Goal: Navigation & Orientation: Find specific page/section

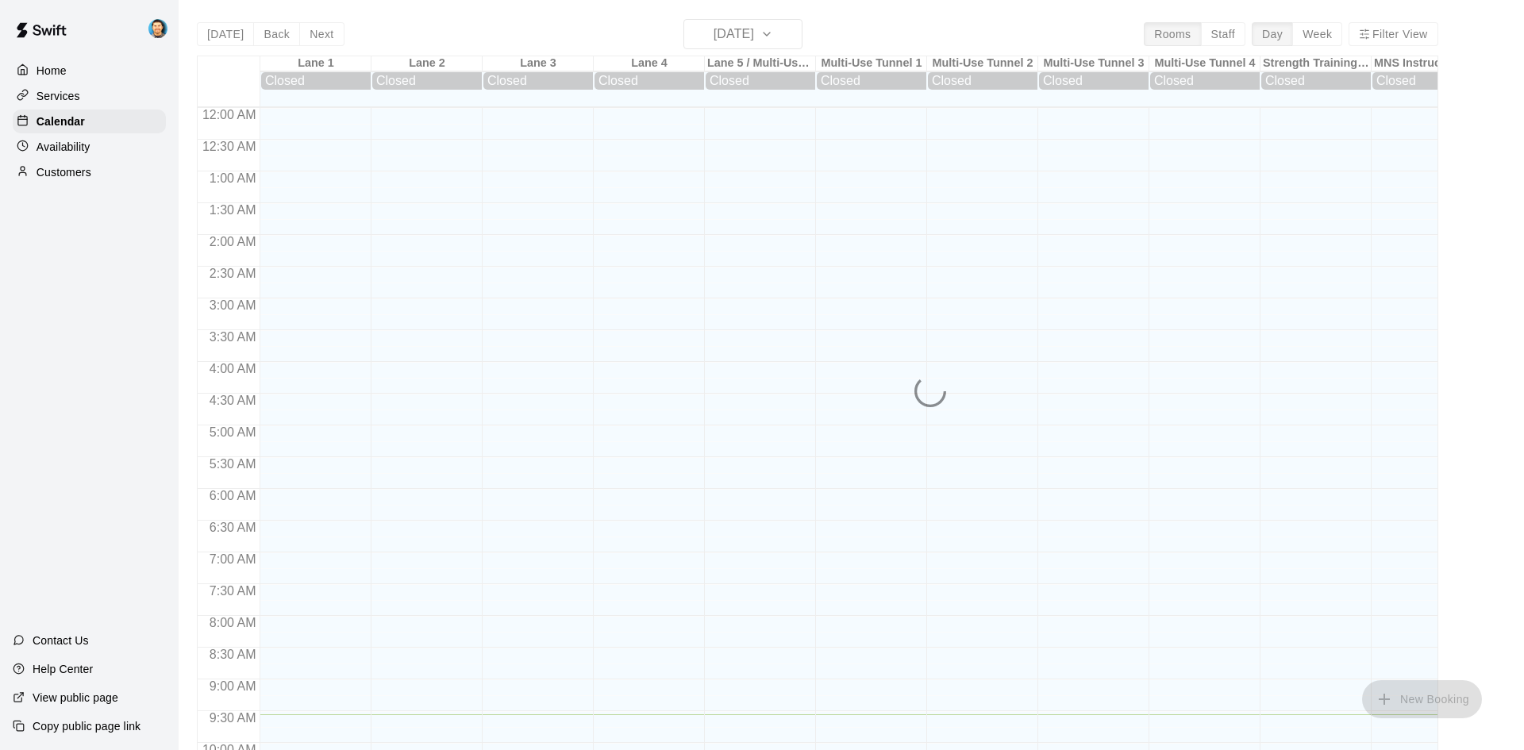
scroll to position [607, 0]
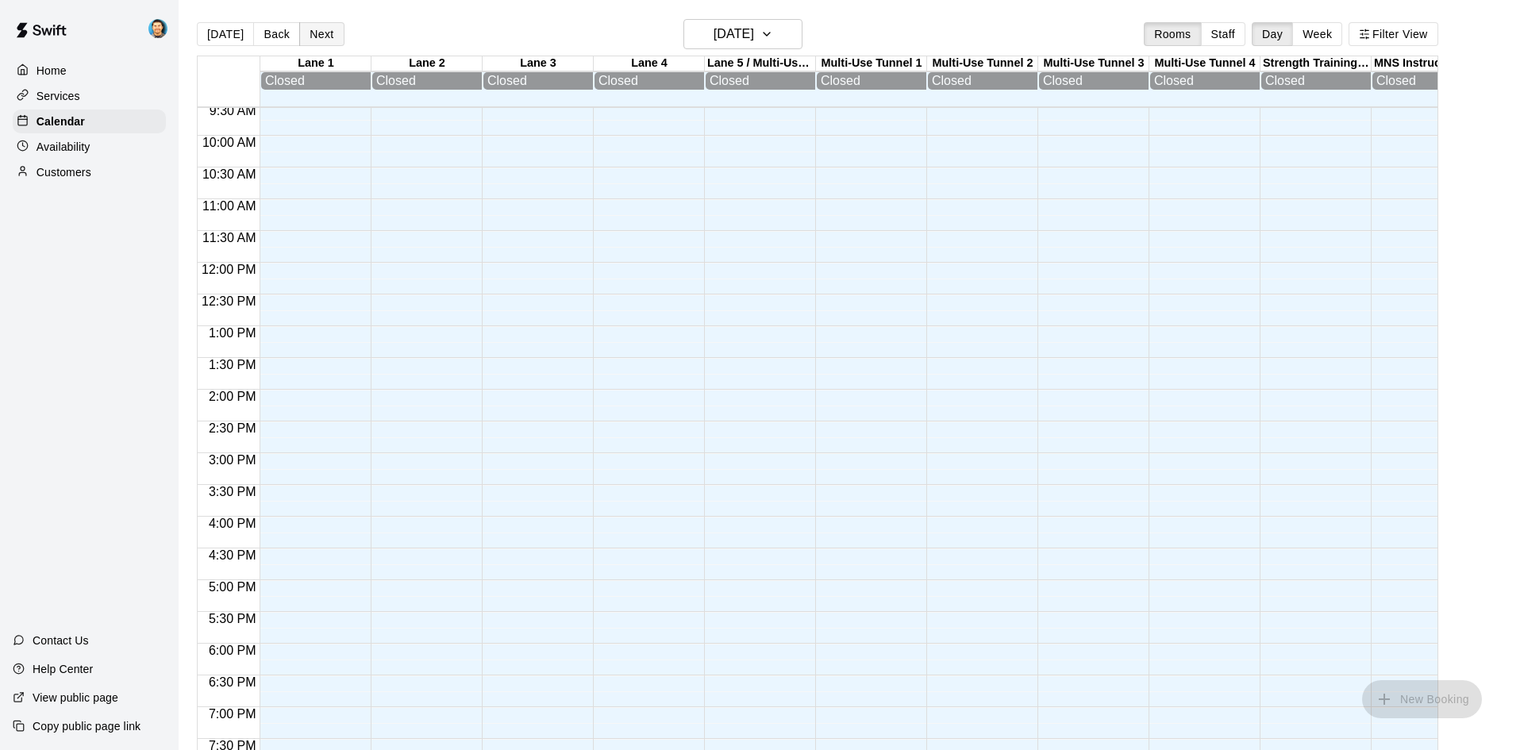
click at [329, 34] on button "Next" at bounding box center [321, 34] width 44 height 24
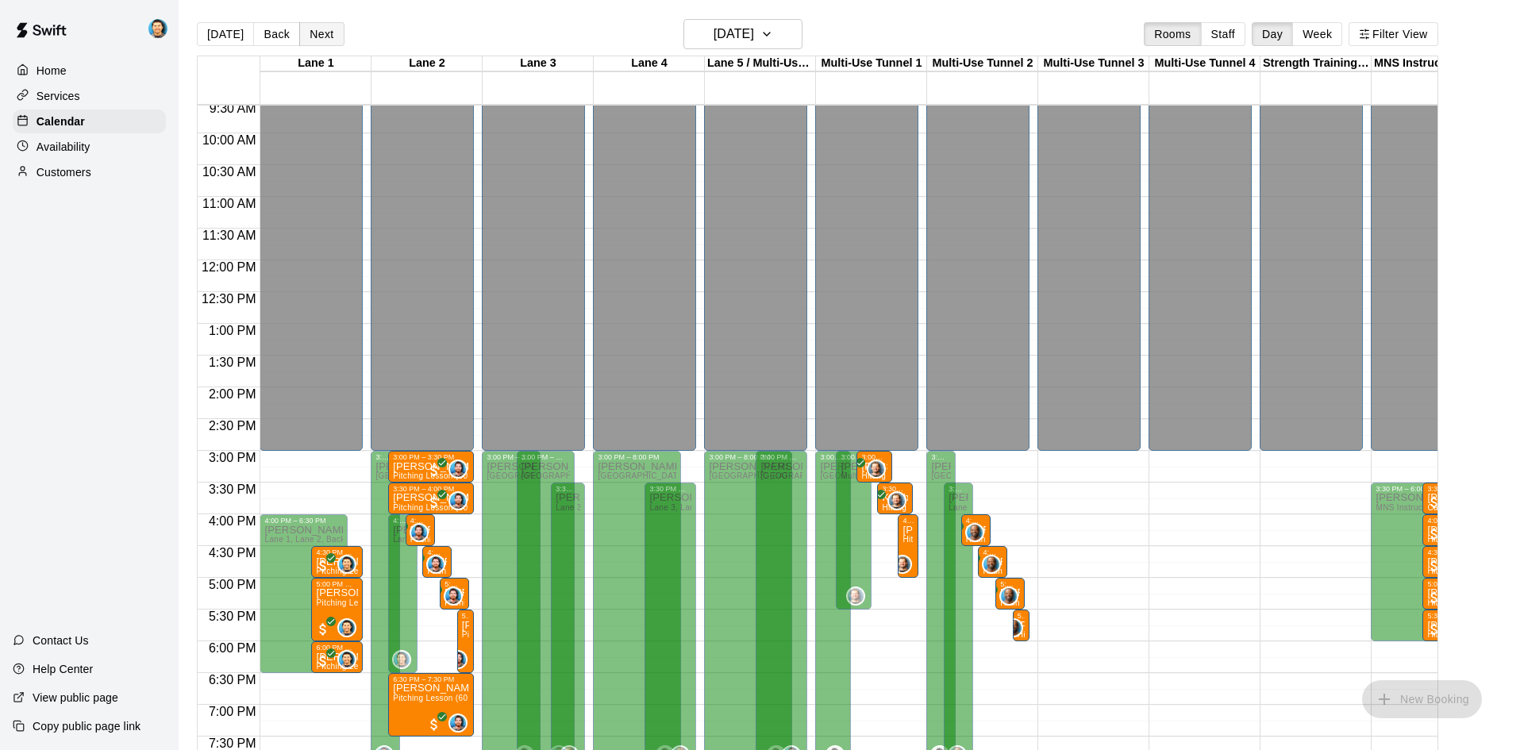
click at [313, 28] on button "Next" at bounding box center [321, 34] width 44 height 24
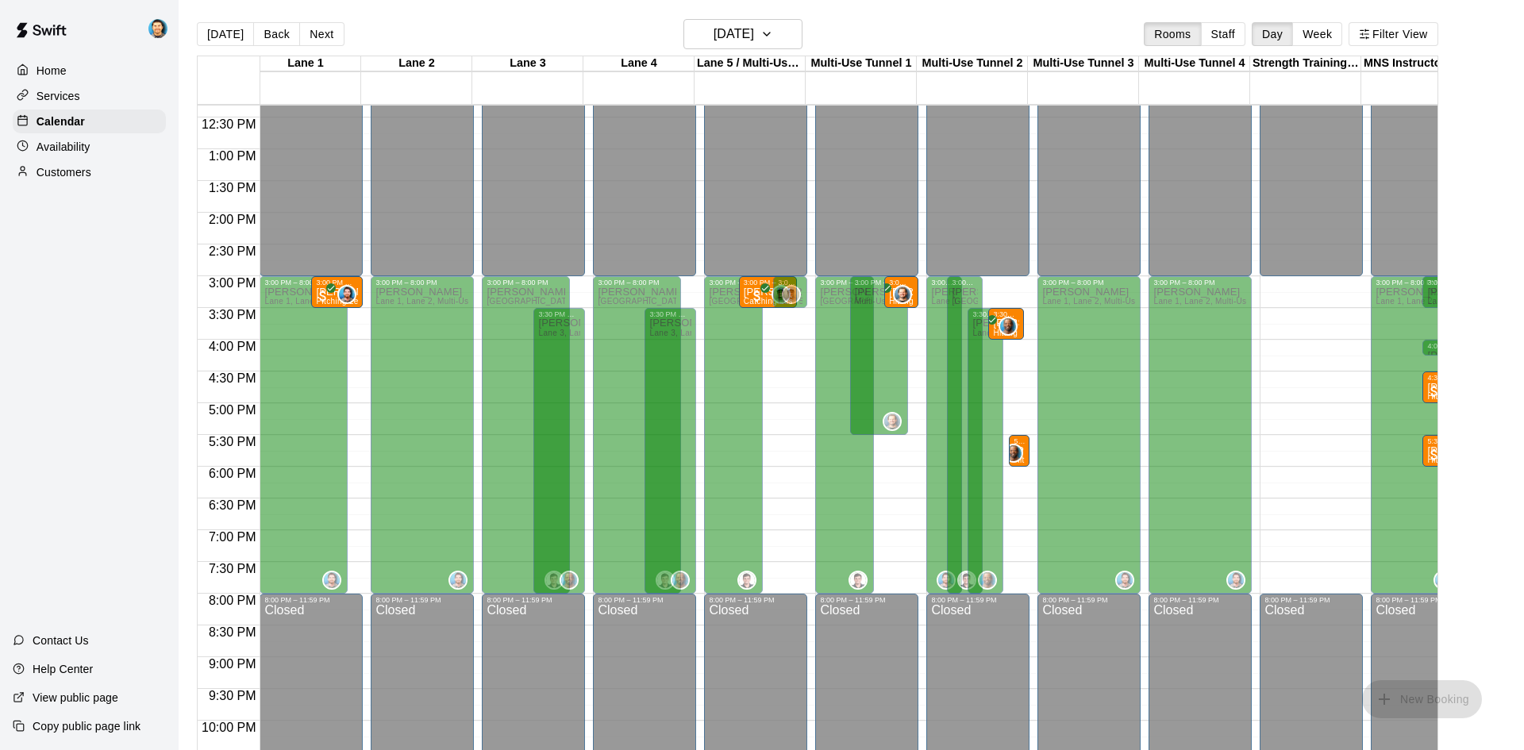
scroll to position [0, 0]
click at [325, 40] on button "Next" at bounding box center [321, 34] width 44 height 24
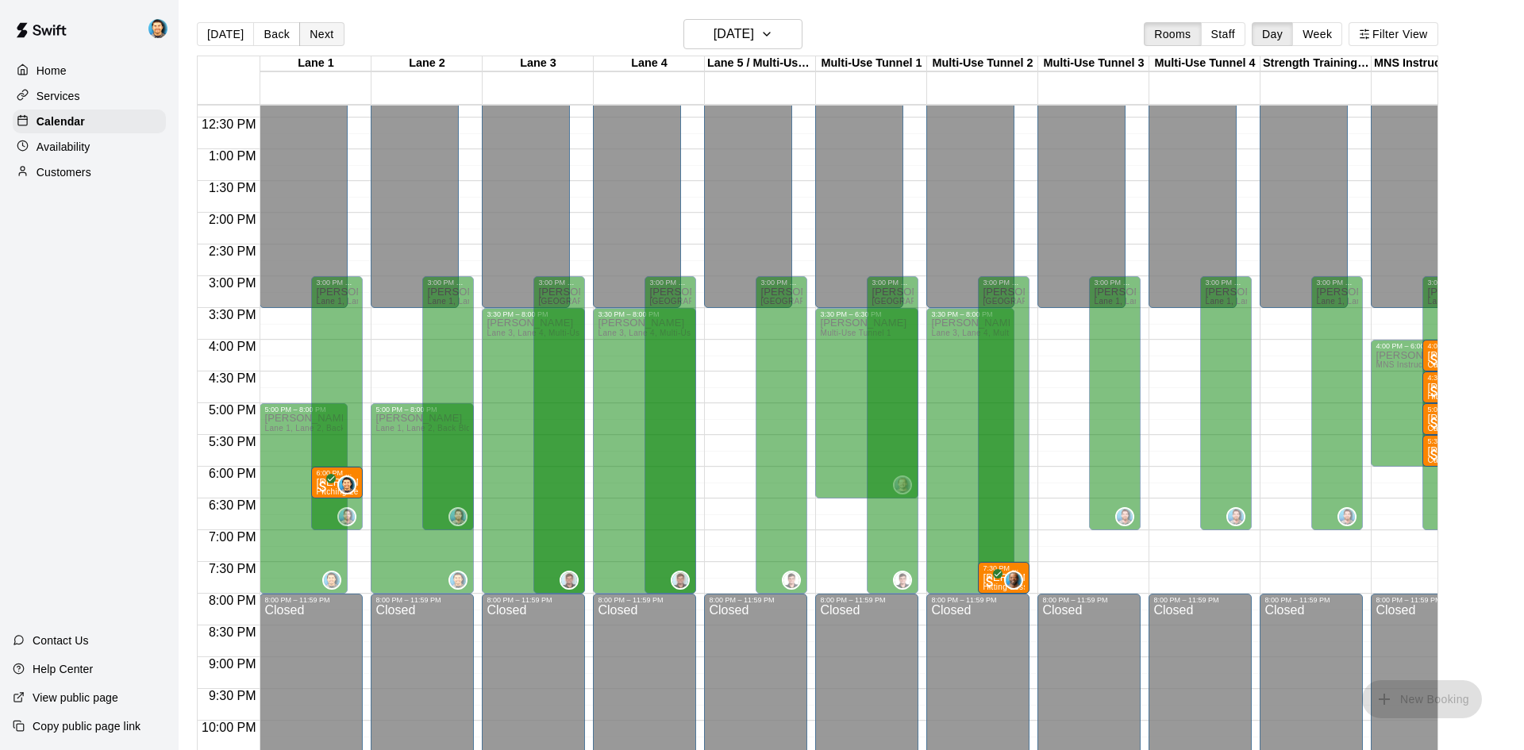
click at [325, 36] on button "Next" at bounding box center [321, 34] width 44 height 24
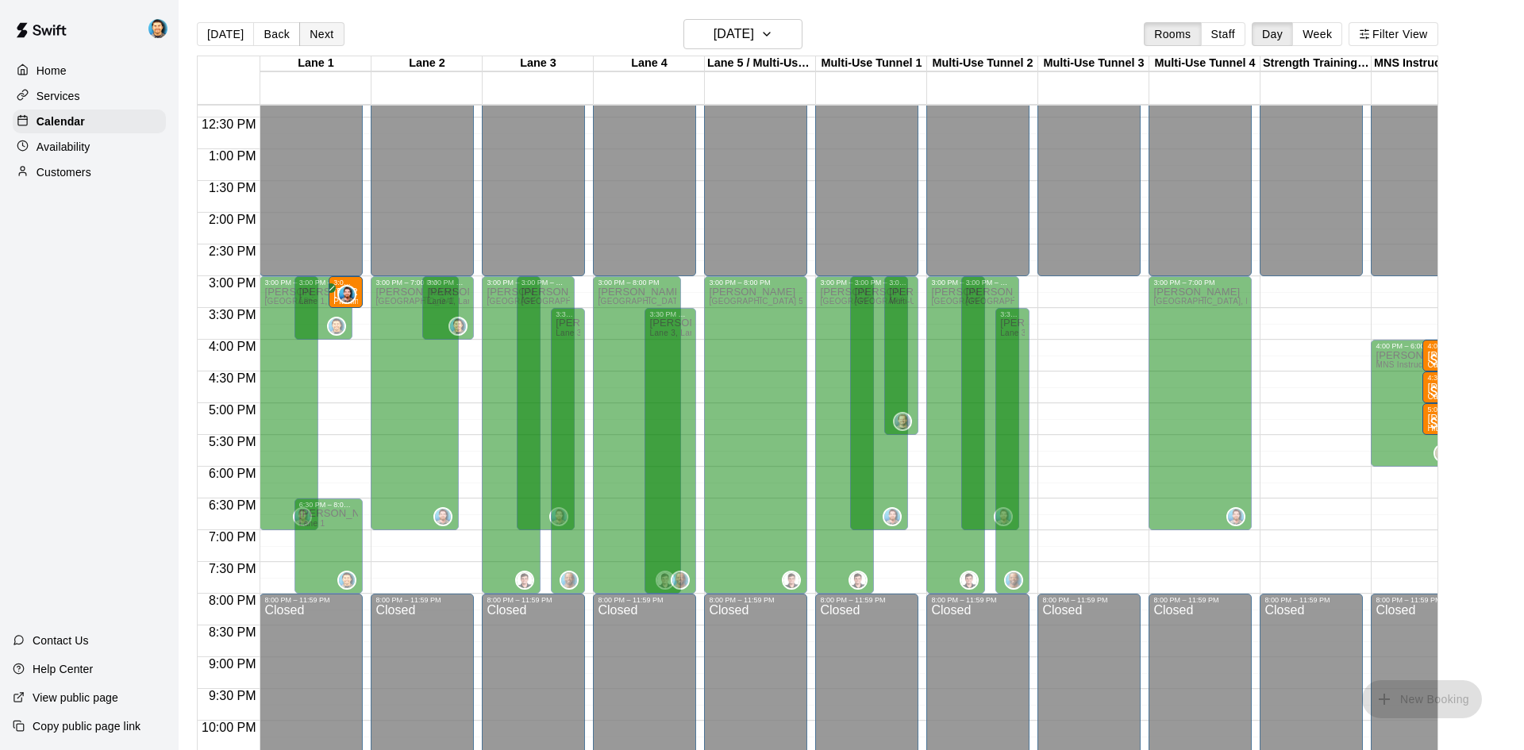
click at [313, 40] on button "Next" at bounding box center [321, 34] width 44 height 24
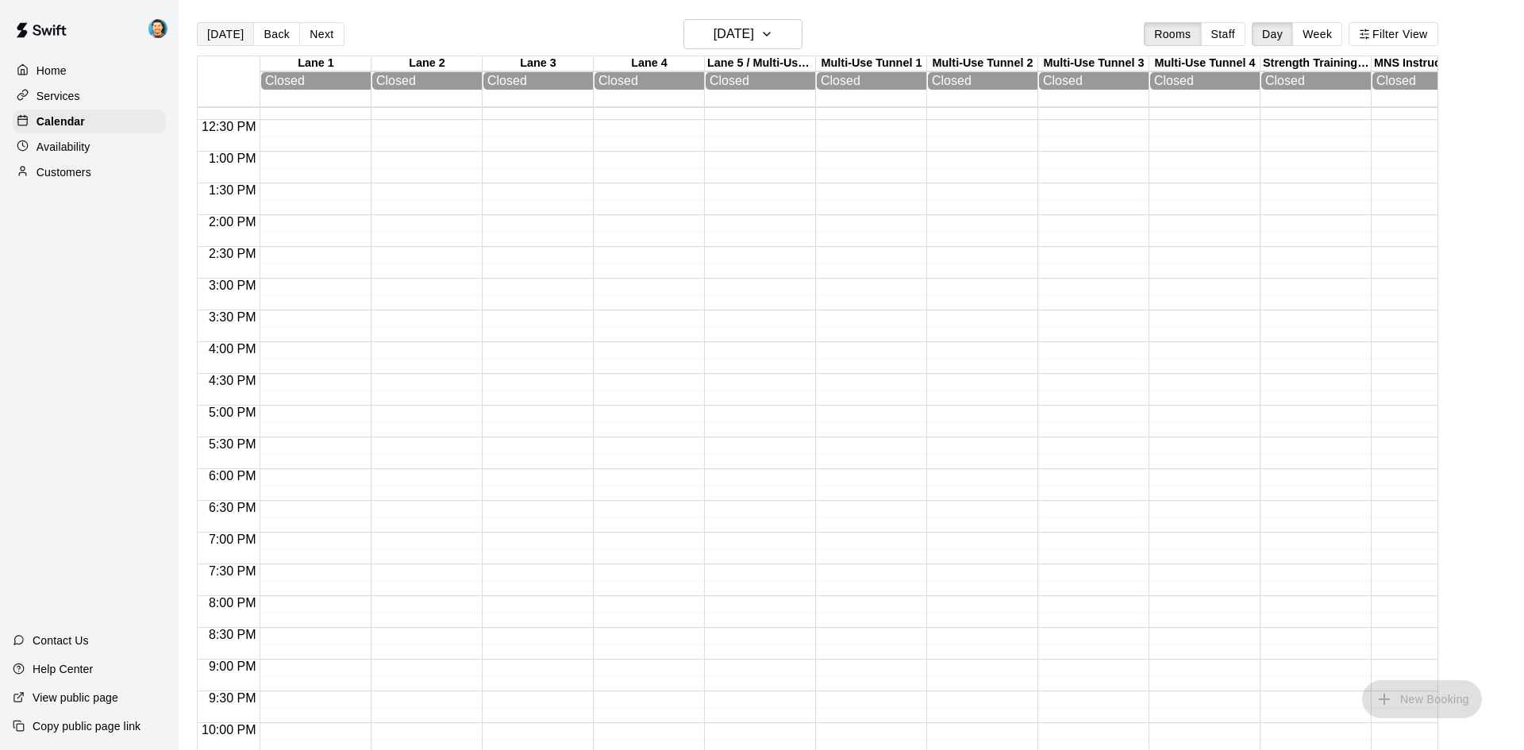
click at [231, 32] on button "[DATE]" at bounding box center [225, 34] width 57 height 24
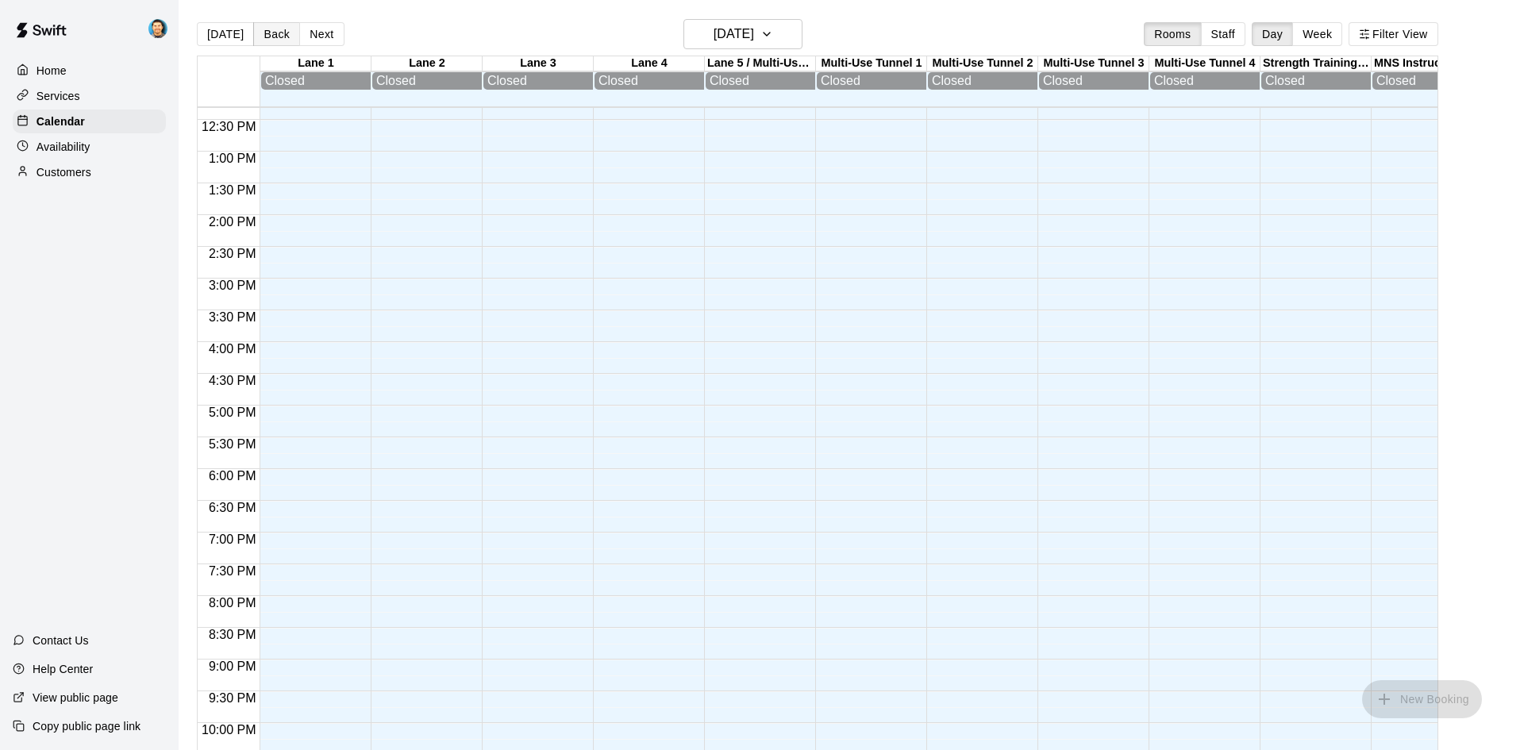
click at [286, 40] on button "Back" at bounding box center [276, 34] width 47 height 24
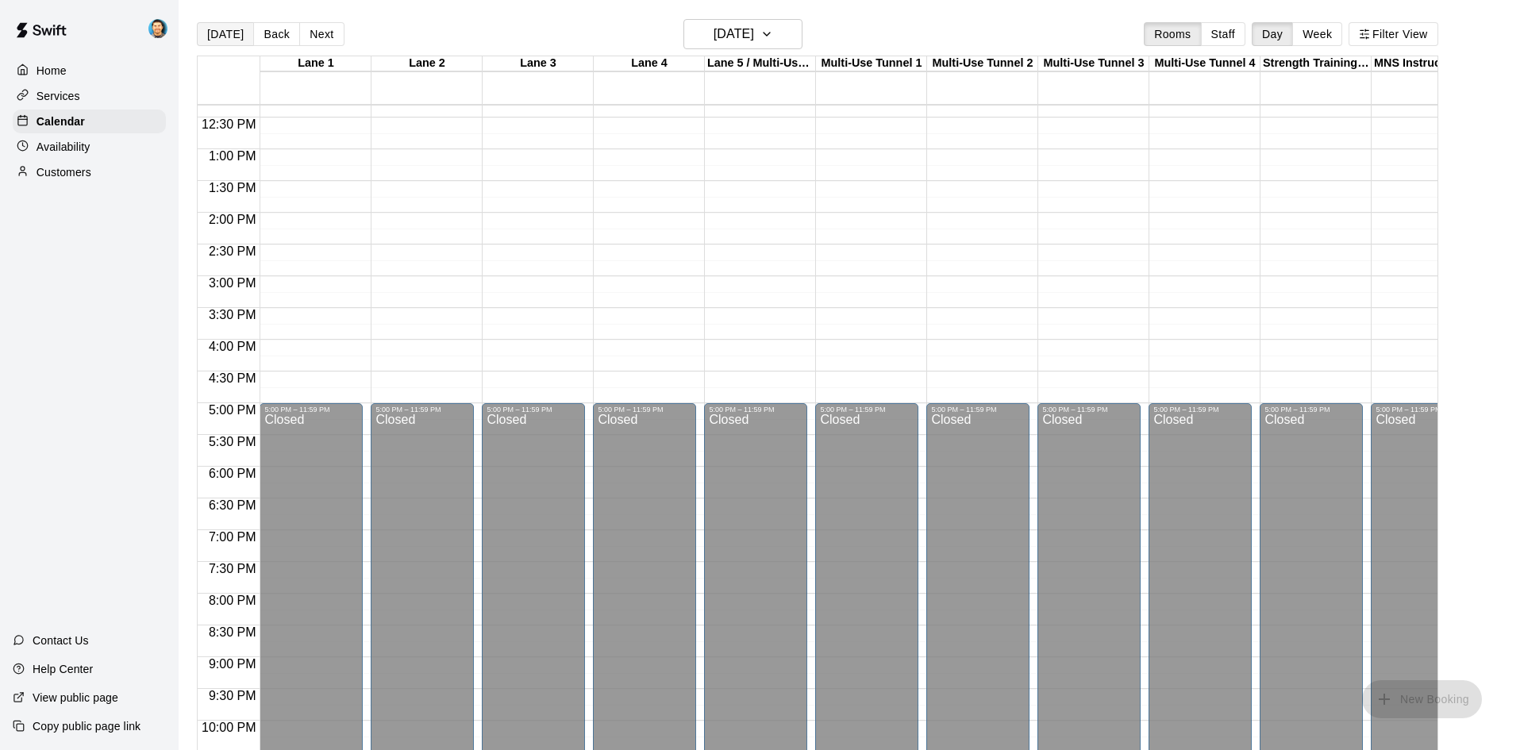
click at [218, 33] on button "[DATE]" at bounding box center [225, 34] width 57 height 24
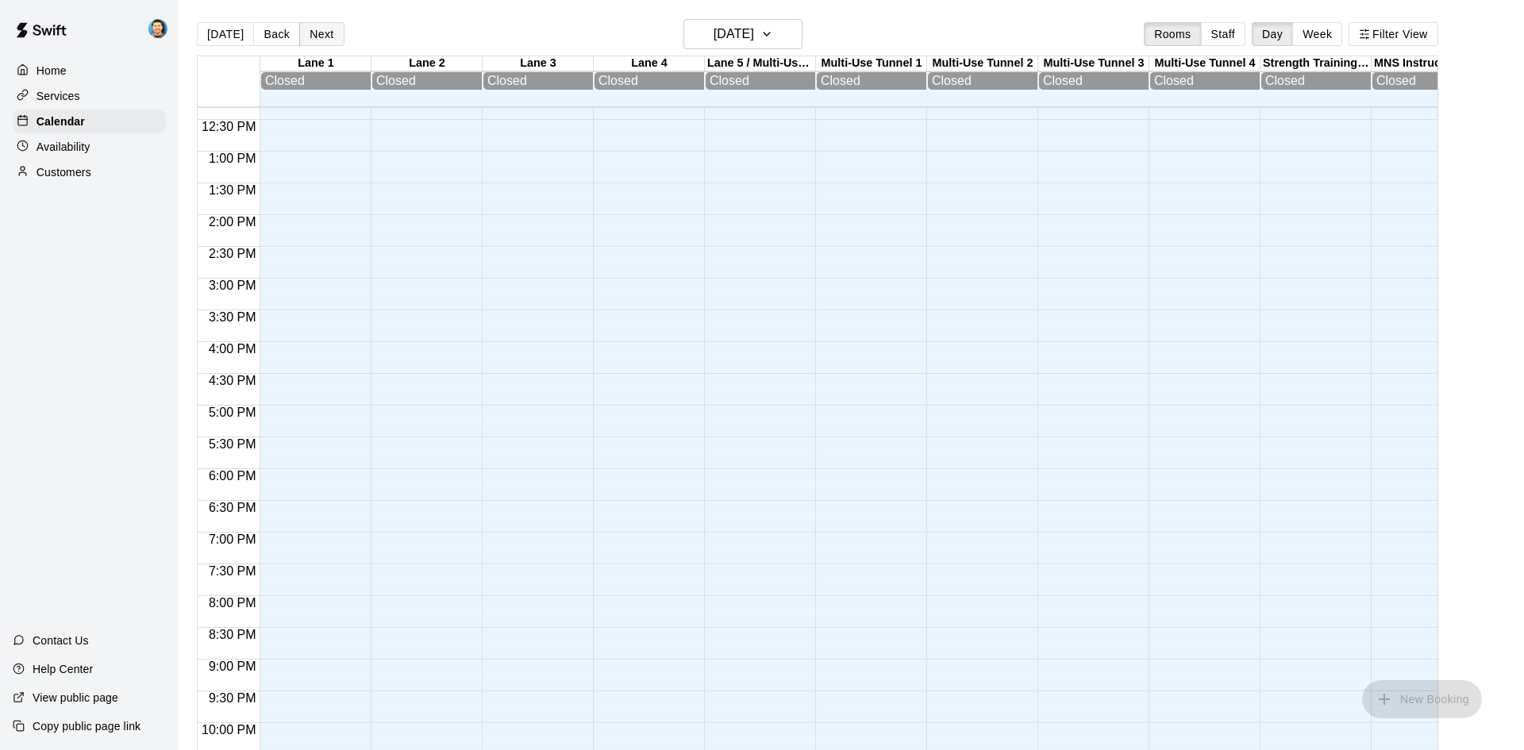
click at [332, 36] on button "Next" at bounding box center [321, 34] width 44 height 24
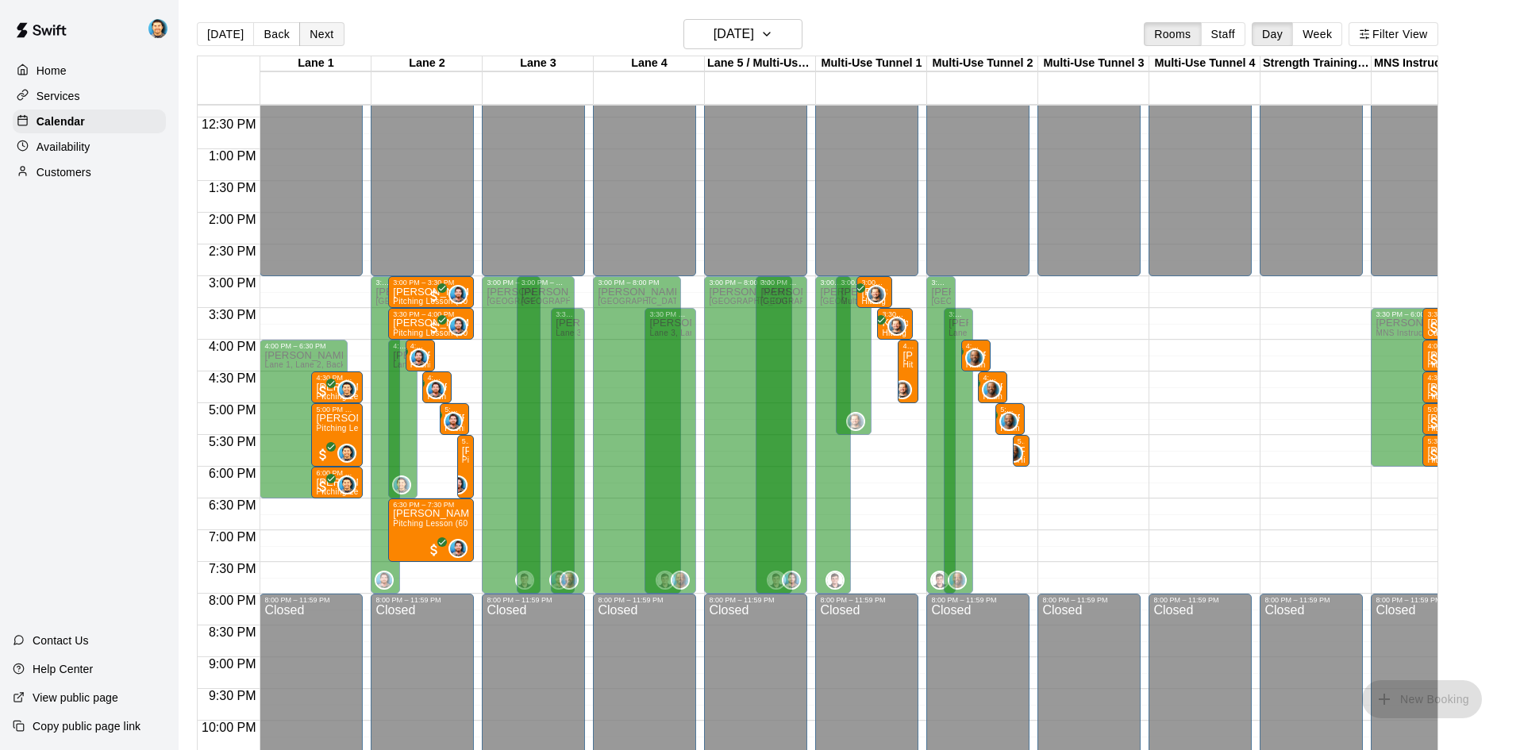
click at [332, 36] on button "Next" at bounding box center [321, 34] width 44 height 24
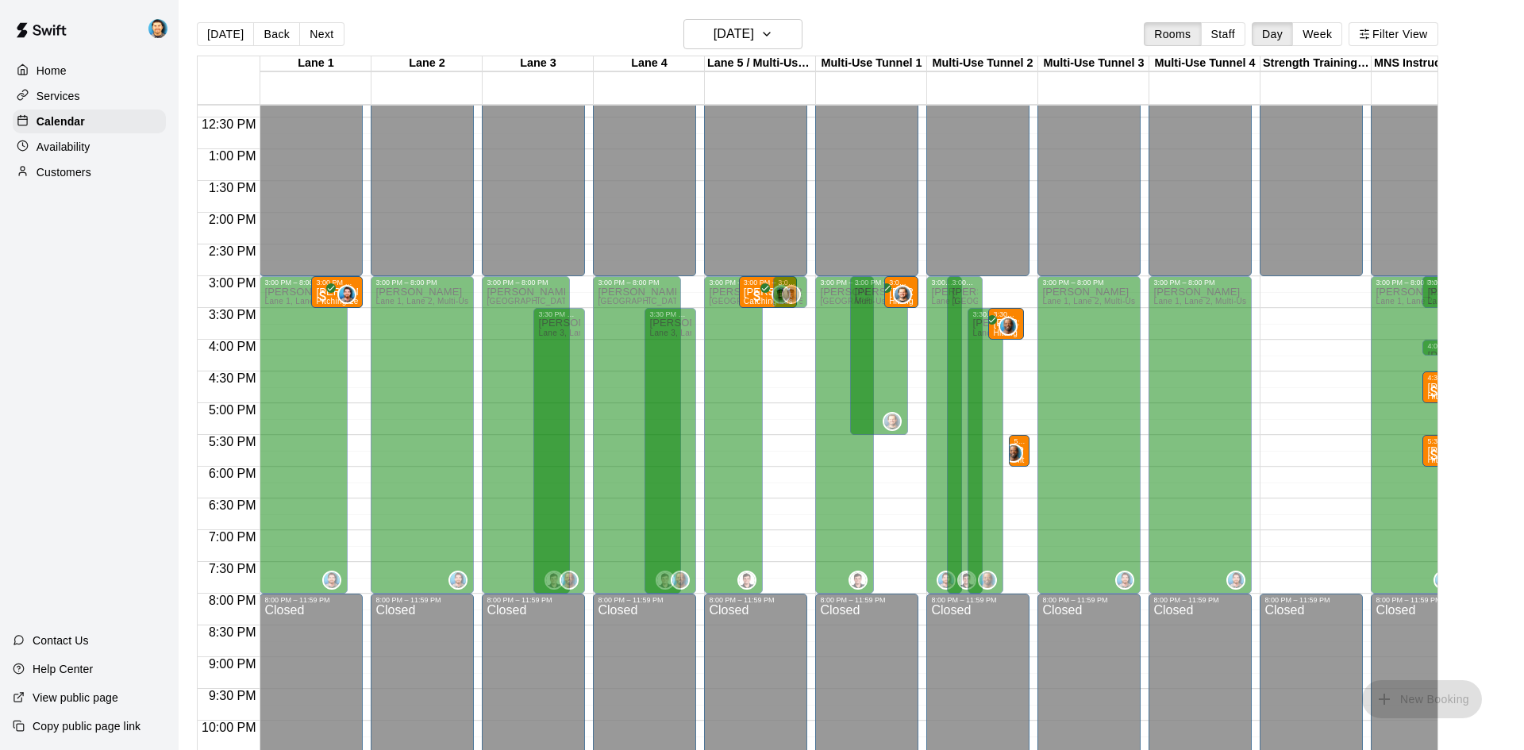
click at [98, 142] on div "Availability" at bounding box center [89, 147] width 153 height 24
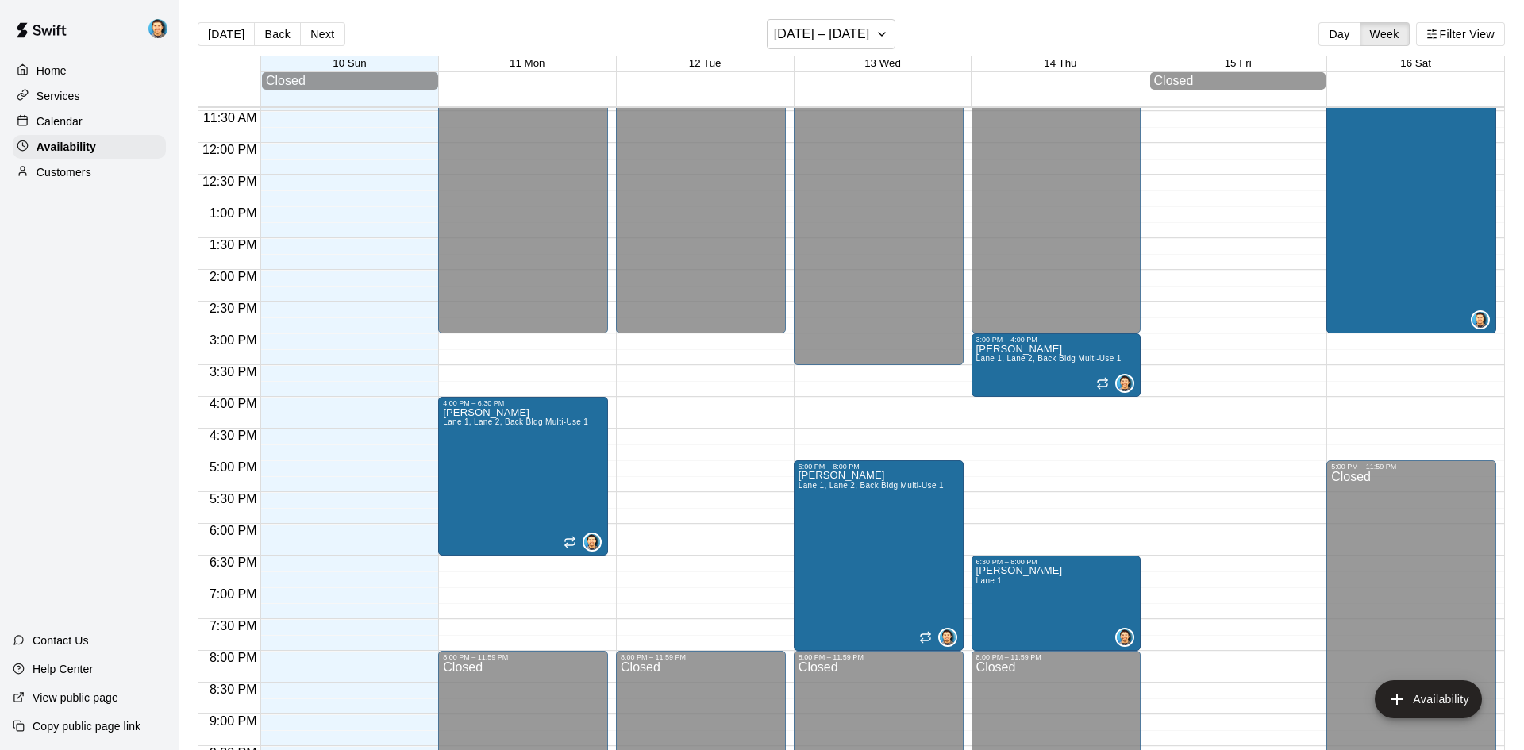
scroll to position [864, 0]
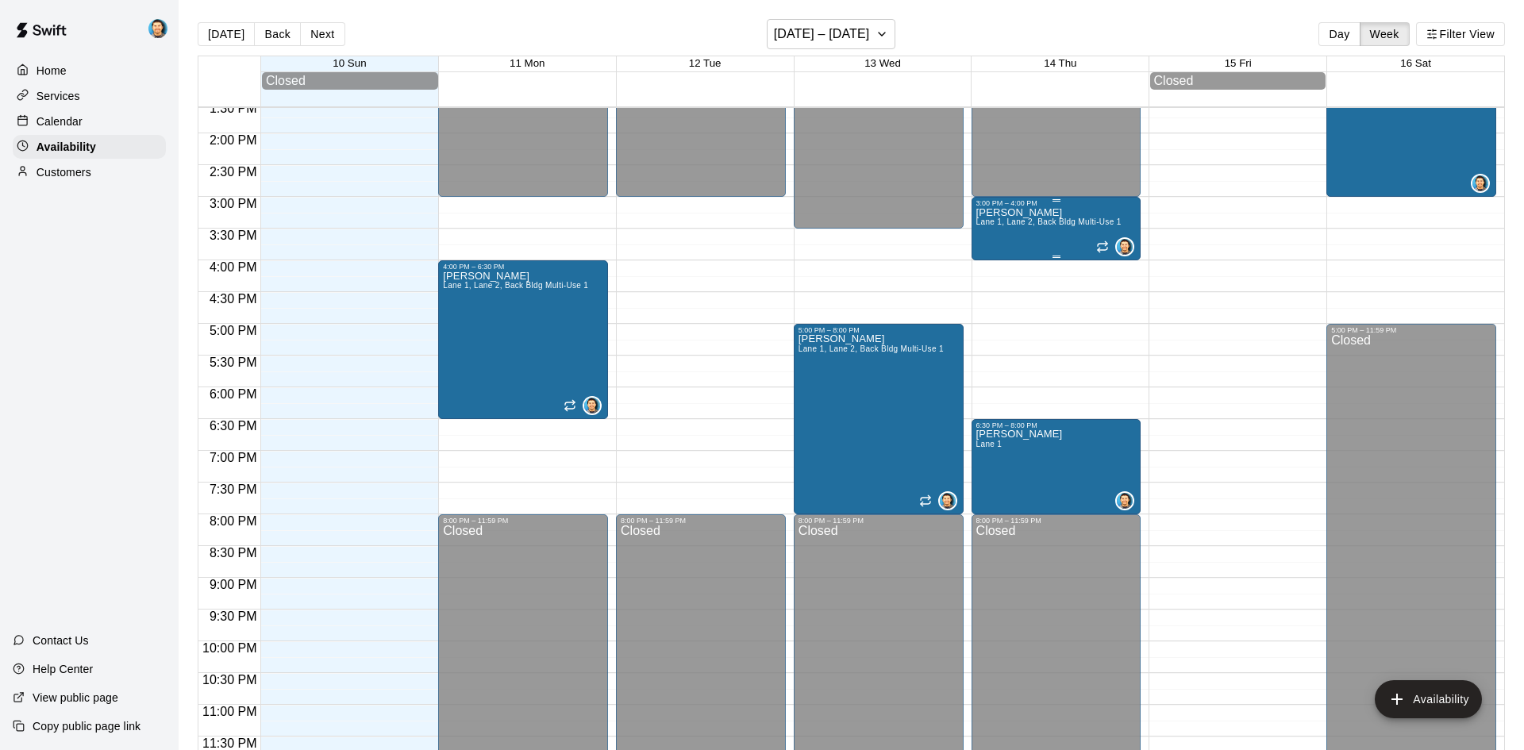
click at [1038, 219] on span "Lane 1, Lane 2, Back Bldg Multi-Use 1" at bounding box center [1048, 221] width 145 height 9
click at [987, 274] on icon "delete" at bounding box center [991, 271] width 11 height 14
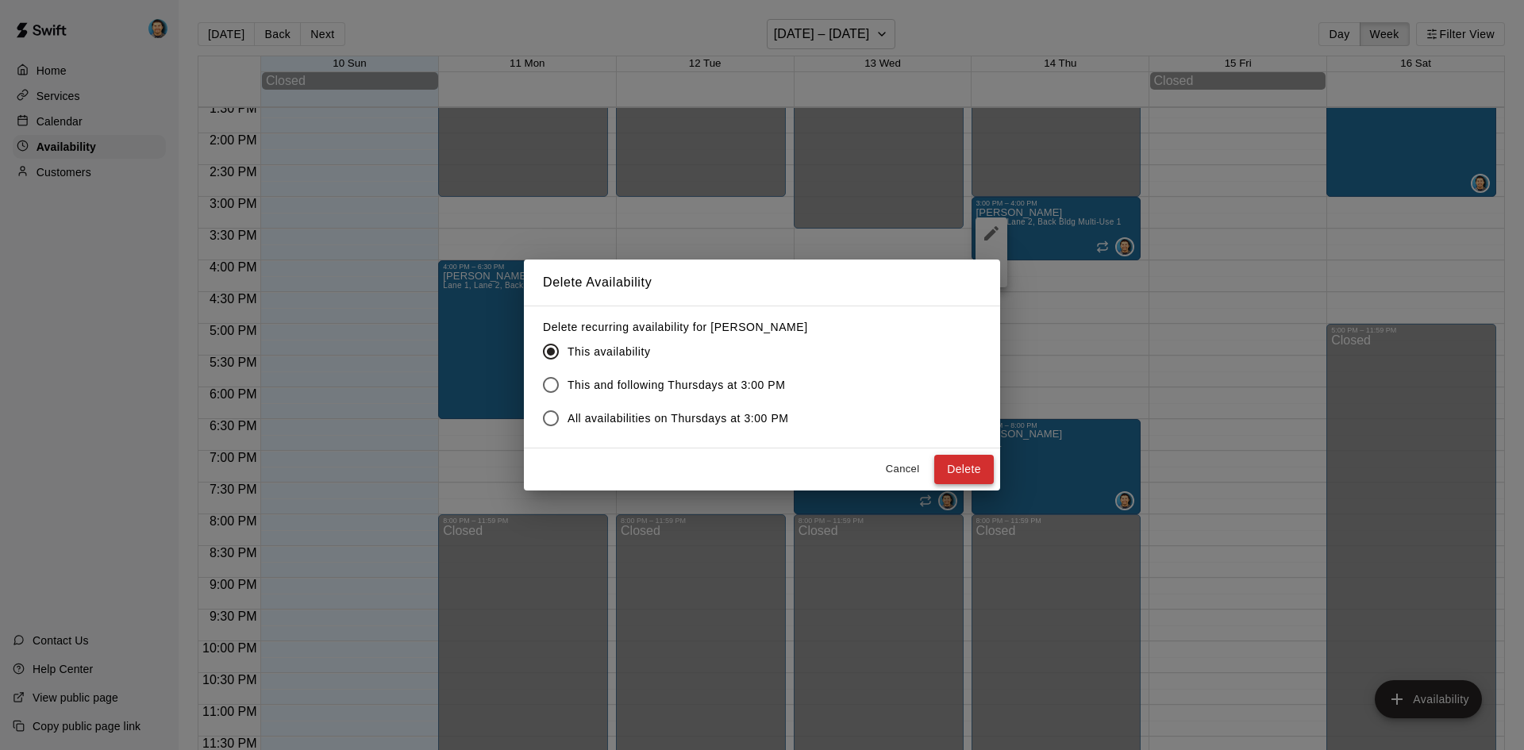
click at [965, 463] on button "Delete" at bounding box center [964, 469] width 60 height 29
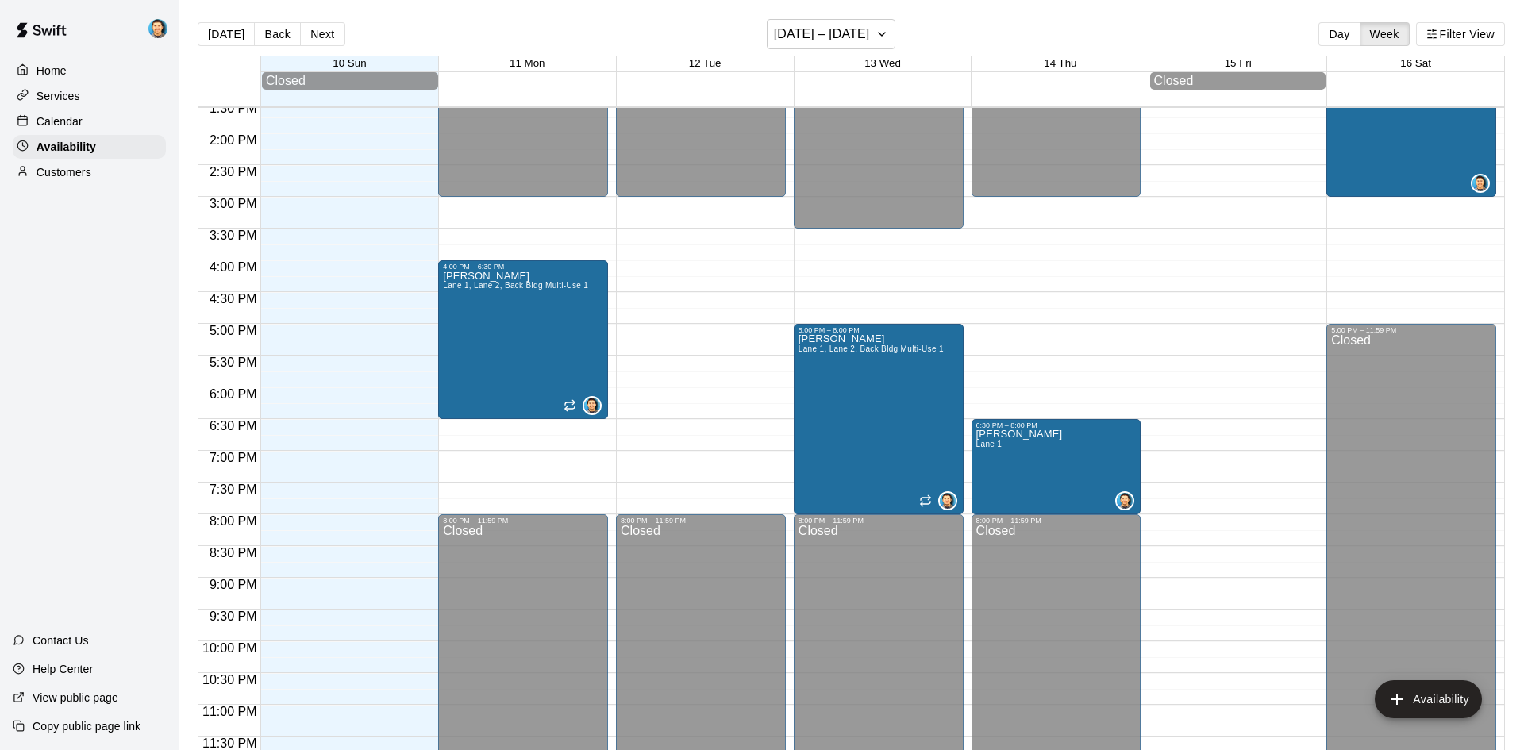
click at [105, 118] on div "Calendar" at bounding box center [89, 122] width 153 height 24
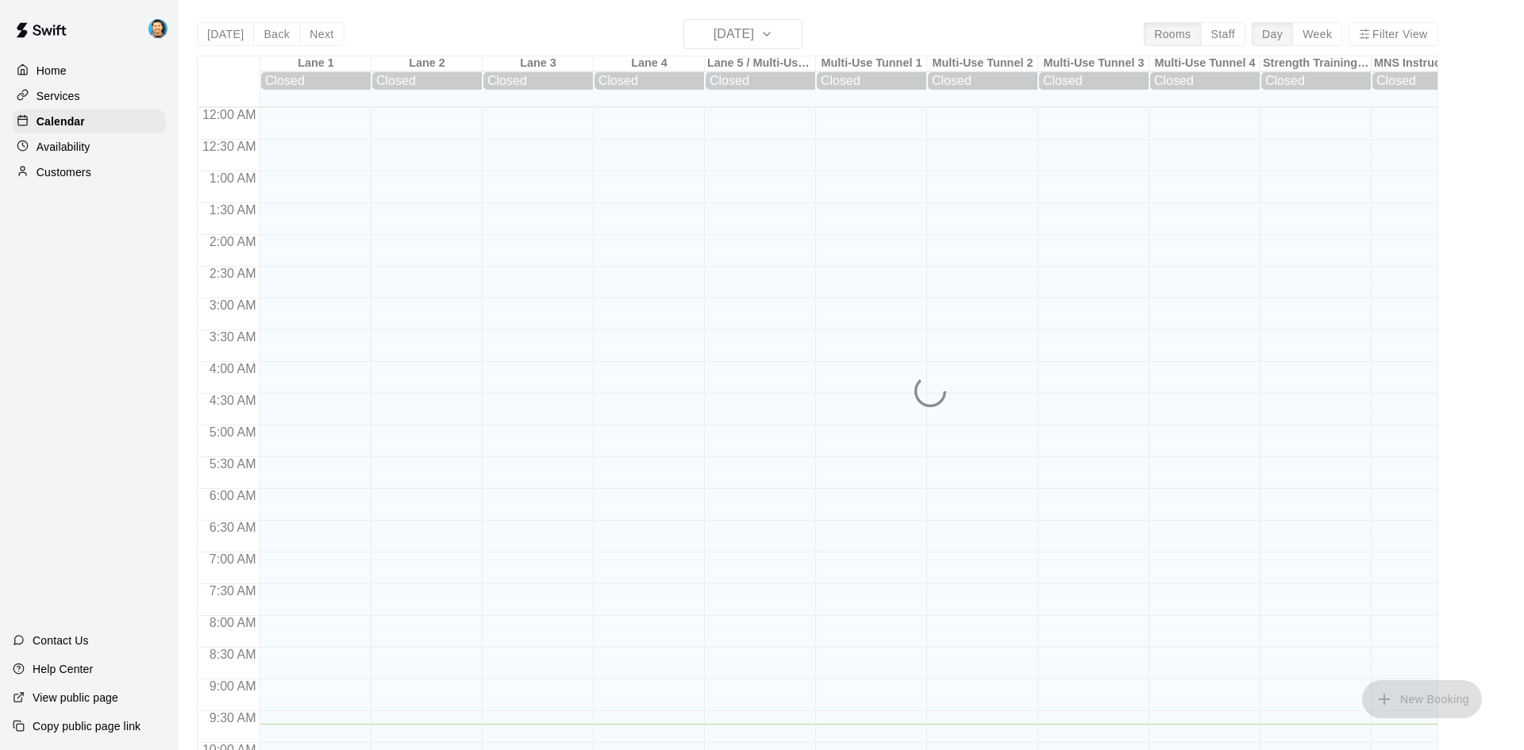
scroll to position [617, 0]
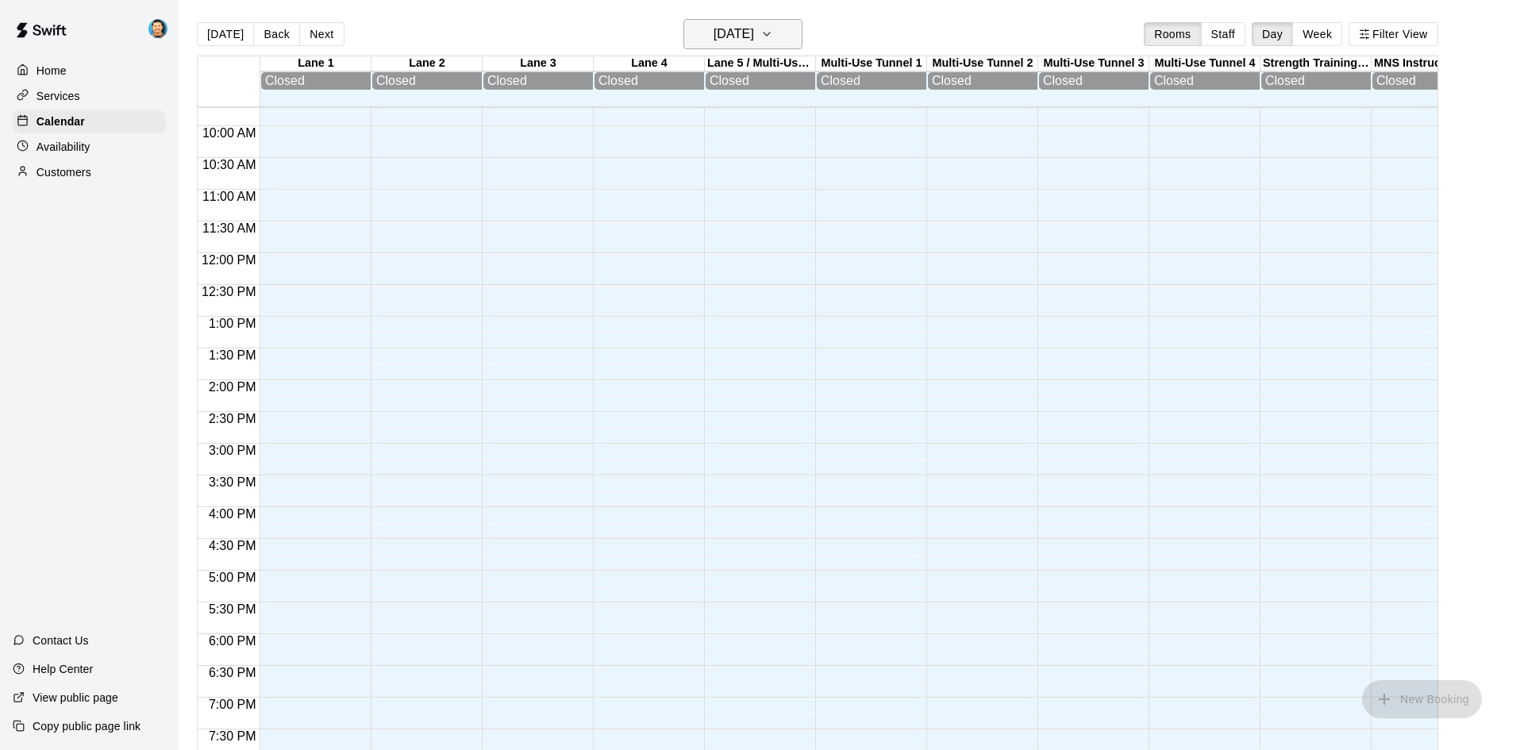
click at [754, 39] on h6 "[DATE]" at bounding box center [734, 34] width 40 height 22
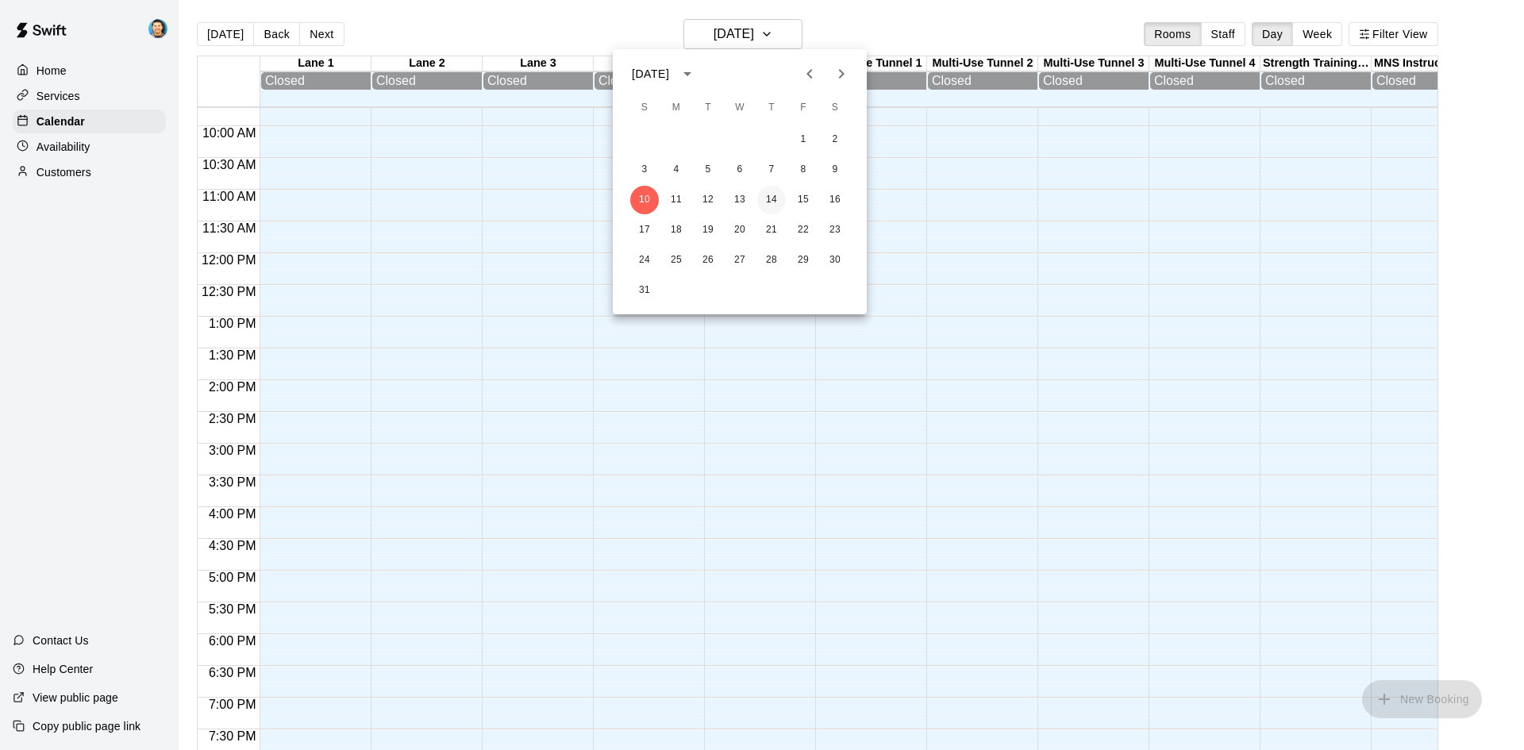
click at [779, 200] on button "14" at bounding box center [771, 200] width 29 height 29
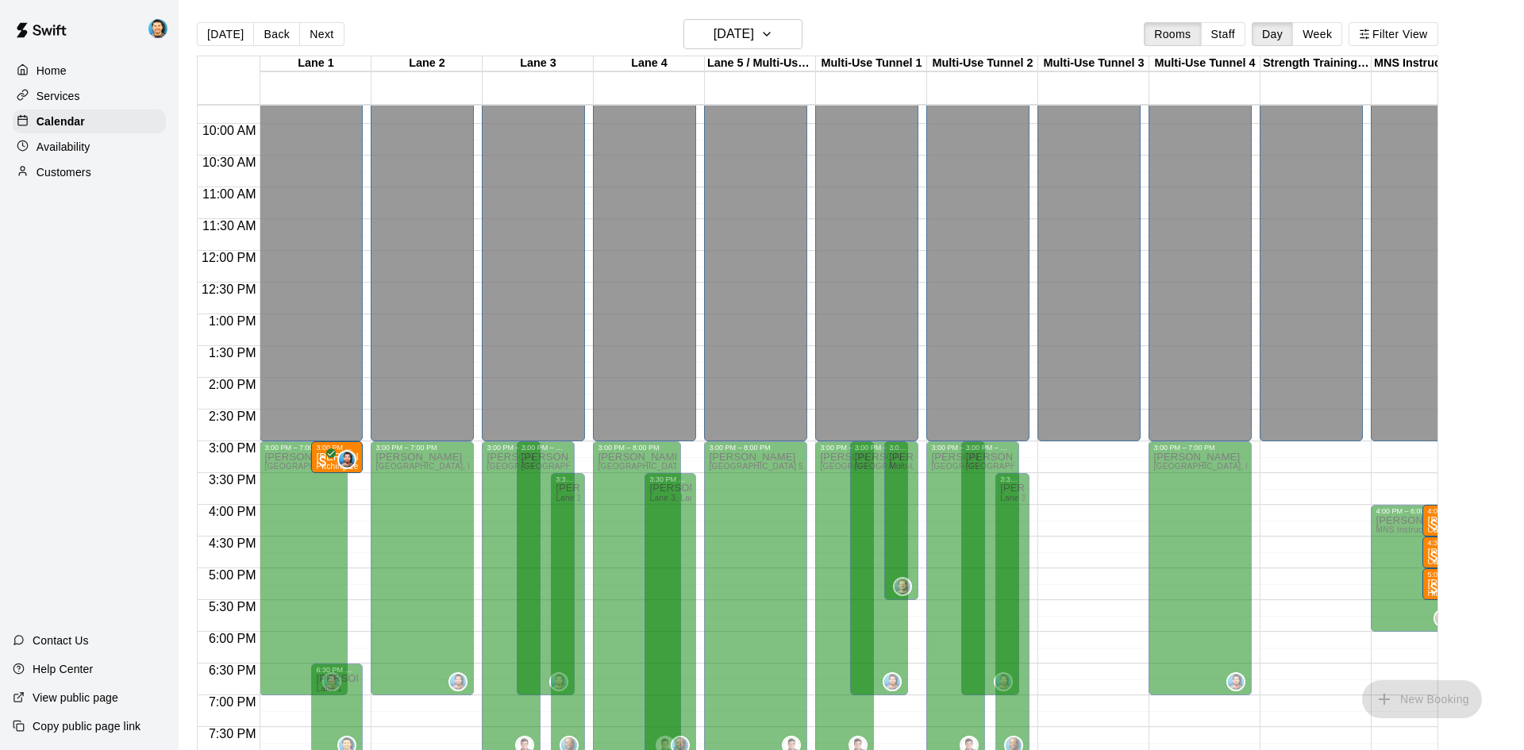
click at [109, 142] on div "Availability" at bounding box center [89, 147] width 153 height 24
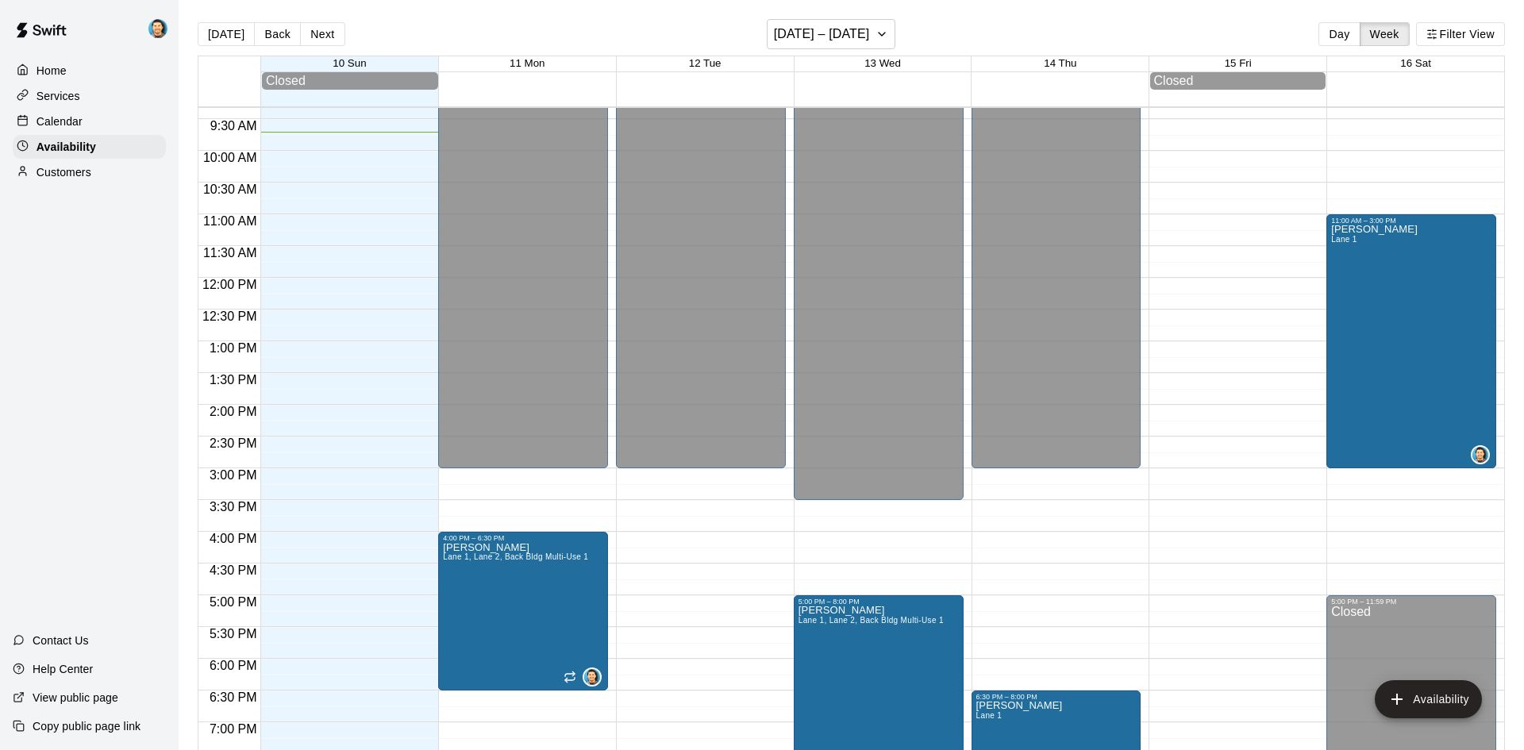
scroll to position [594, 0]
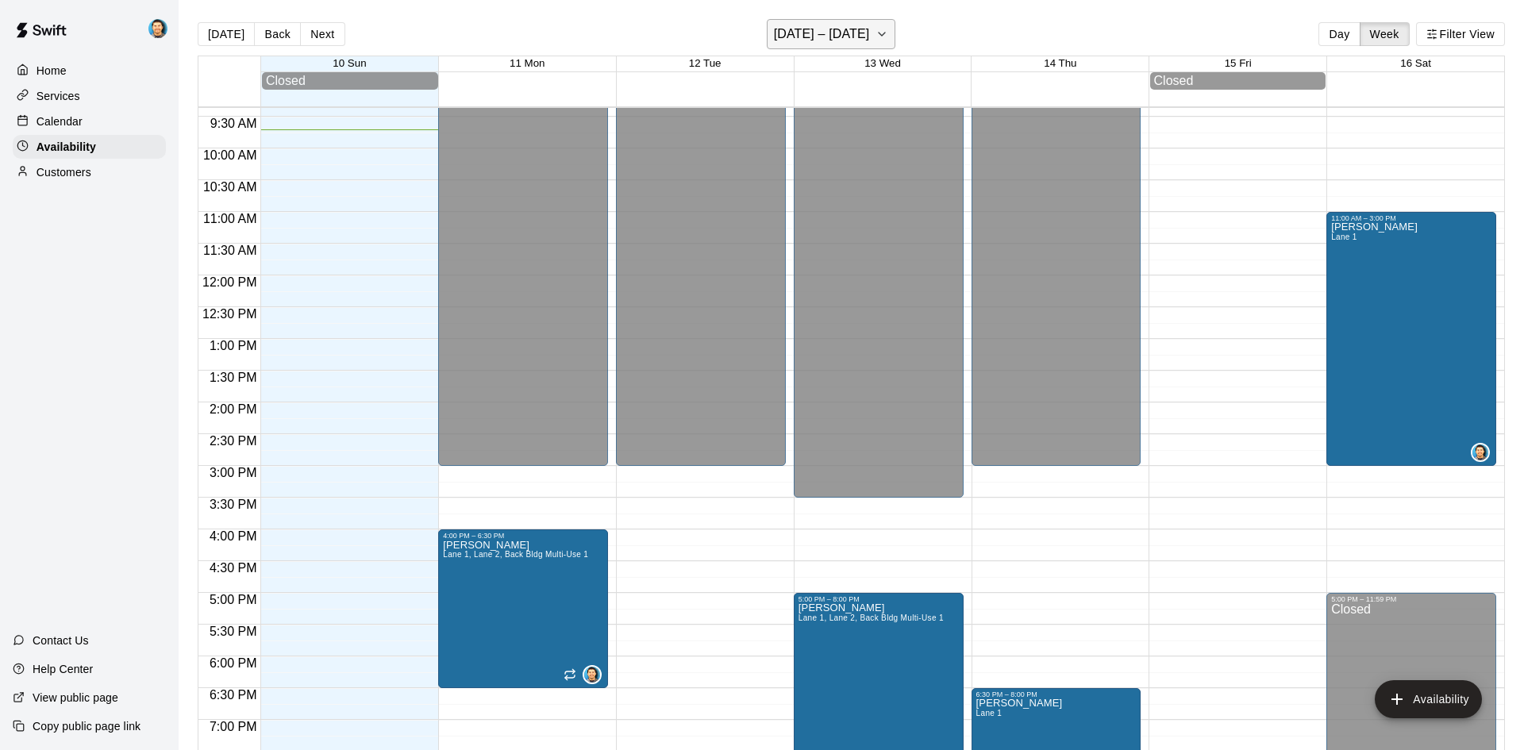
click at [840, 34] on h6 "[DATE] – [DATE]" at bounding box center [822, 34] width 96 height 22
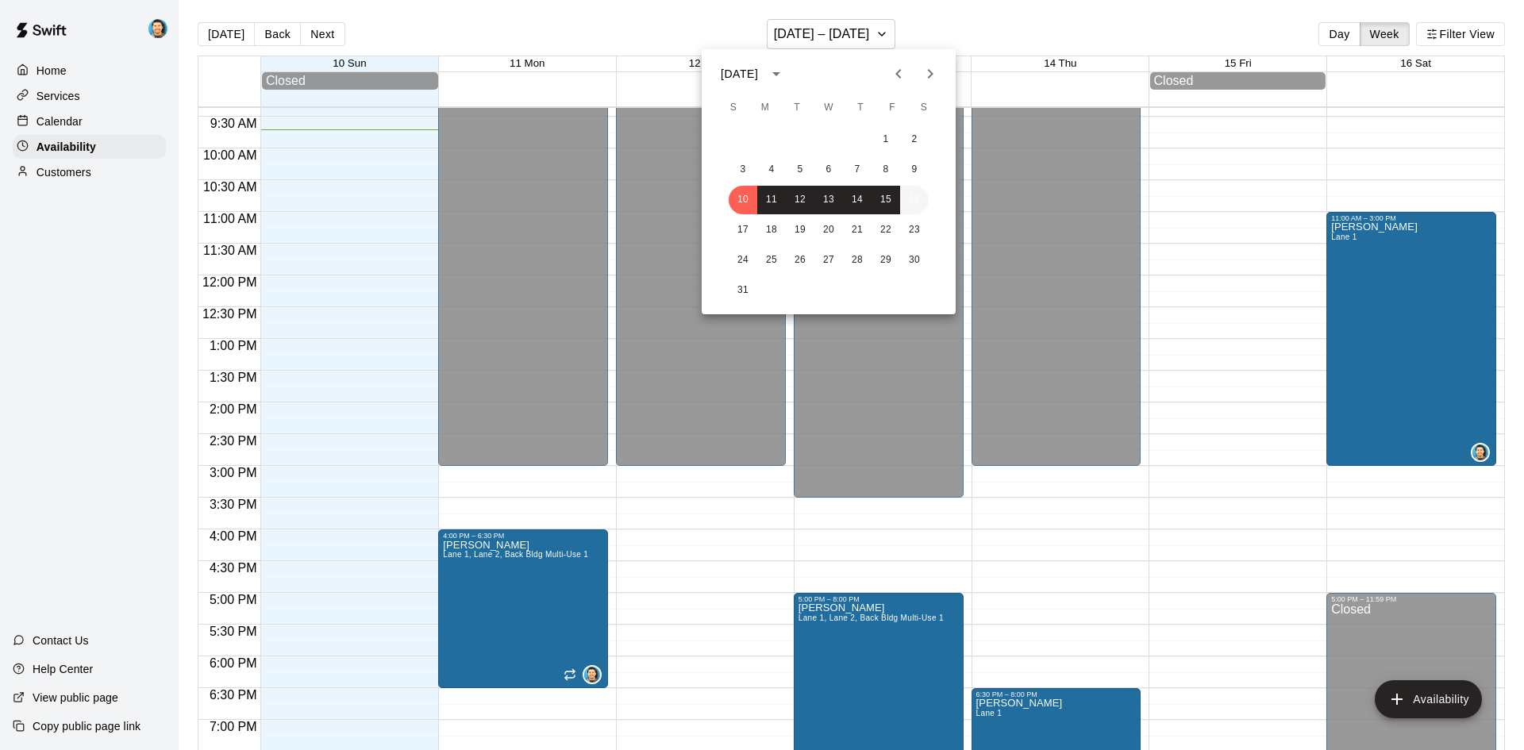
click at [911, 206] on button "16" at bounding box center [914, 200] width 29 height 29
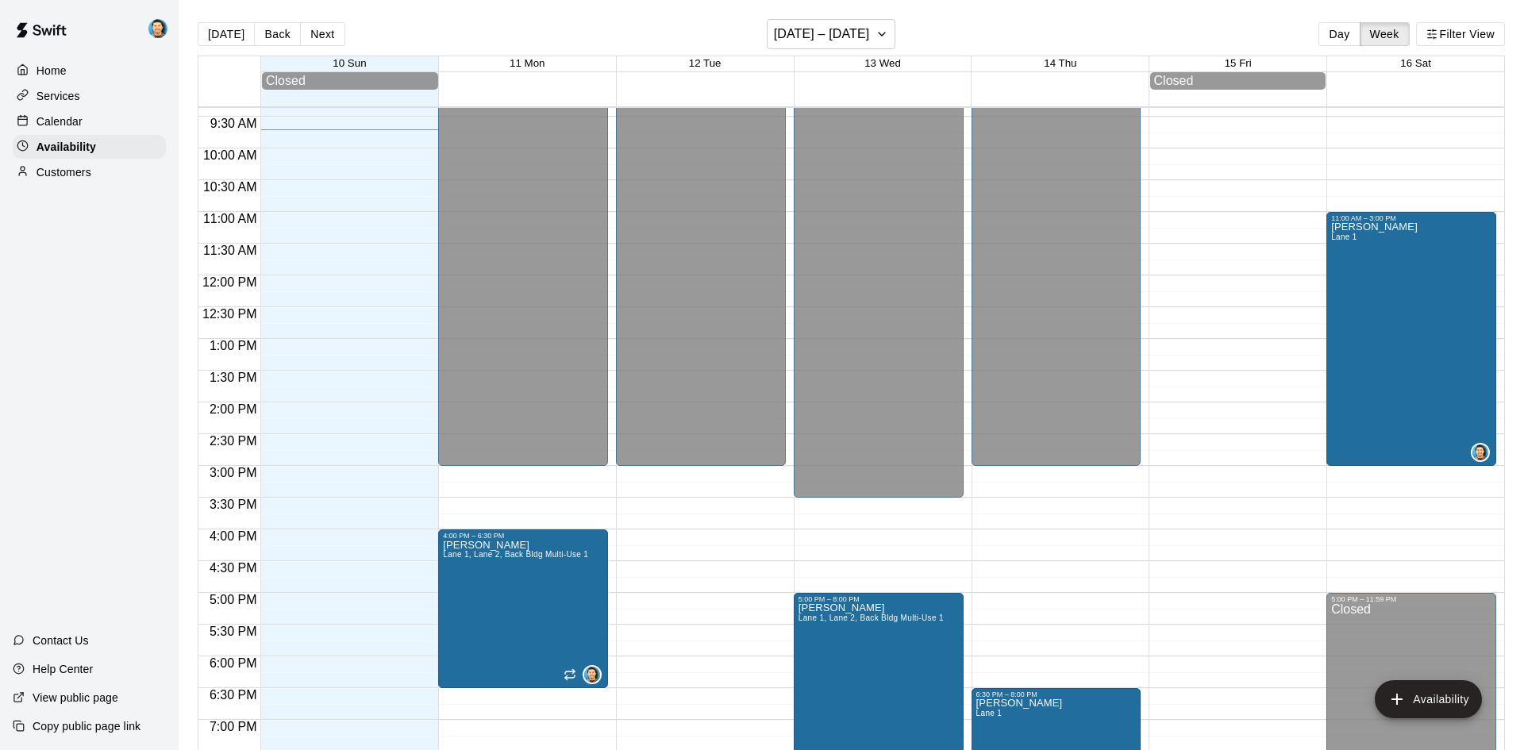
click at [97, 116] on div "Calendar" at bounding box center [89, 122] width 153 height 24
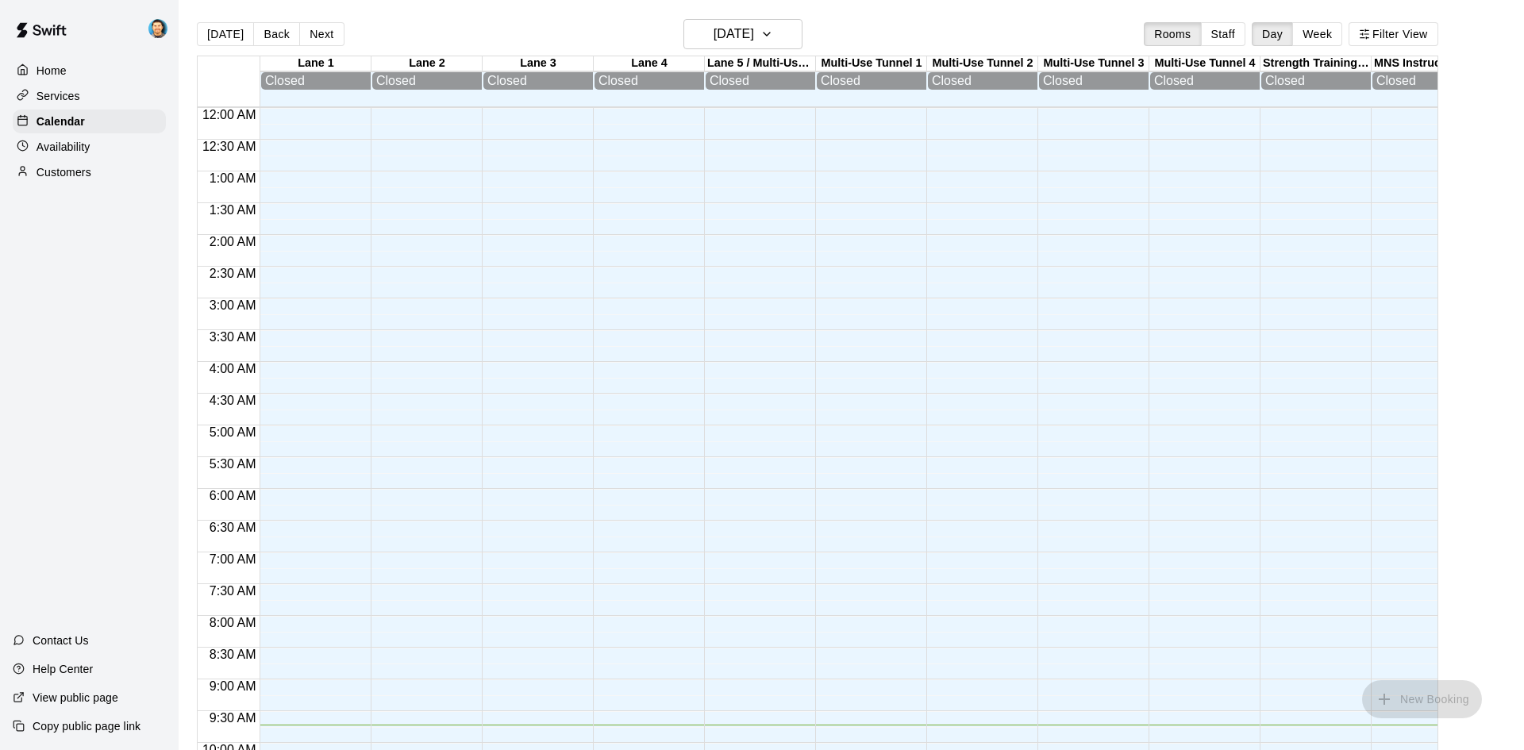
scroll to position [617, 0]
click at [773, 40] on icon "button" at bounding box center [766, 34] width 13 height 19
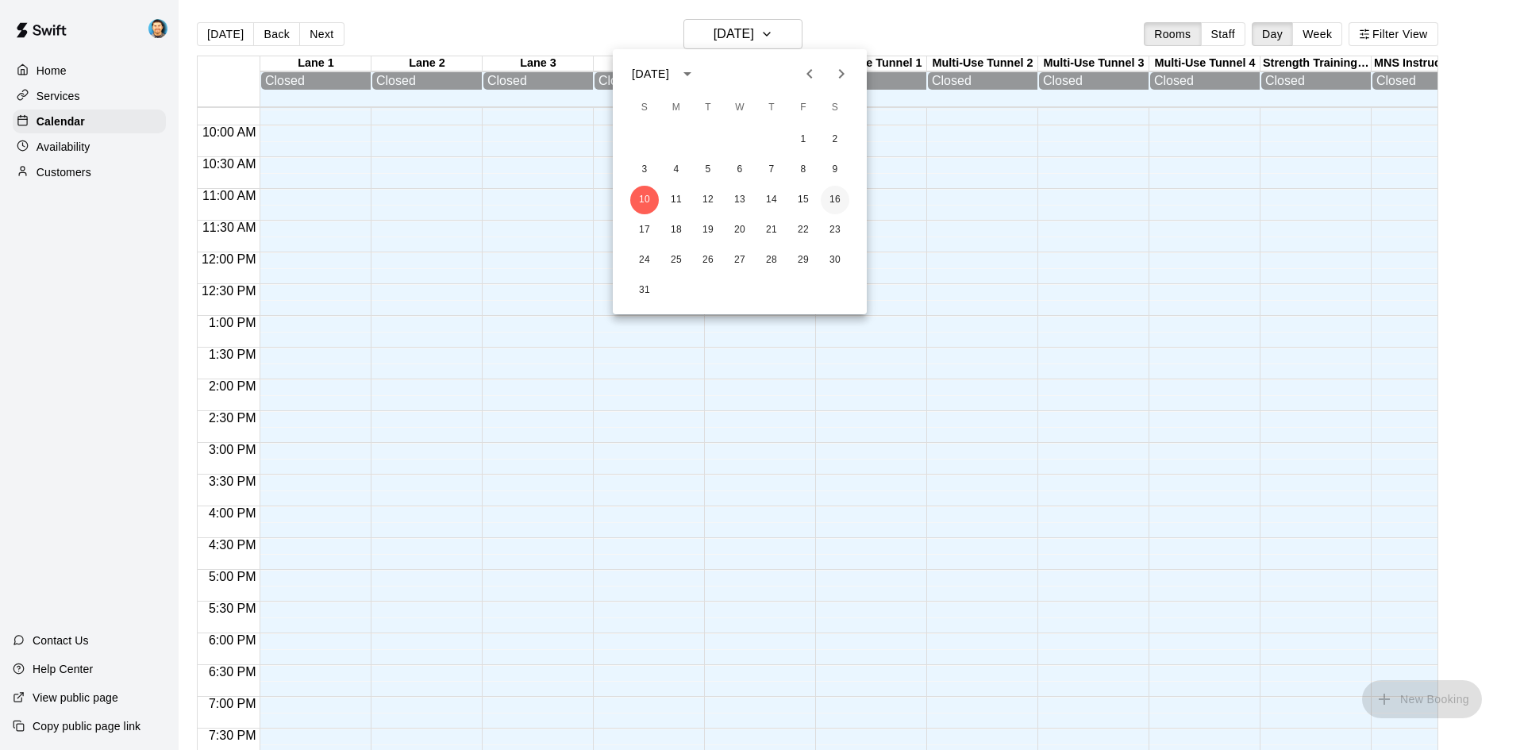
click at [830, 195] on button "16" at bounding box center [835, 200] width 29 height 29
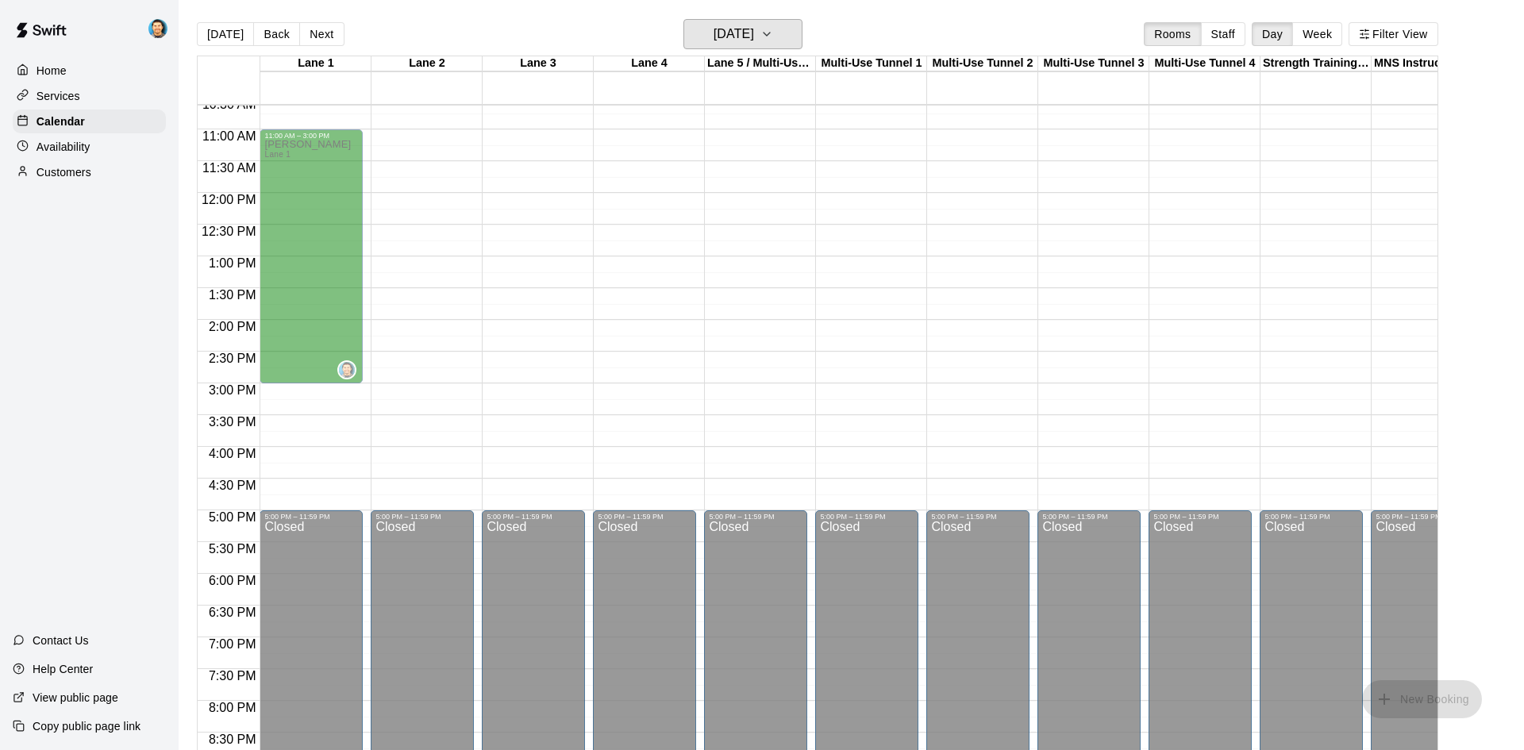
scroll to position [675, 0]
click at [77, 153] on p "Availability" at bounding box center [64, 147] width 54 height 16
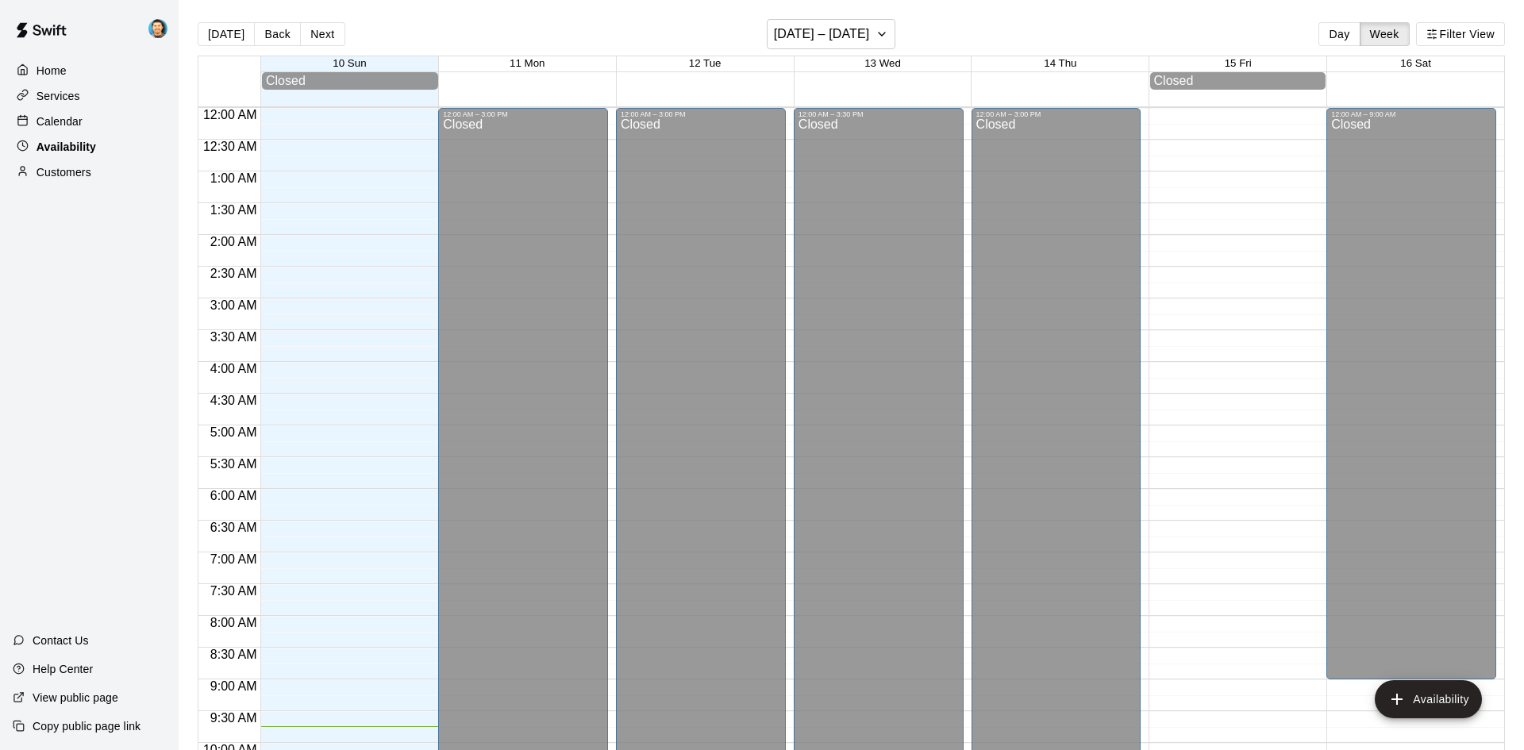
scroll to position [619, 0]
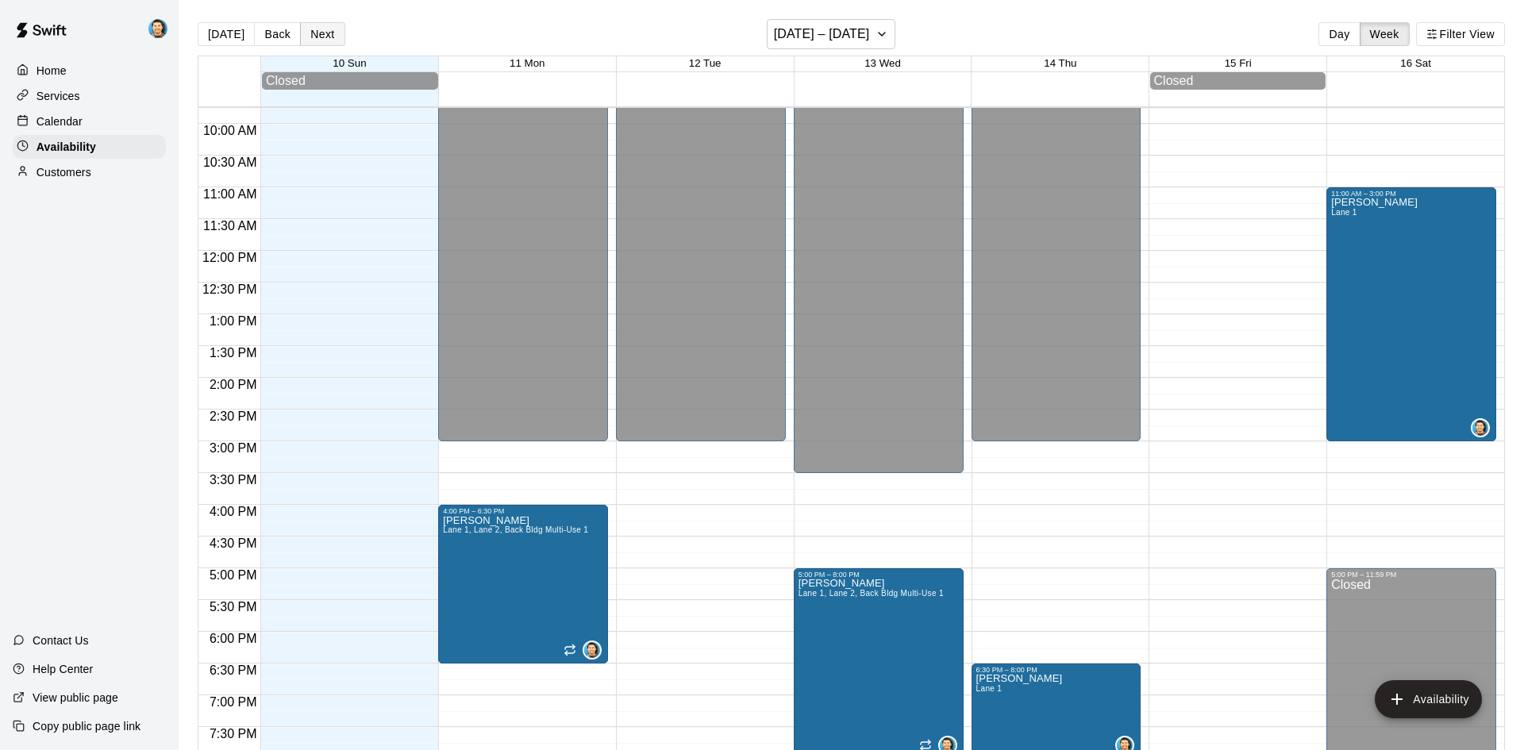
click at [314, 27] on button "Next" at bounding box center [322, 34] width 44 height 24
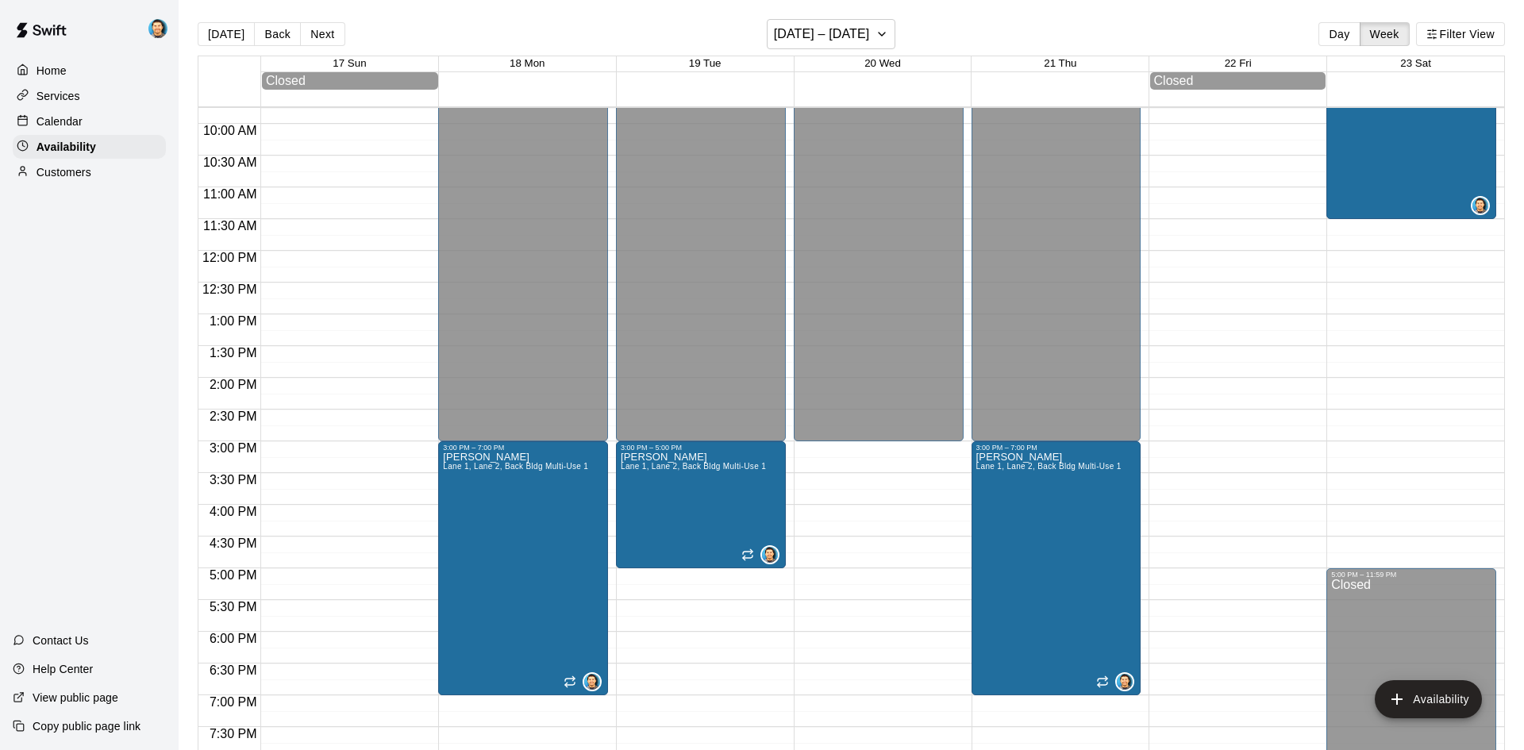
click at [110, 116] on div "Calendar" at bounding box center [89, 122] width 153 height 24
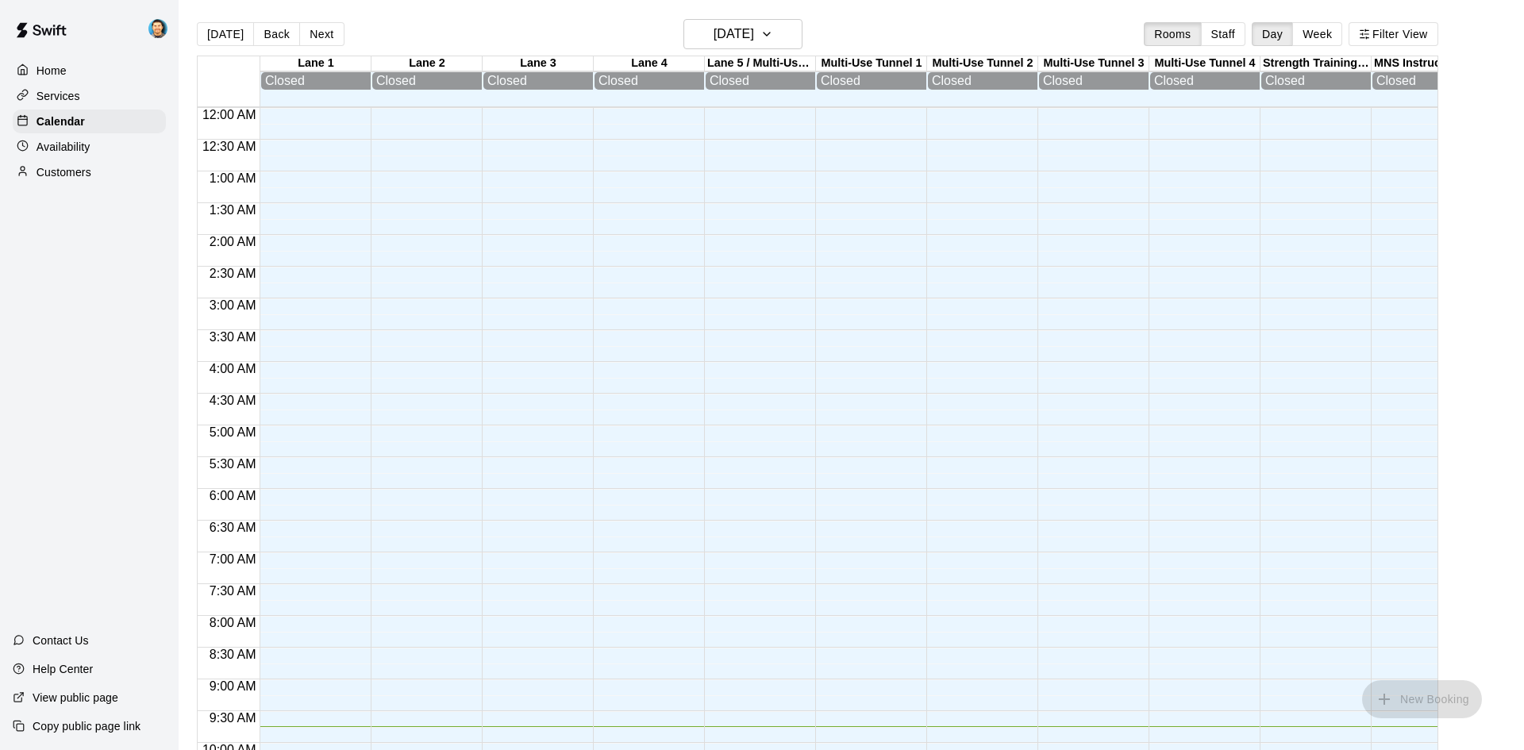
scroll to position [619, 0]
click at [73, 101] on p "Services" at bounding box center [59, 96] width 44 height 16
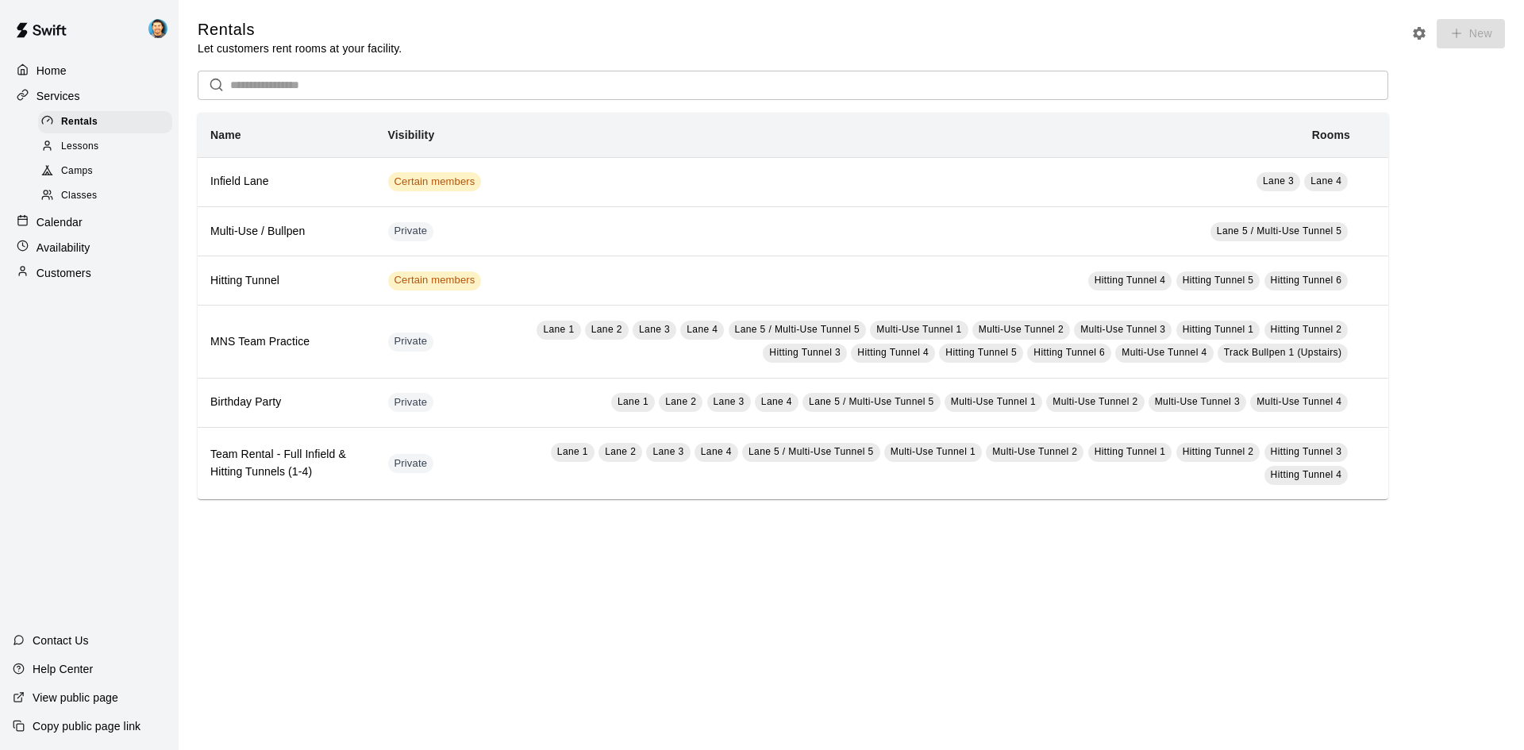
click at [60, 73] on p "Home" at bounding box center [52, 71] width 30 height 16
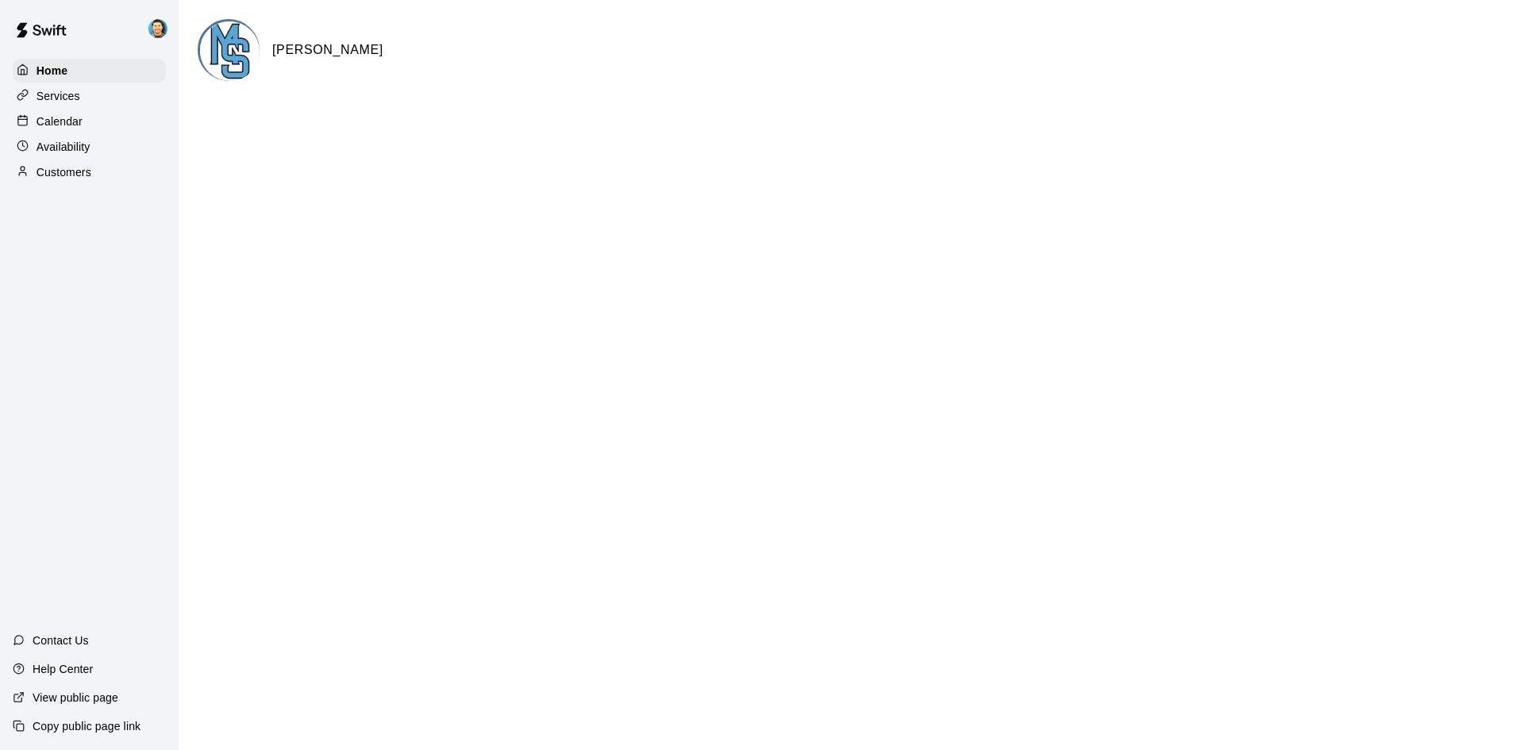
click at [76, 131] on div "Calendar" at bounding box center [89, 122] width 153 height 24
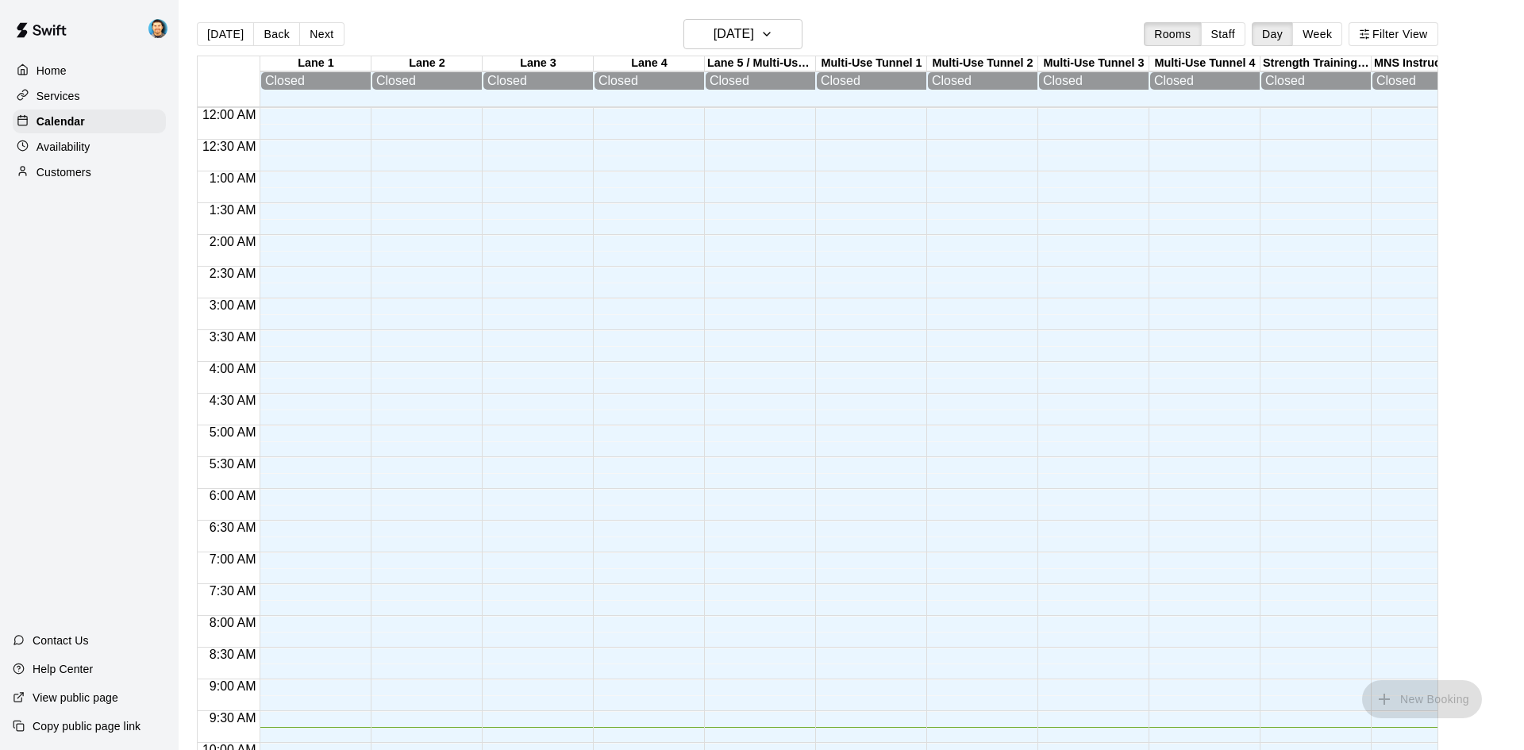
scroll to position [619, 0]
click at [82, 143] on p "Availability" at bounding box center [64, 147] width 54 height 16
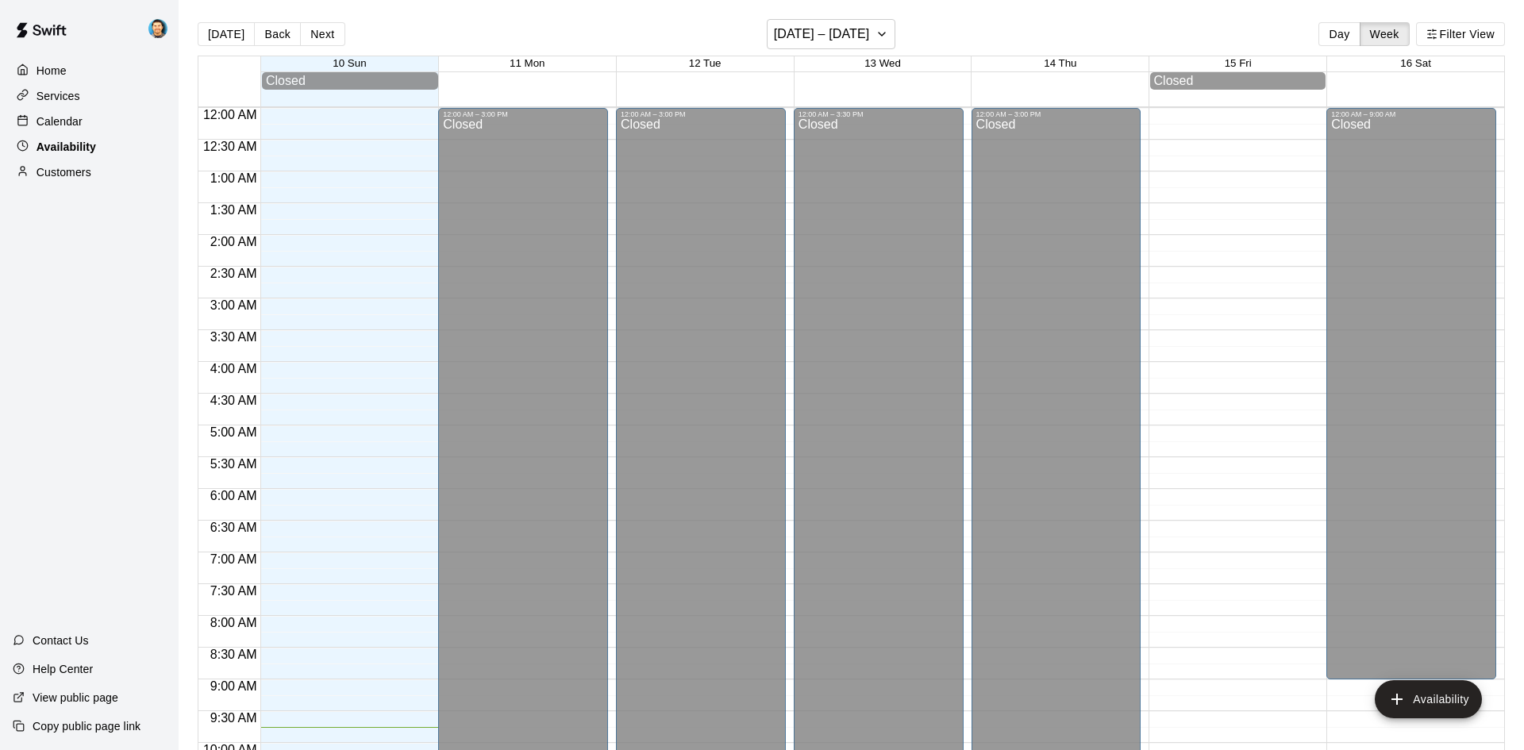
scroll to position [619, 0]
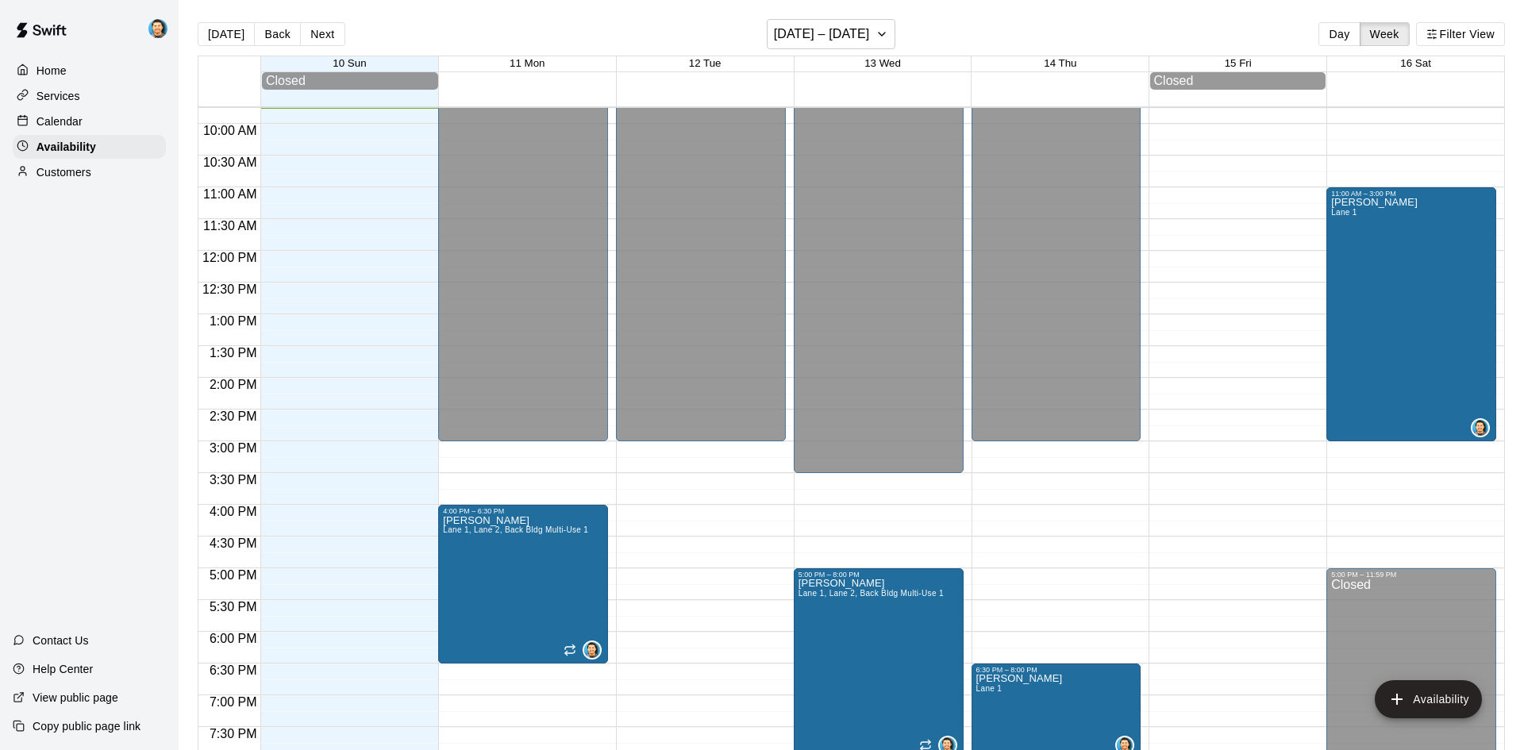
click at [88, 124] on div "Calendar" at bounding box center [89, 122] width 153 height 24
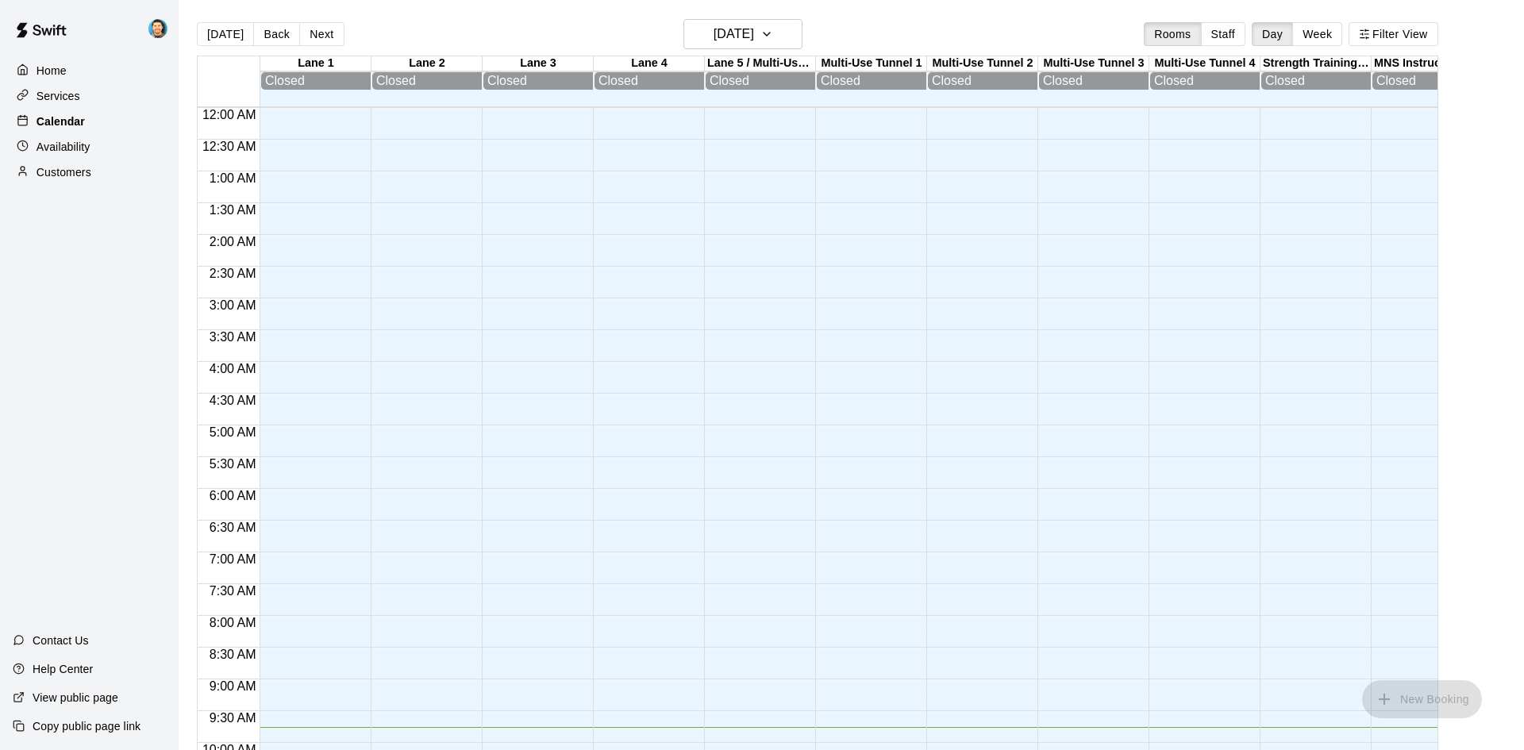
scroll to position [619, 0]
click at [316, 37] on button "Next" at bounding box center [321, 34] width 44 height 24
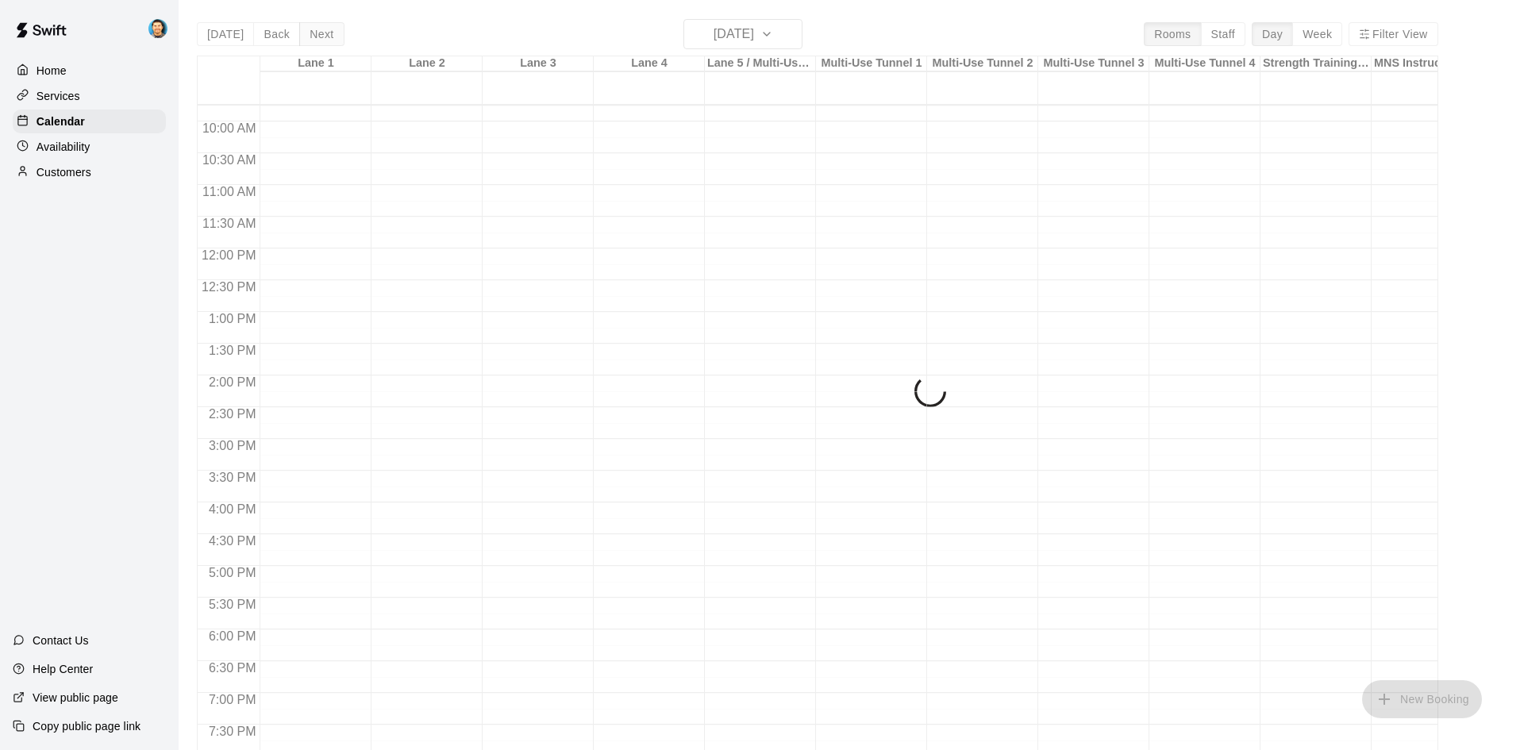
click at [316, 37] on div "[DATE] Back [DATE][DATE] Rooms Staff Day Week Filter [GEOGRAPHIC_DATA] 1 [GEOGR…" at bounding box center [817, 394] width 1241 height 750
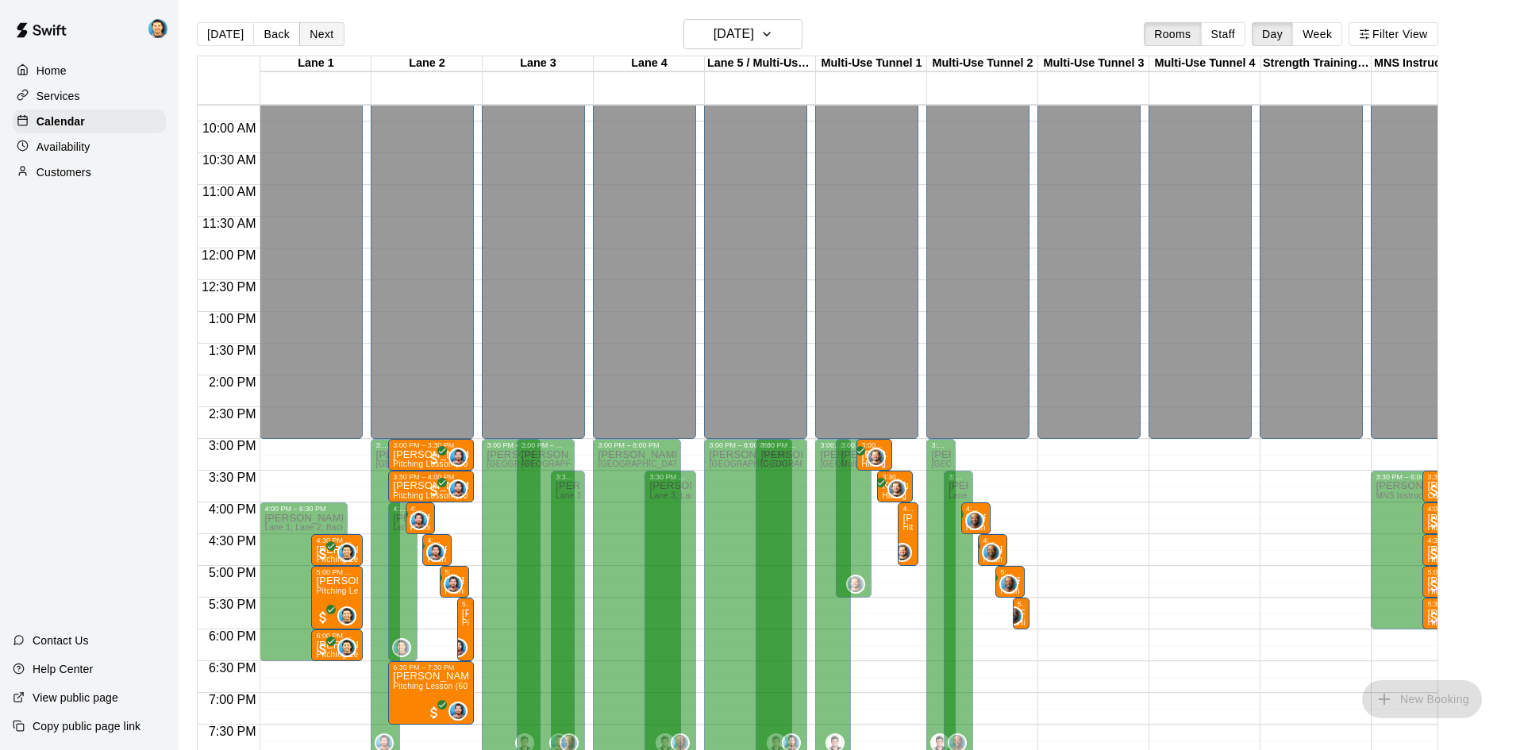
click at [316, 37] on button "Next" at bounding box center [321, 34] width 44 height 24
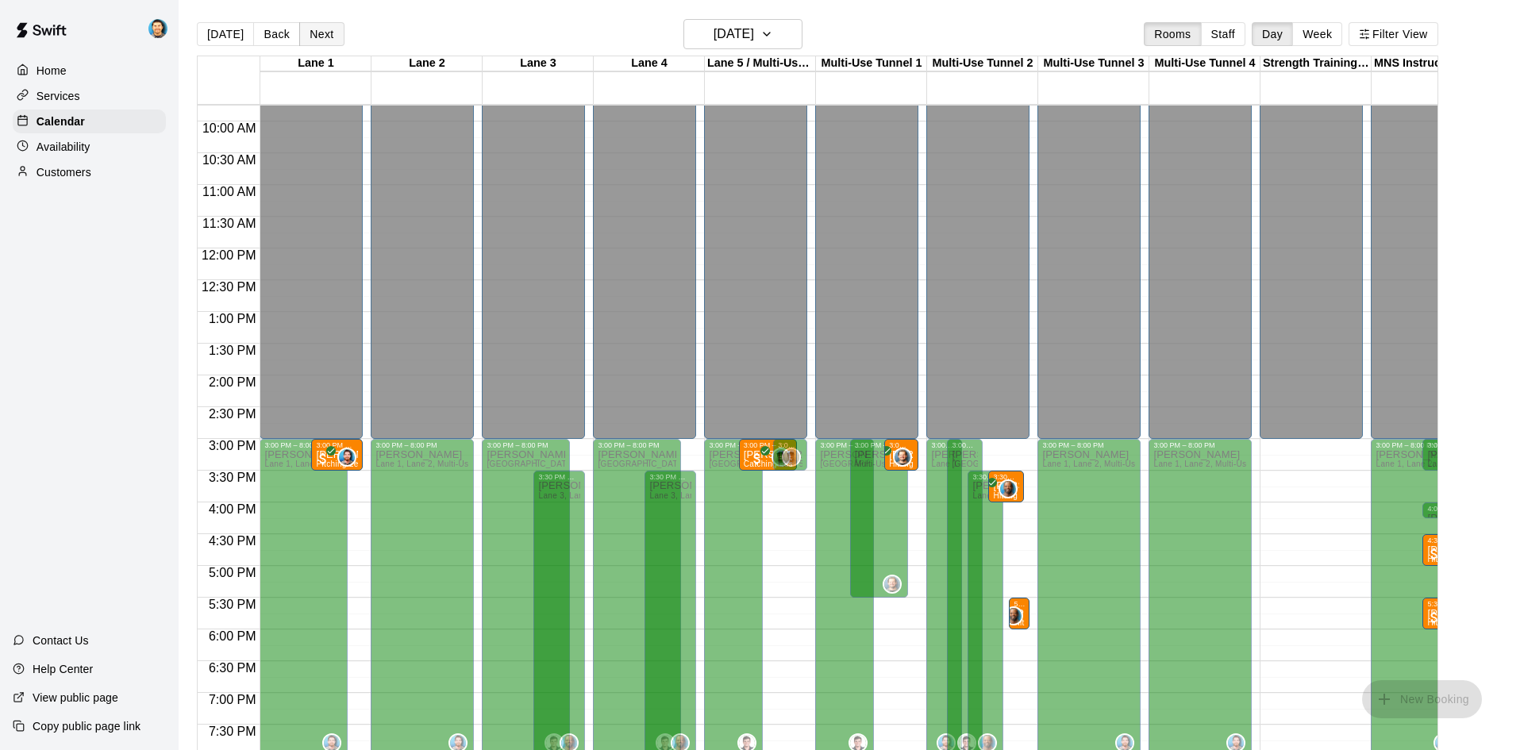
click at [316, 37] on button "Next" at bounding box center [321, 34] width 44 height 24
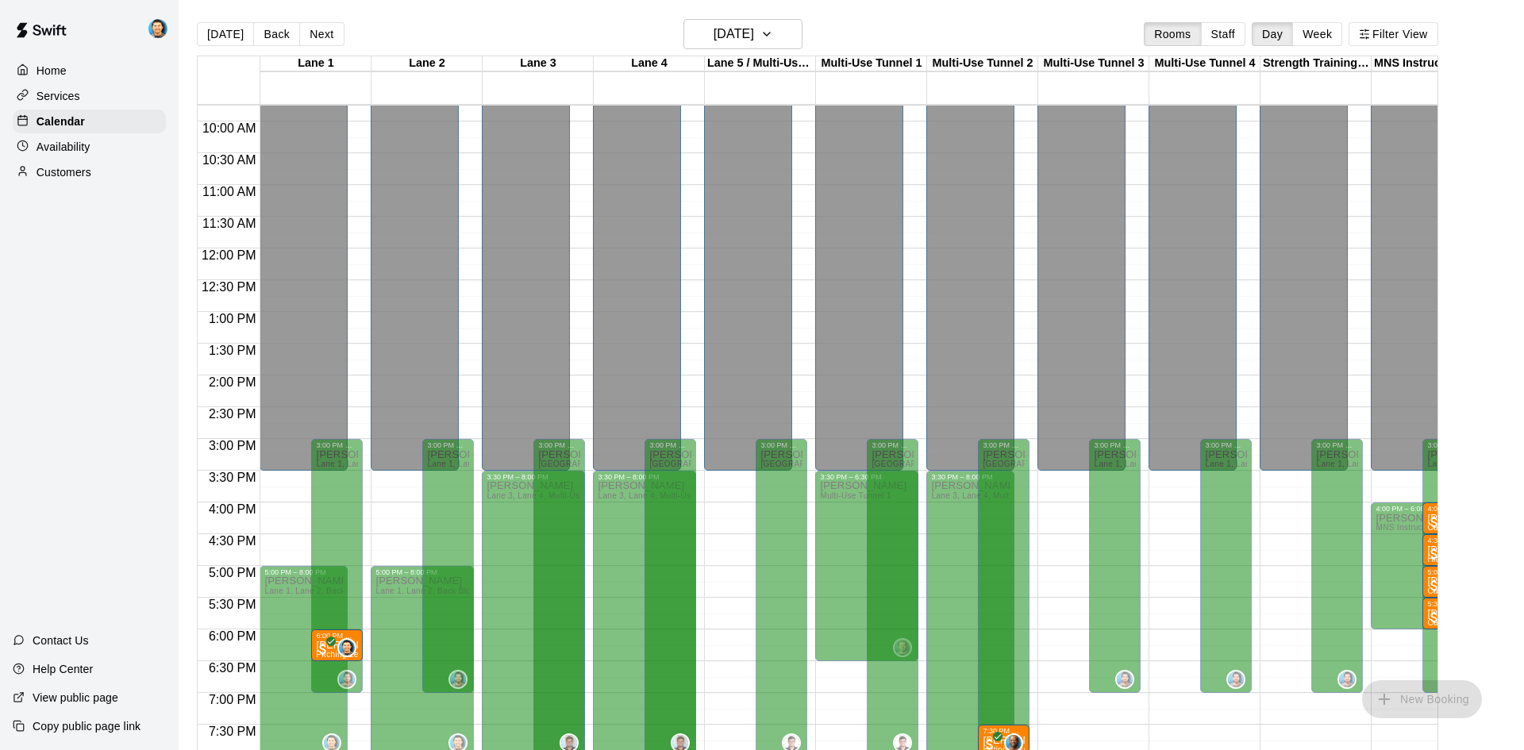
click at [66, 142] on p "Availability" at bounding box center [64, 147] width 54 height 16
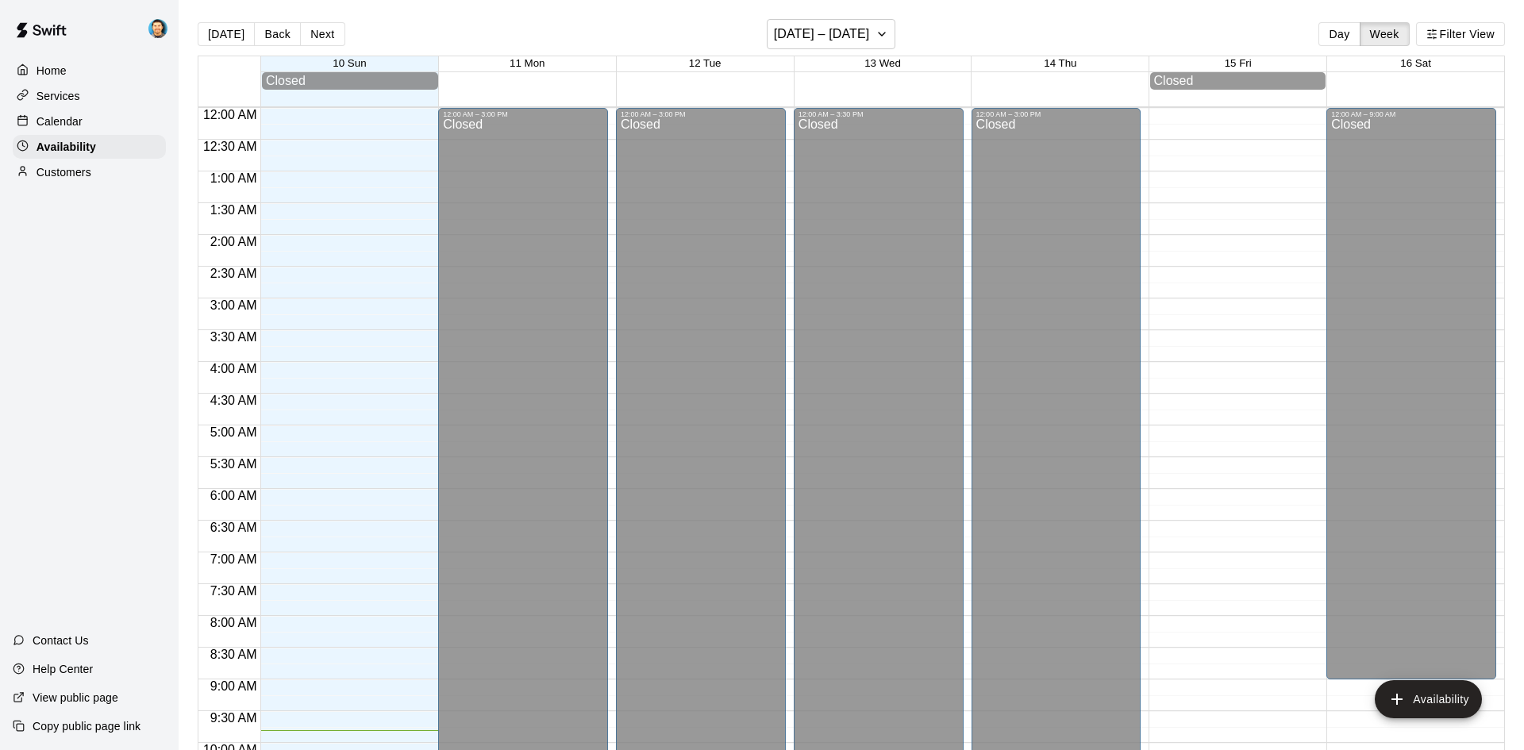
scroll to position [623, 0]
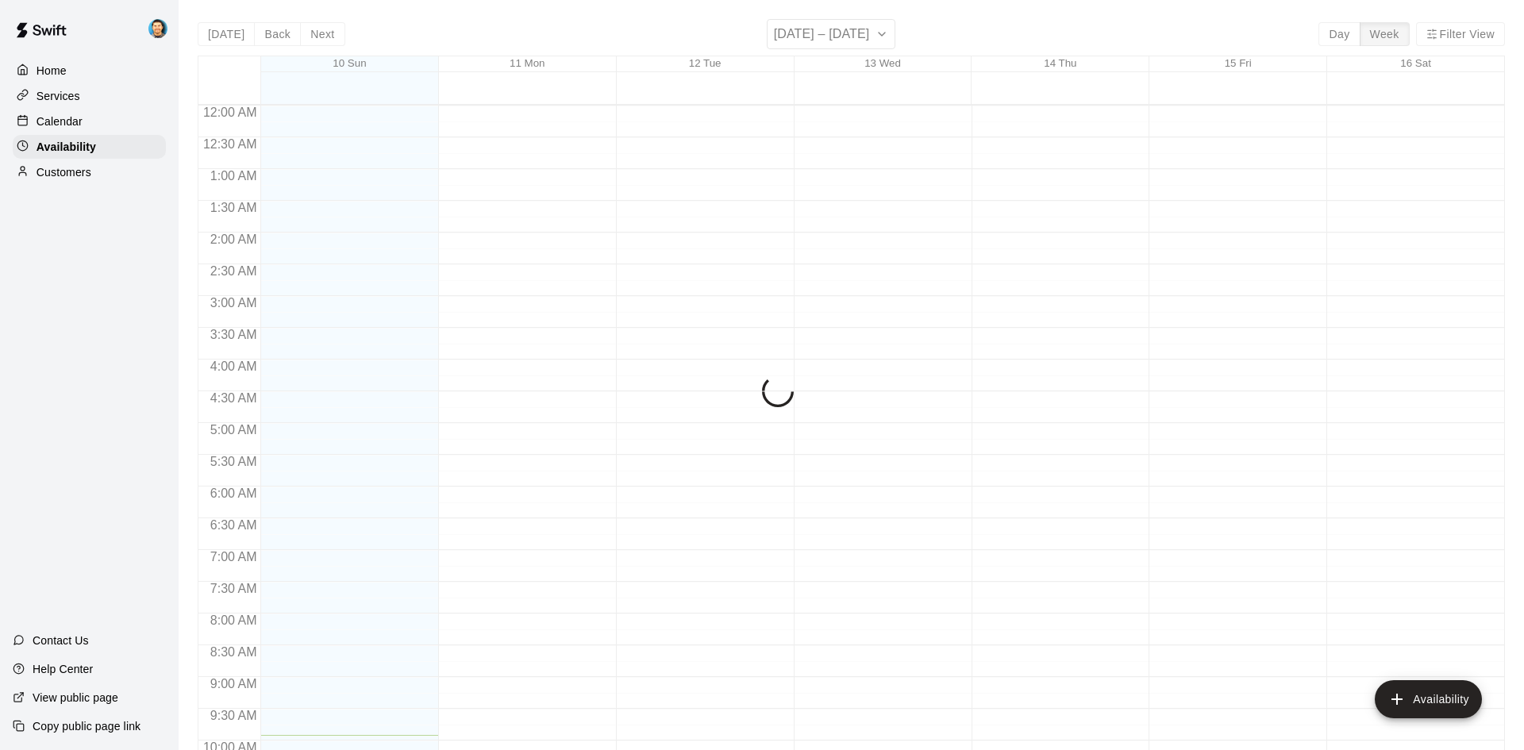
scroll to position [631, 0]
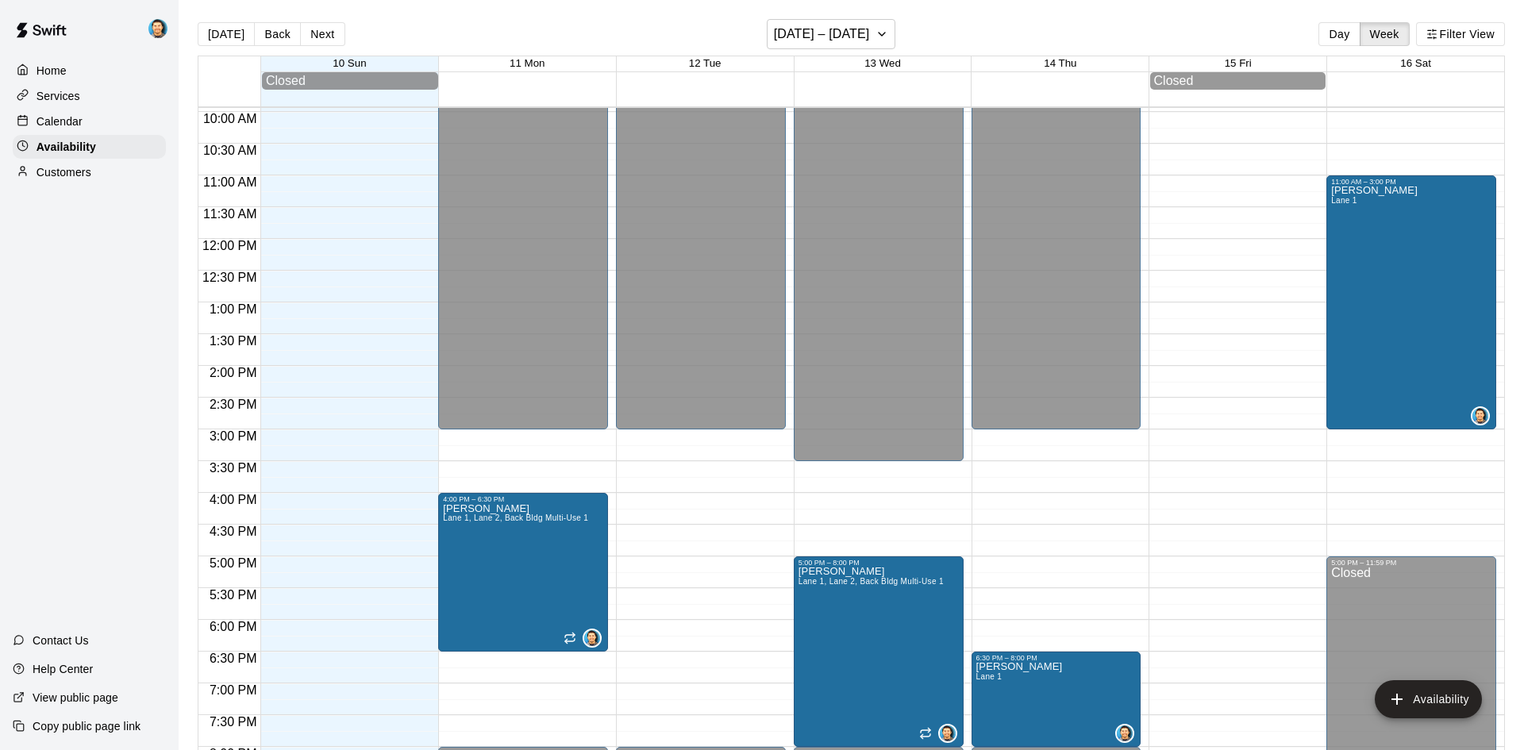
click at [94, 112] on div "Calendar" at bounding box center [89, 122] width 153 height 24
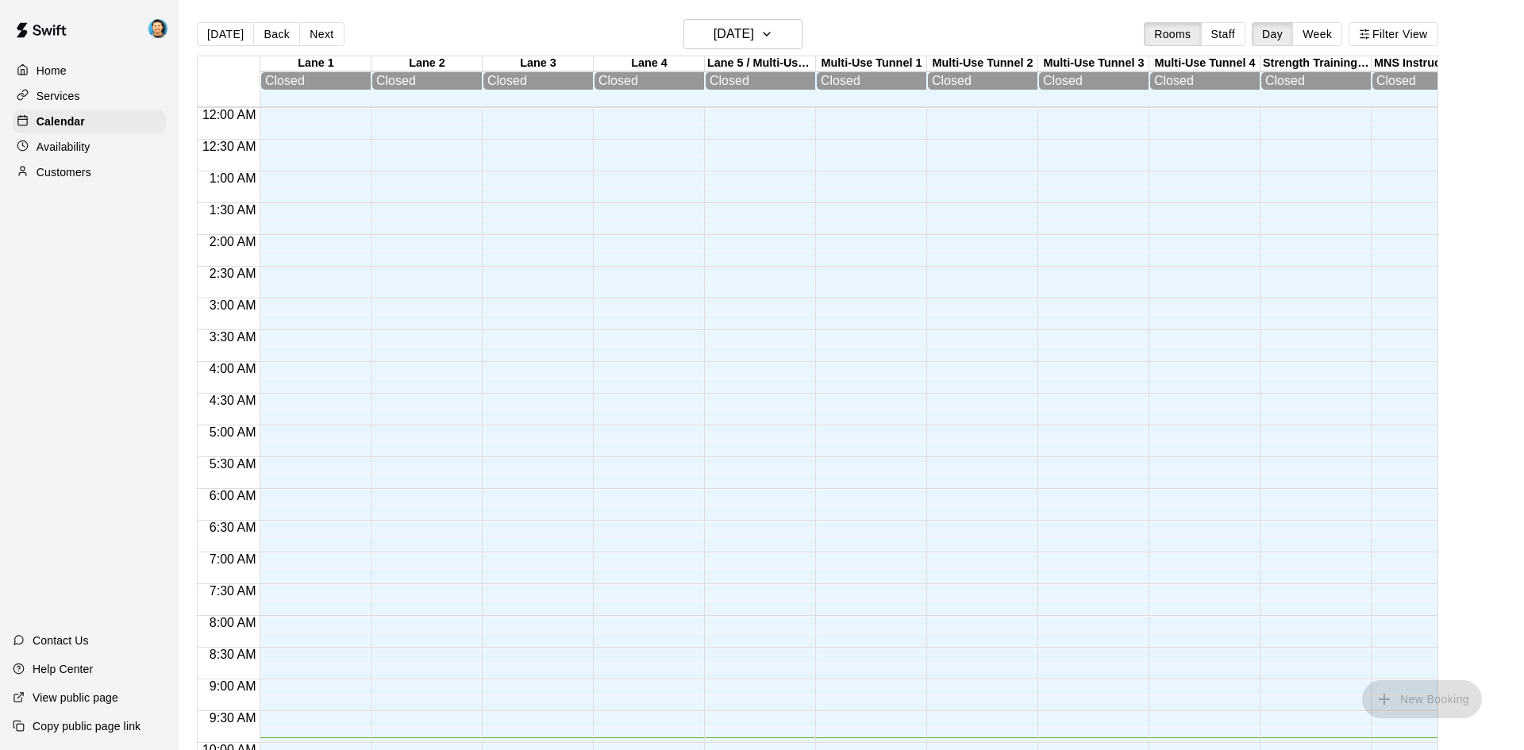
scroll to position [631, 0]
click at [307, 31] on button "Next" at bounding box center [321, 34] width 44 height 24
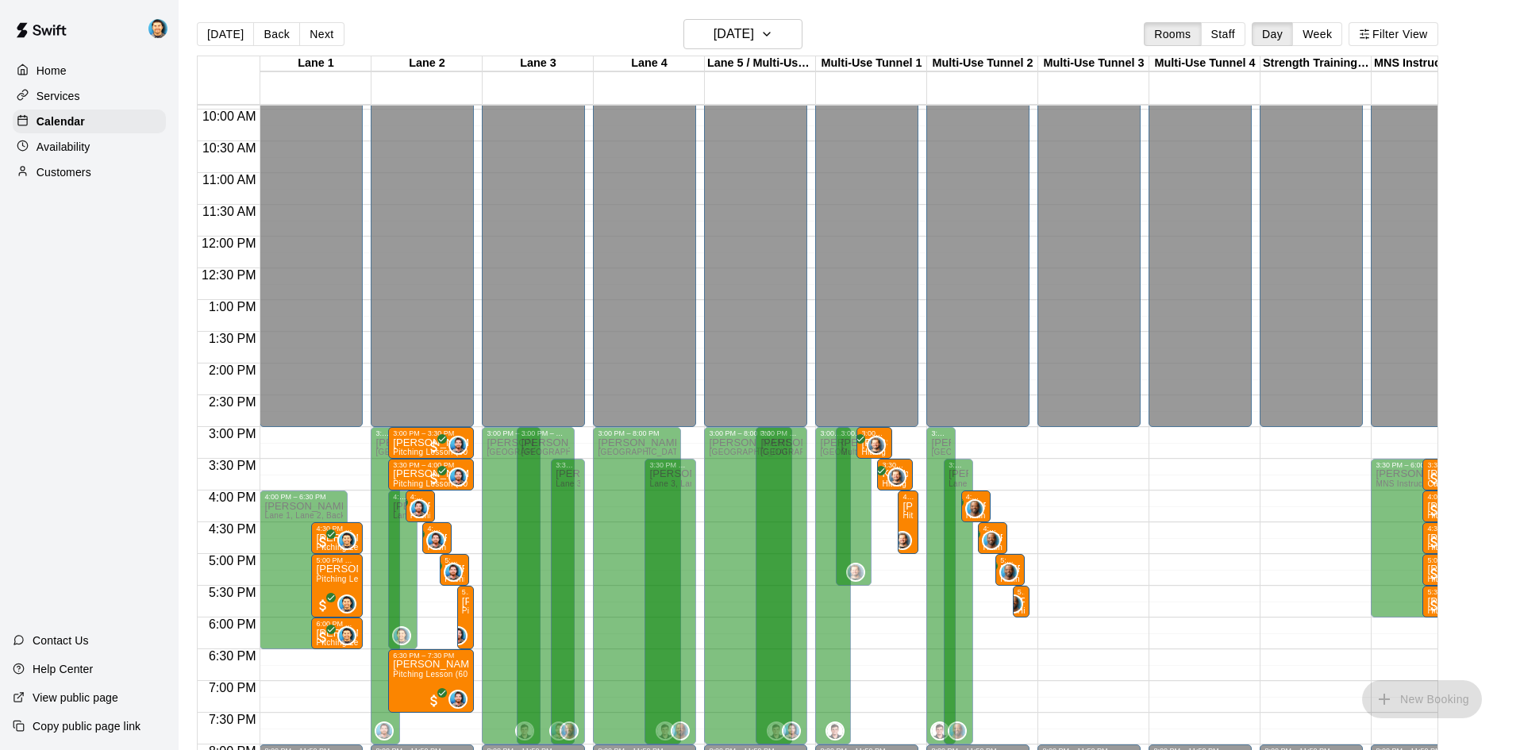
click at [127, 154] on div "Availability" at bounding box center [89, 147] width 153 height 24
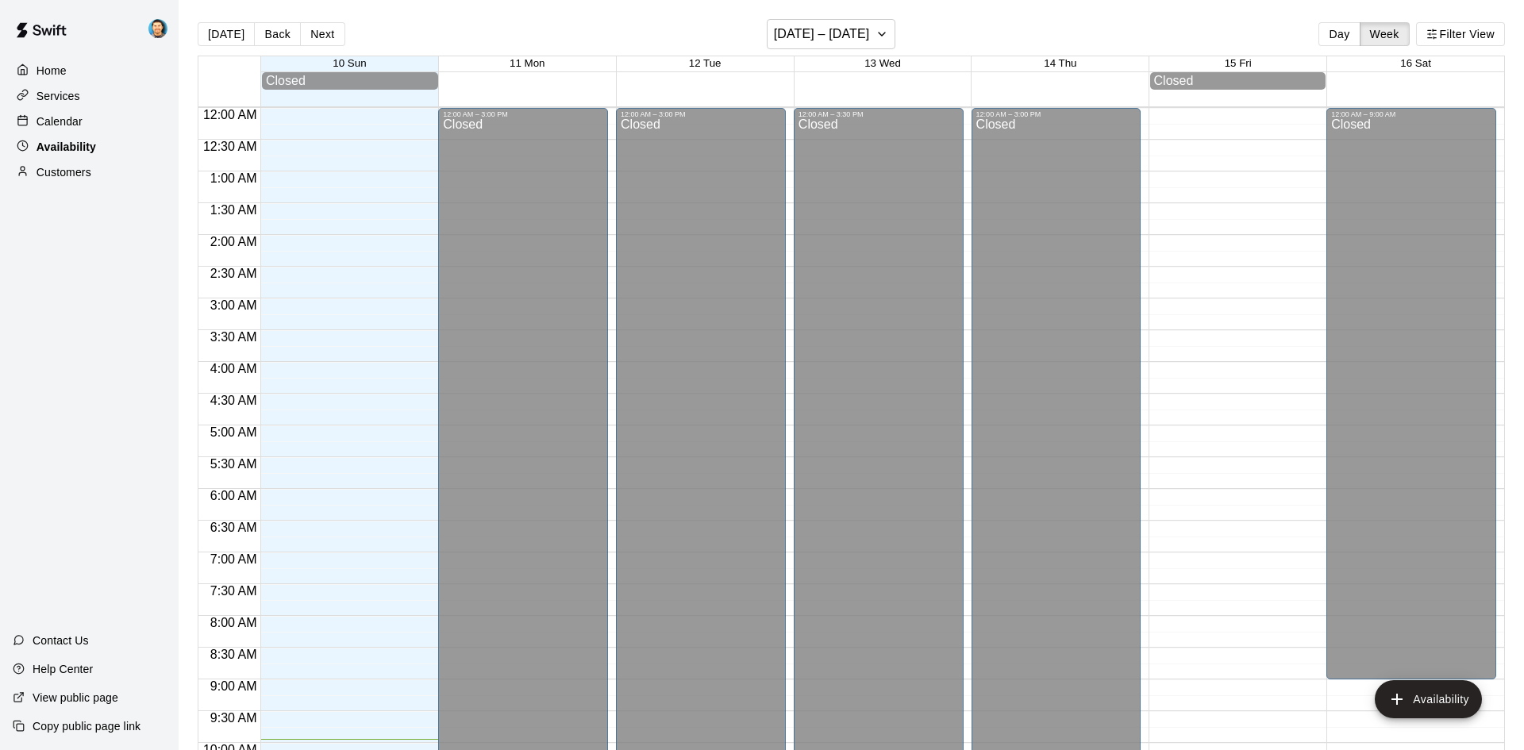
scroll to position [631, 0]
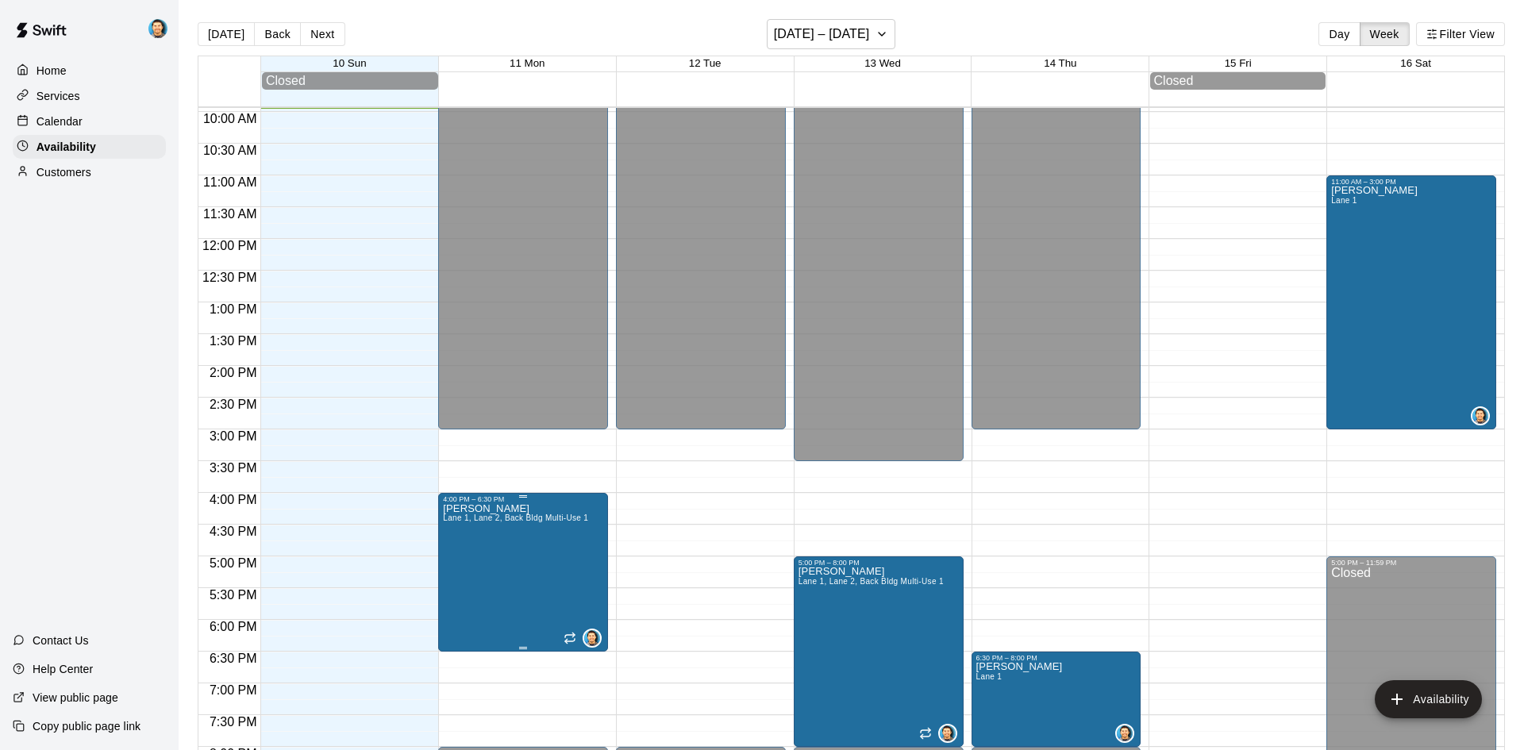
click at [459, 523] on icon "edit" at bounding box center [458, 519] width 19 height 19
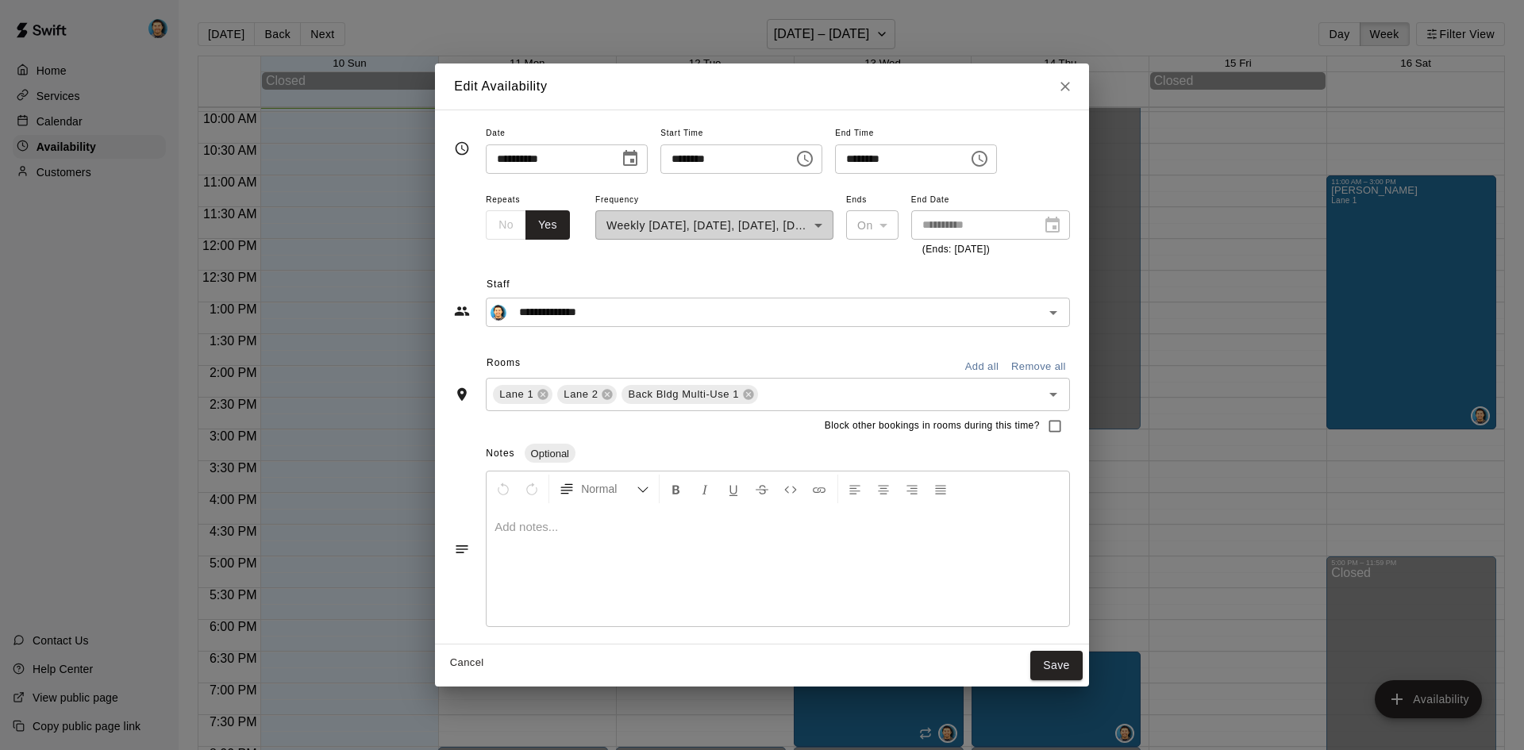
click at [712, 156] on input "********" at bounding box center [721, 158] width 122 height 29
type input "********"
click at [1083, 656] on button "Save" at bounding box center [1056, 665] width 52 height 29
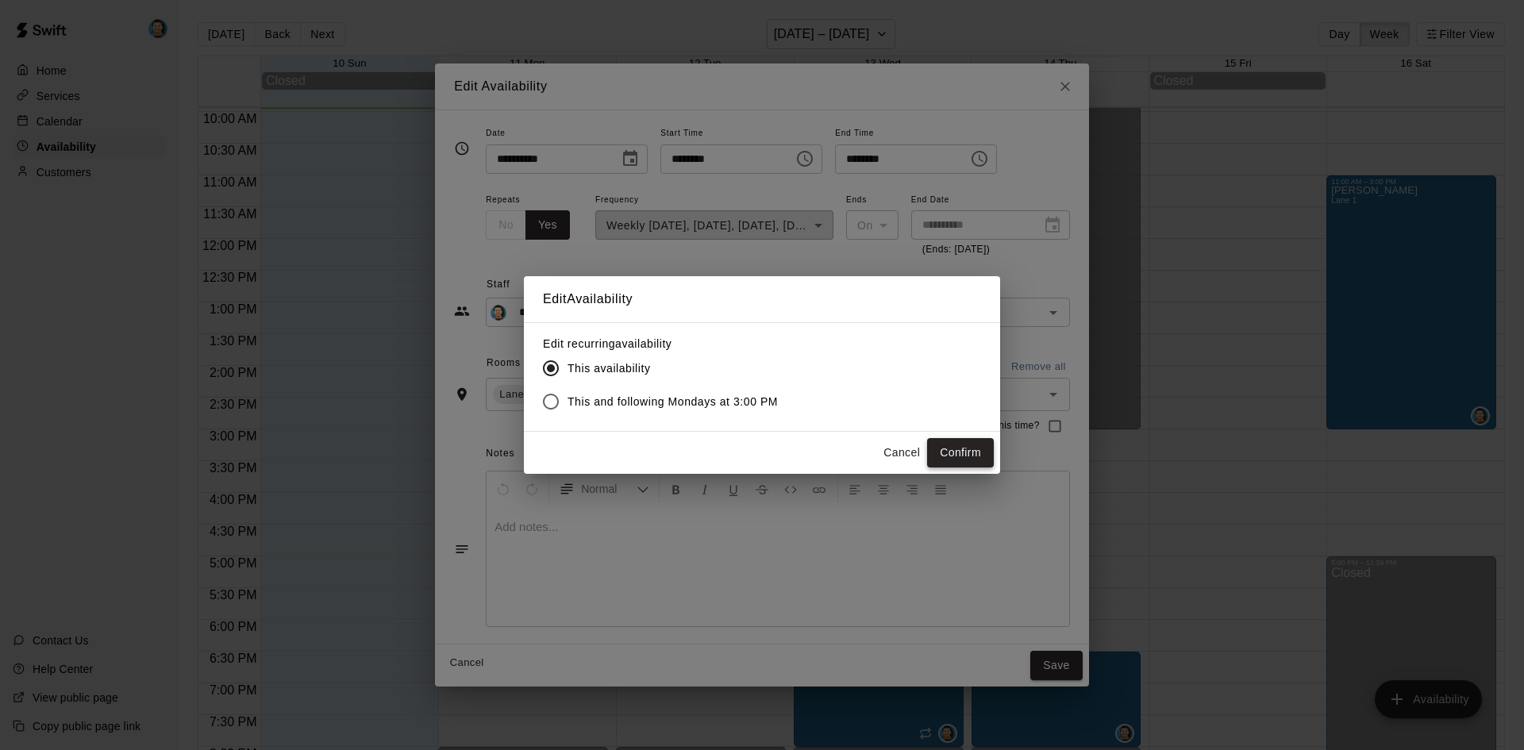
click at [960, 456] on button "Confirm" at bounding box center [960, 452] width 67 height 29
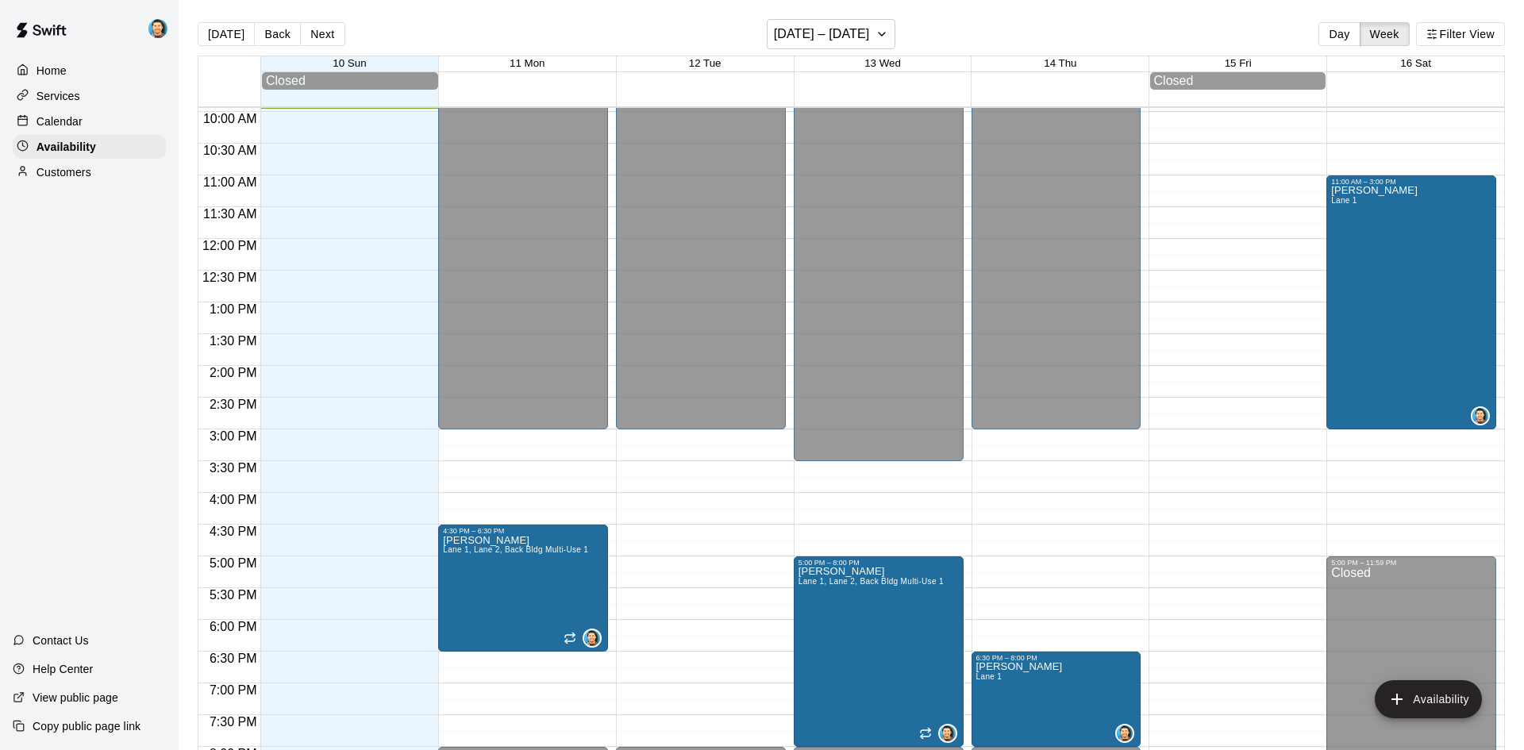
click at [97, 121] on div "Calendar" at bounding box center [89, 122] width 153 height 24
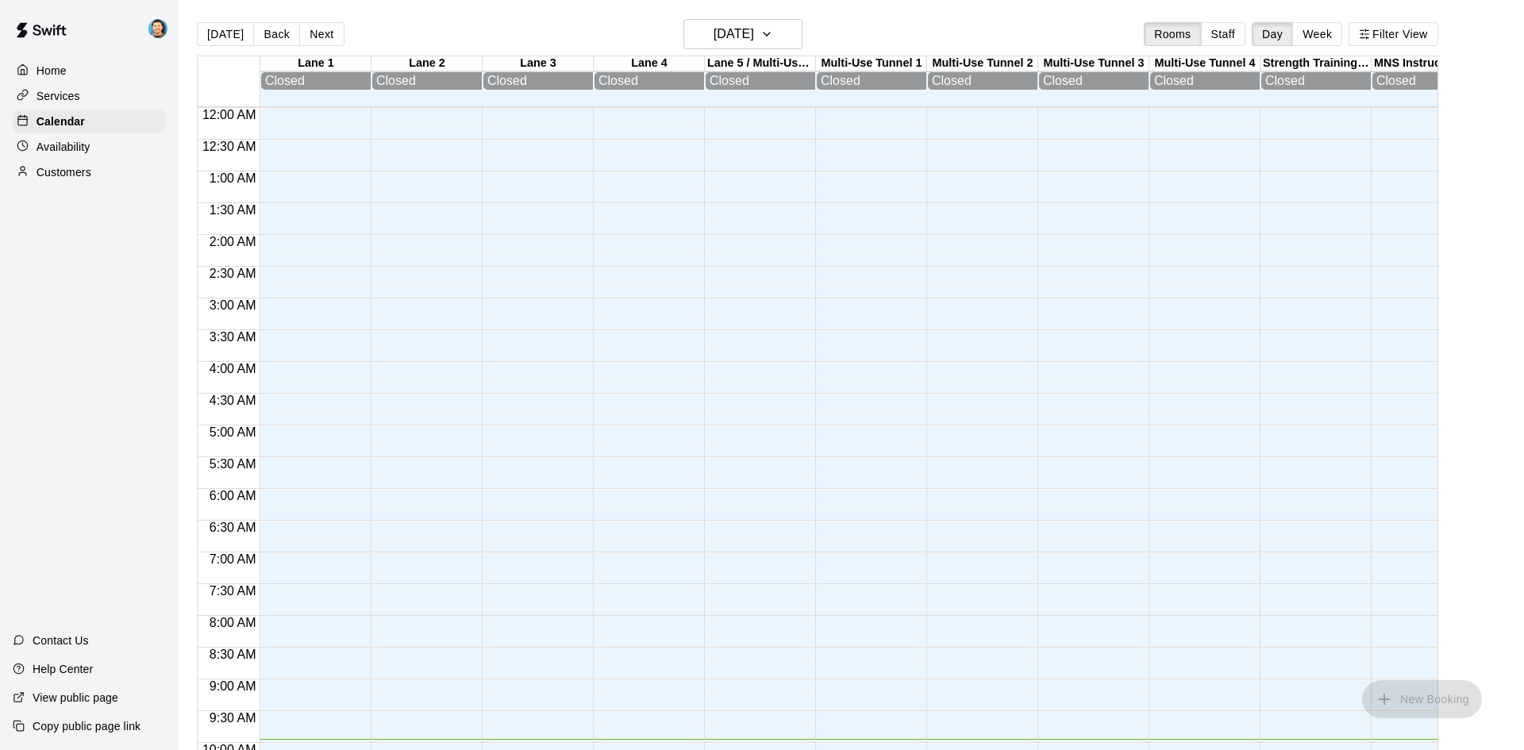
scroll to position [631, 0]
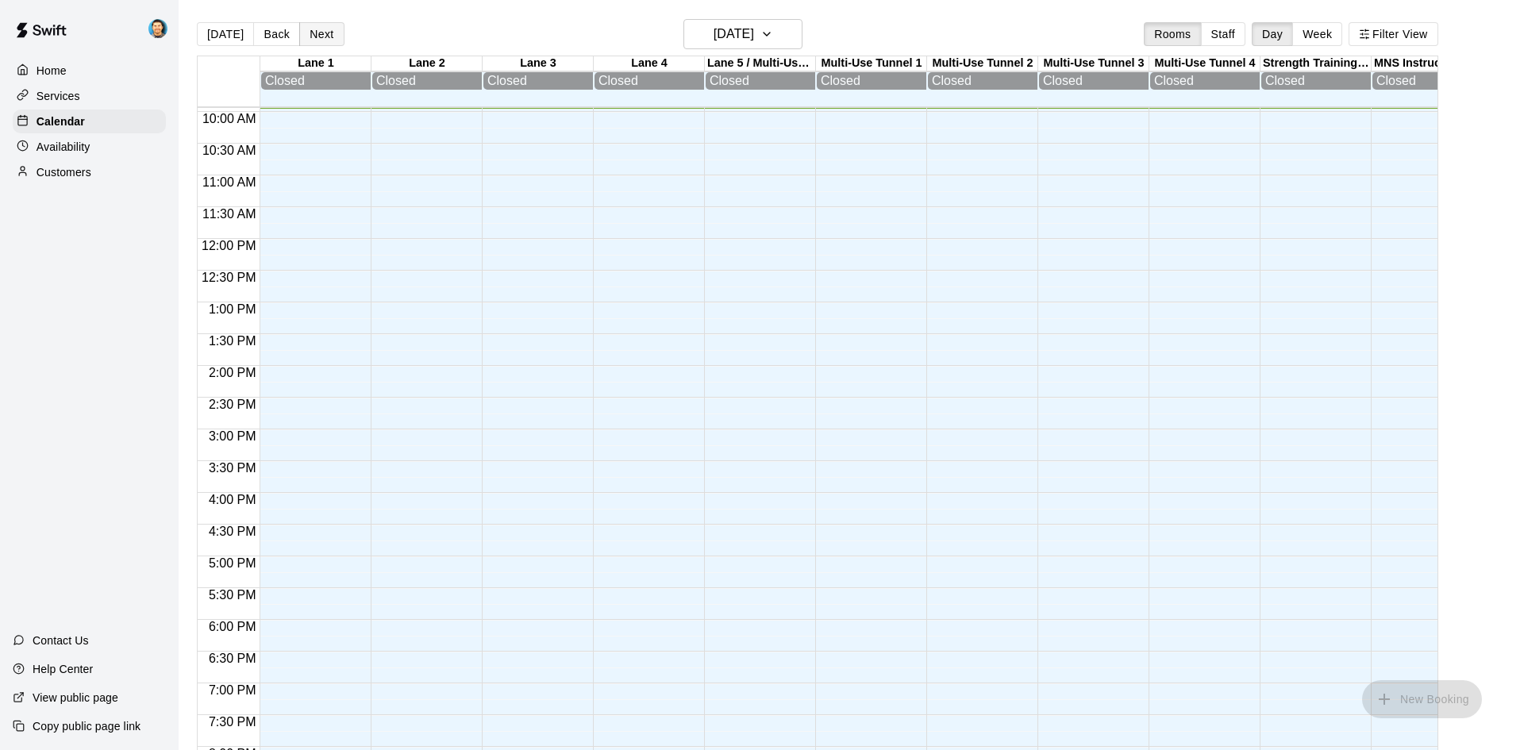
click at [317, 42] on button "Next" at bounding box center [321, 34] width 44 height 24
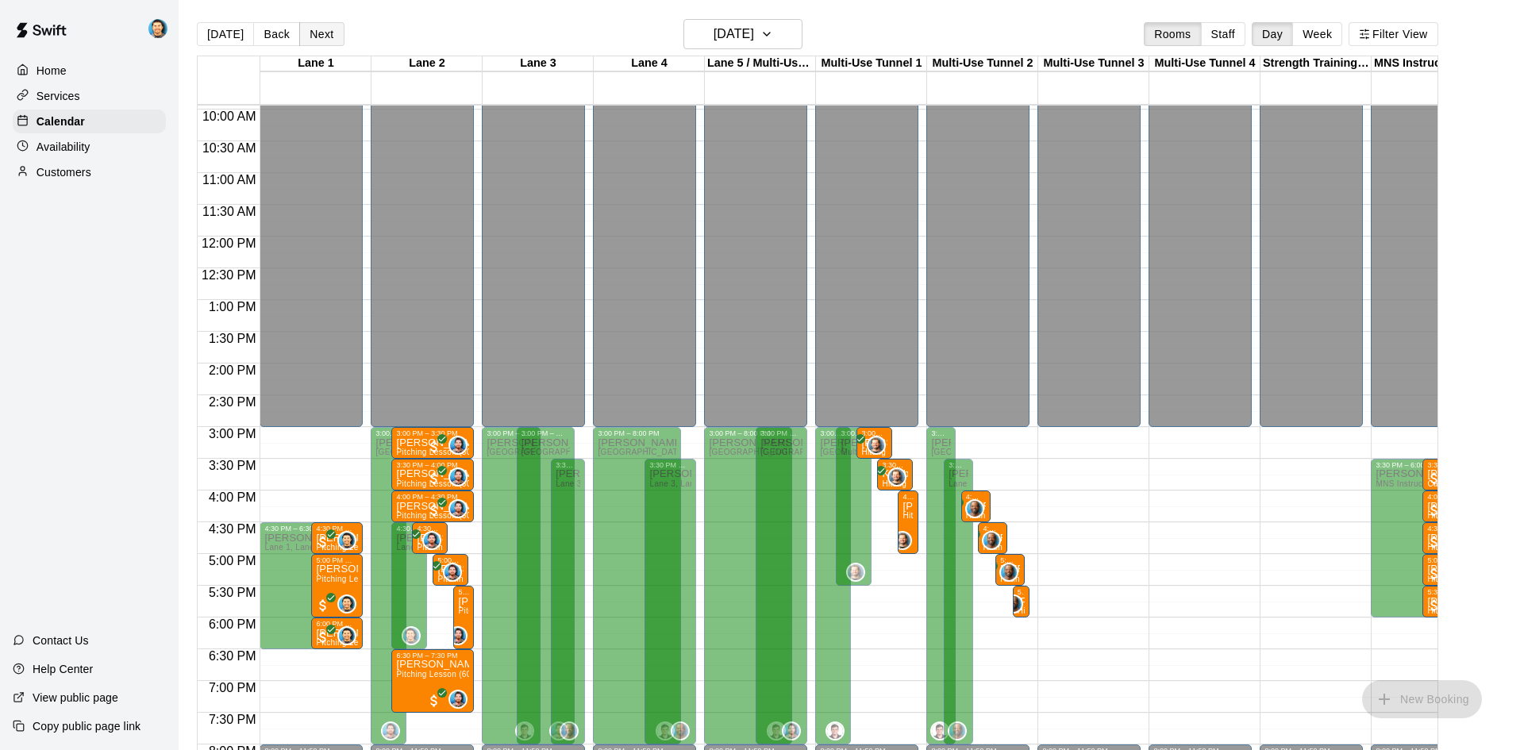
click at [314, 33] on button "Next" at bounding box center [321, 34] width 44 height 24
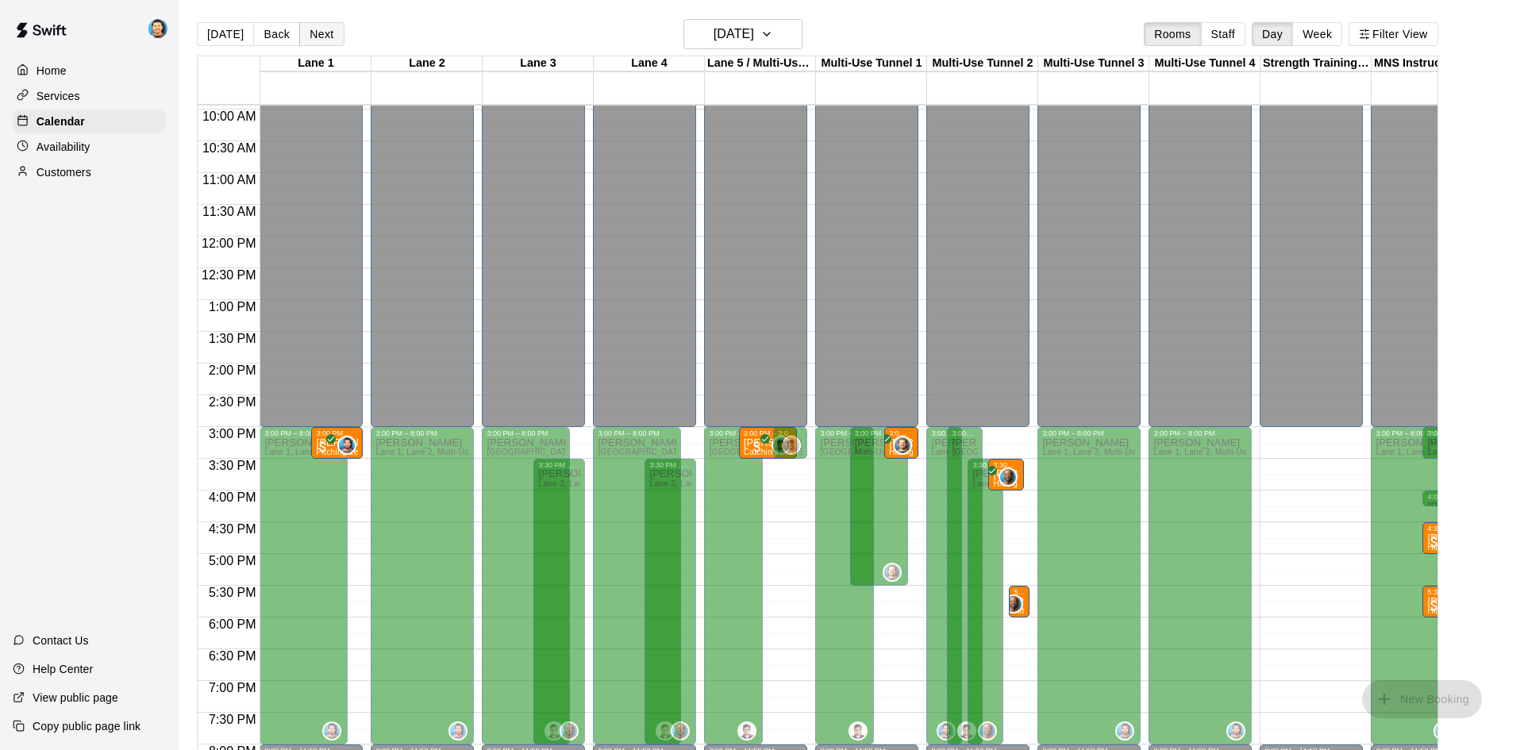
click at [314, 33] on button "Next" at bounding box center [321, 34] width 44 height 24
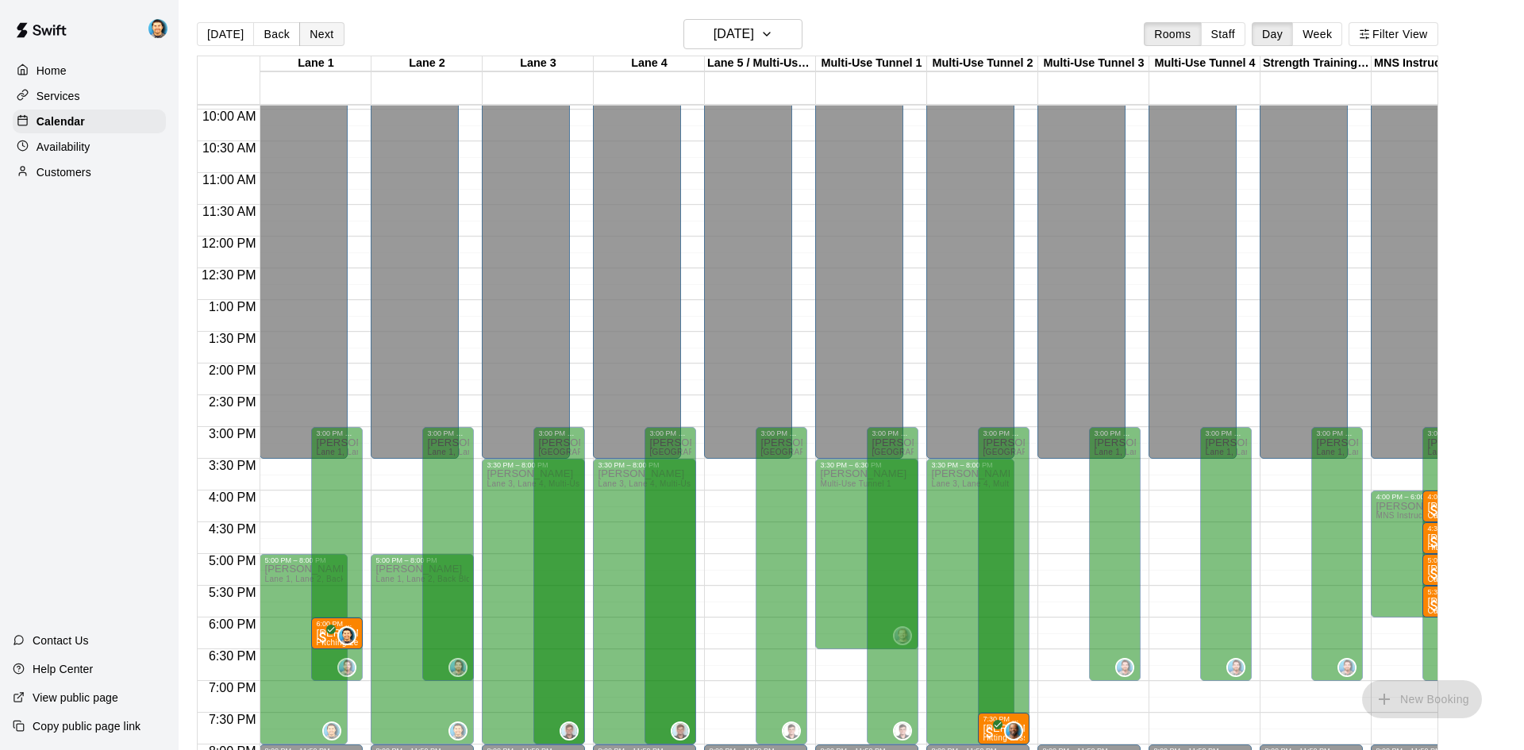
click at [313, 33] on button "Next" at bounding box center [321, 34] width 44 height 24
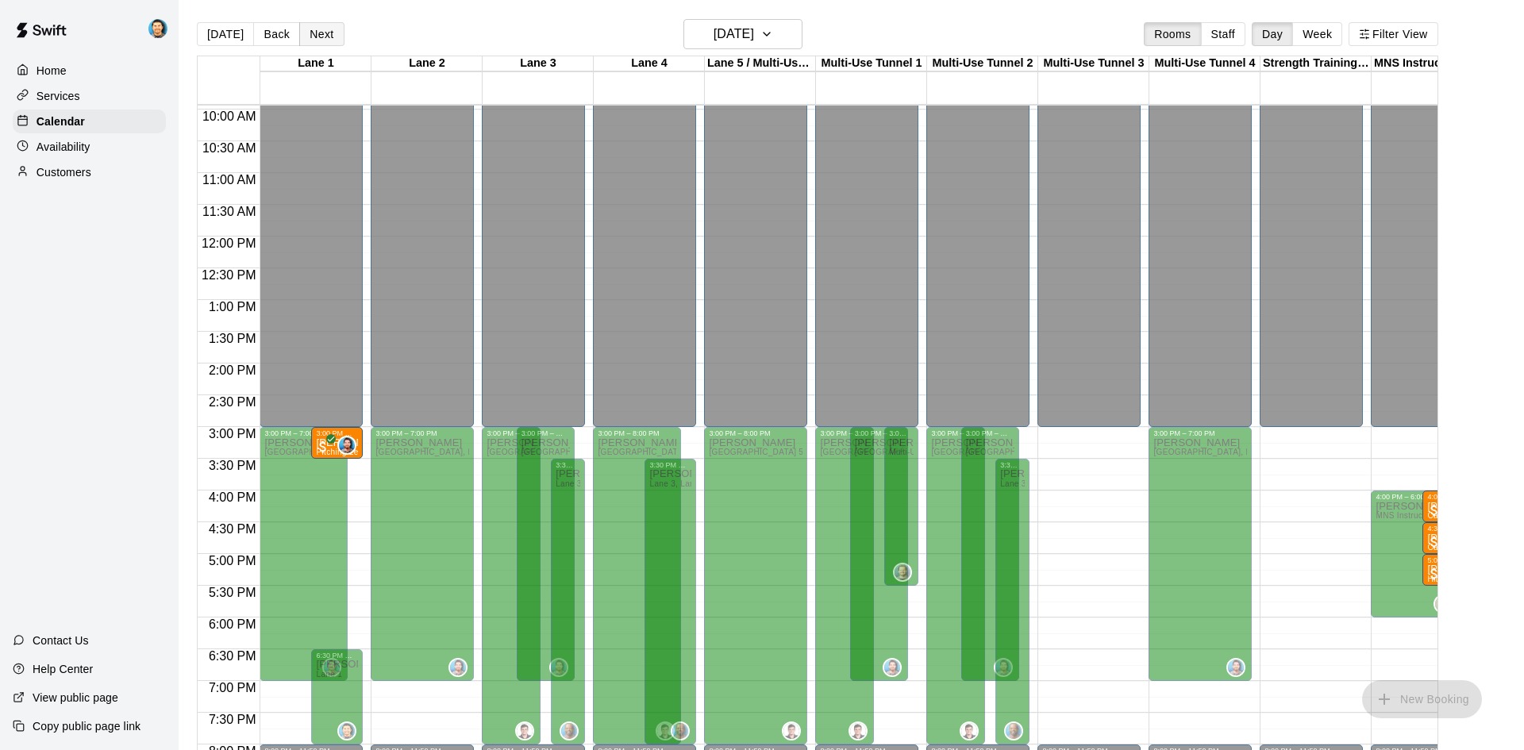
click at [313, 33] on button "Next" at bounding box center [321, 34] width 44 height 24
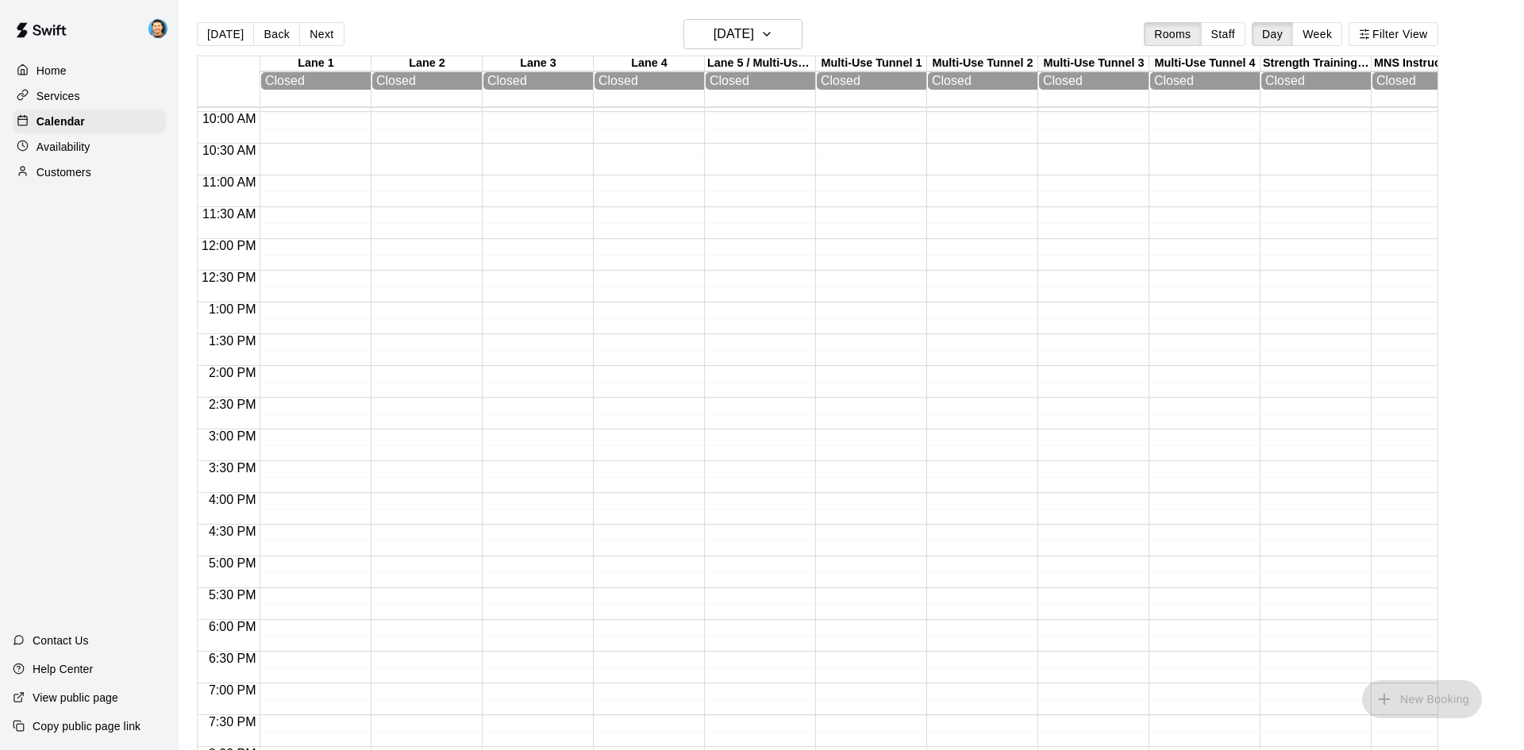
click at [75, 144] on p "Availability" at bounding box center [64, 147] width 54 height 16
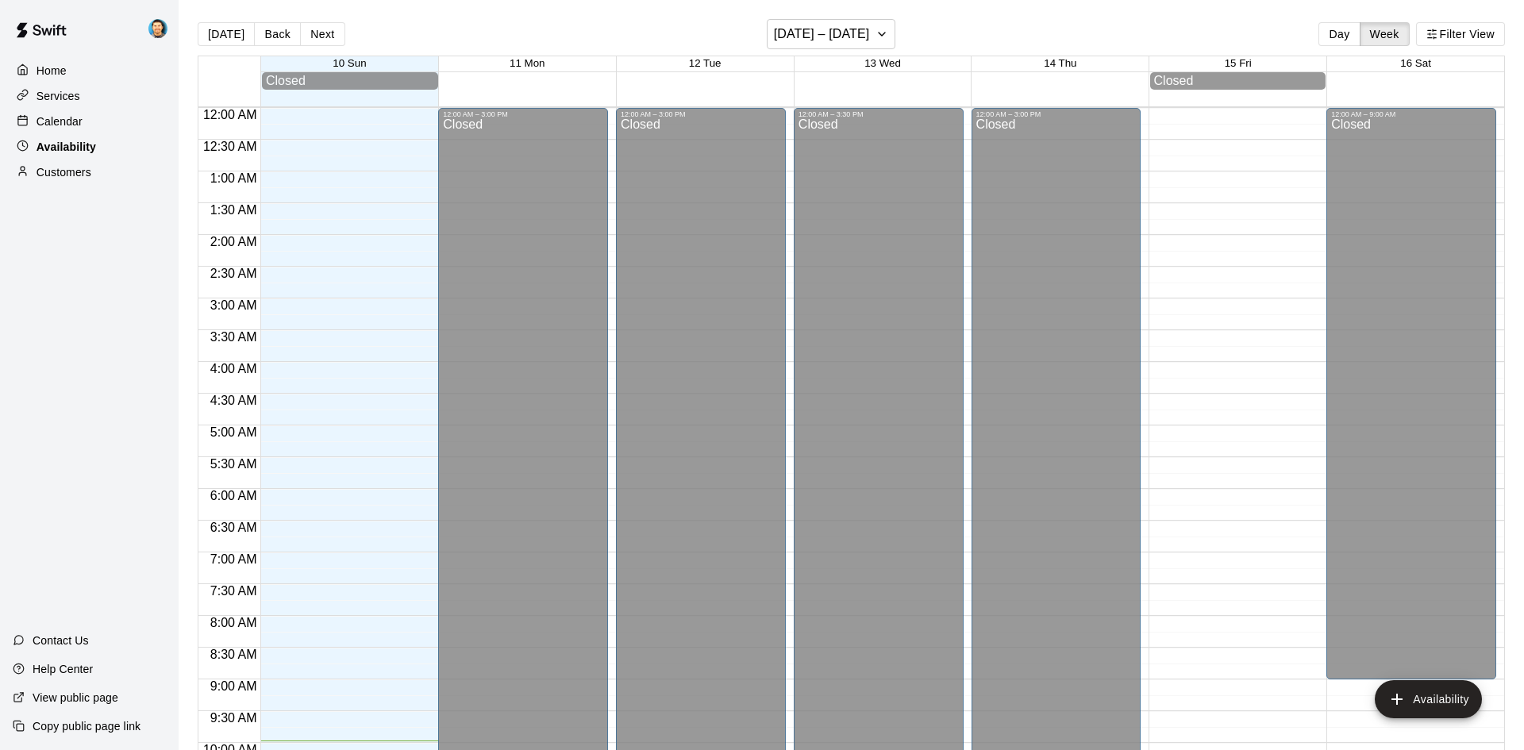
scroll to position [633, 0]
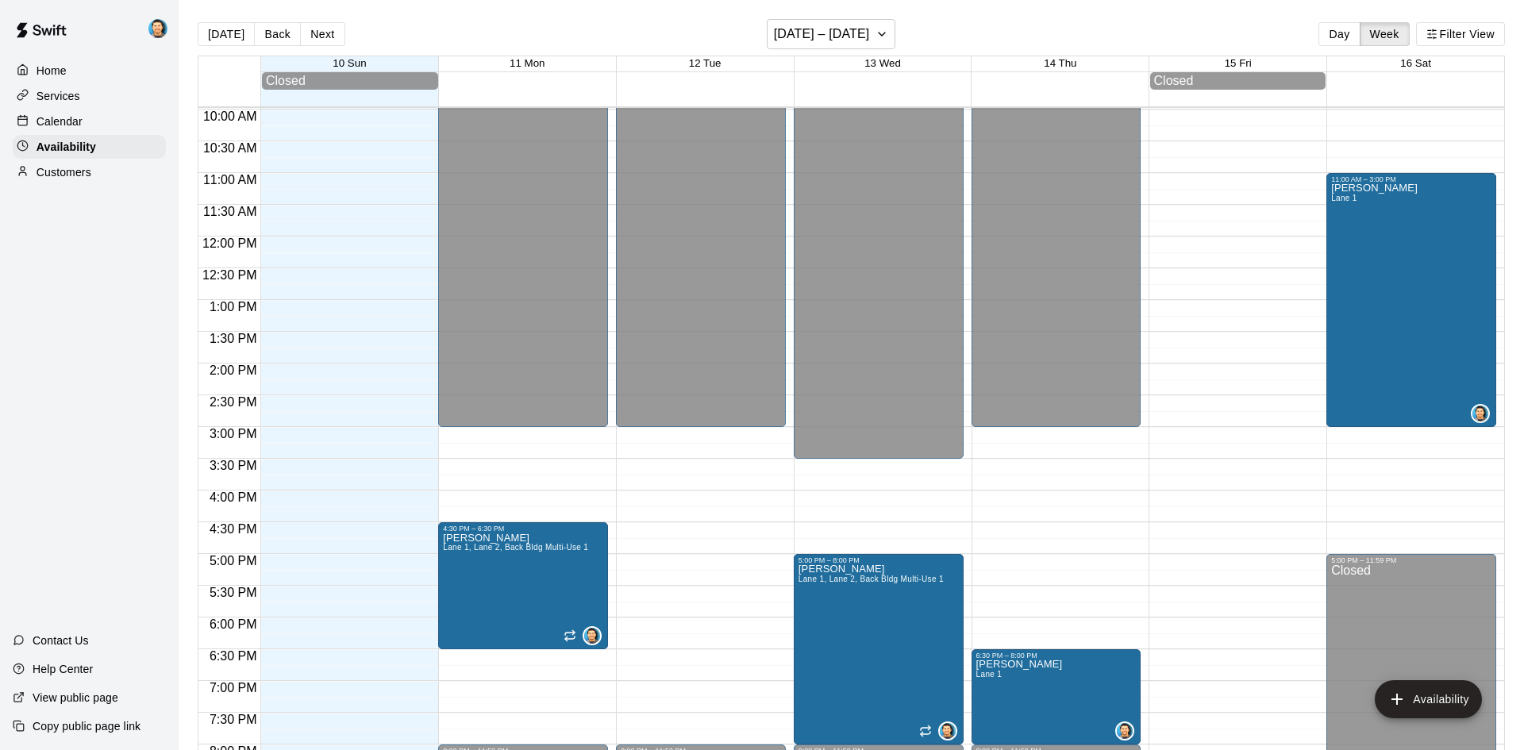
click at [44, 416] on div "Home Services Calendar Availability Customers Contact Us Help Center View publi…" at bounding box center [89, 375] width 179 height 750
click at [94, 125] on div "Calendar" at bounding box center [89, 122] width 153 height 24
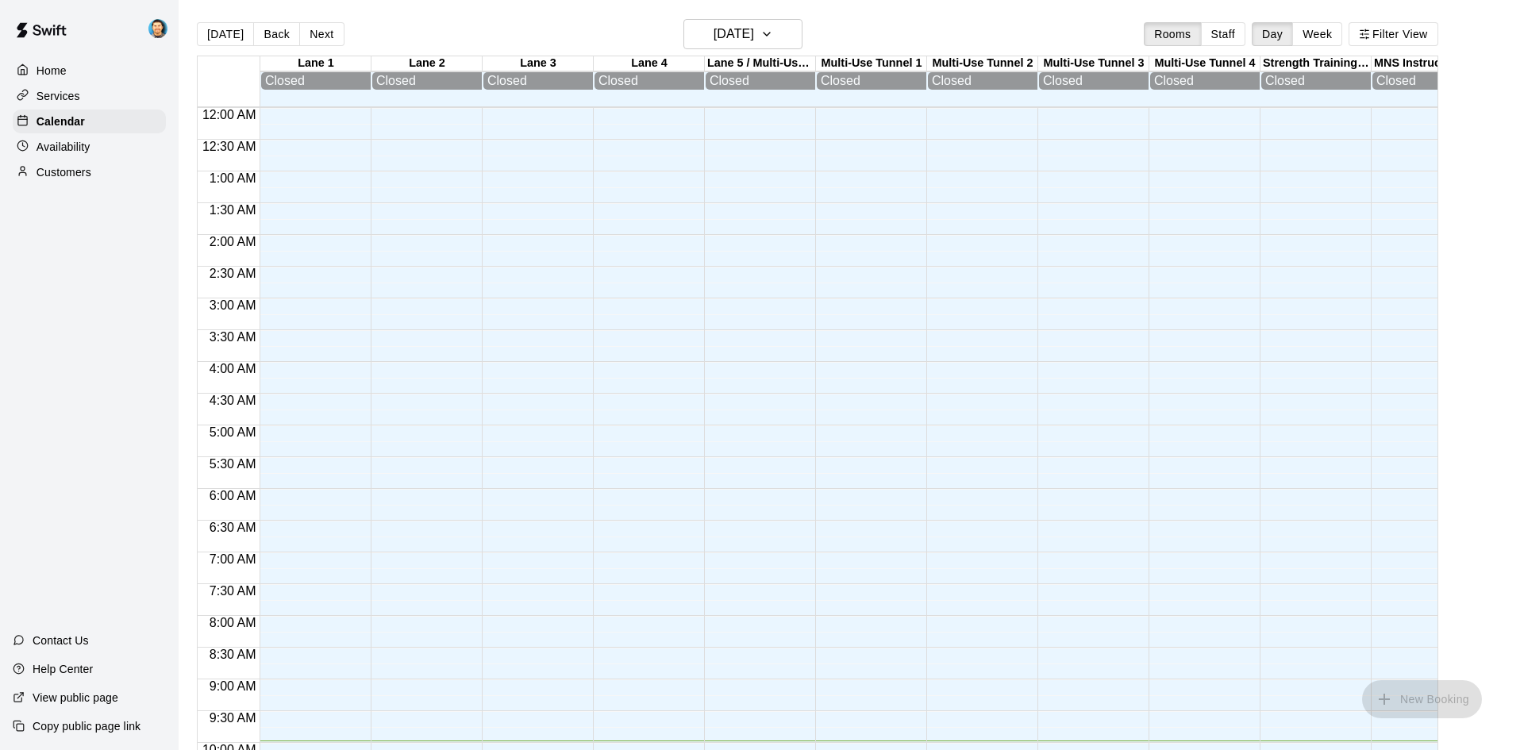
scroll to position [633, 0]
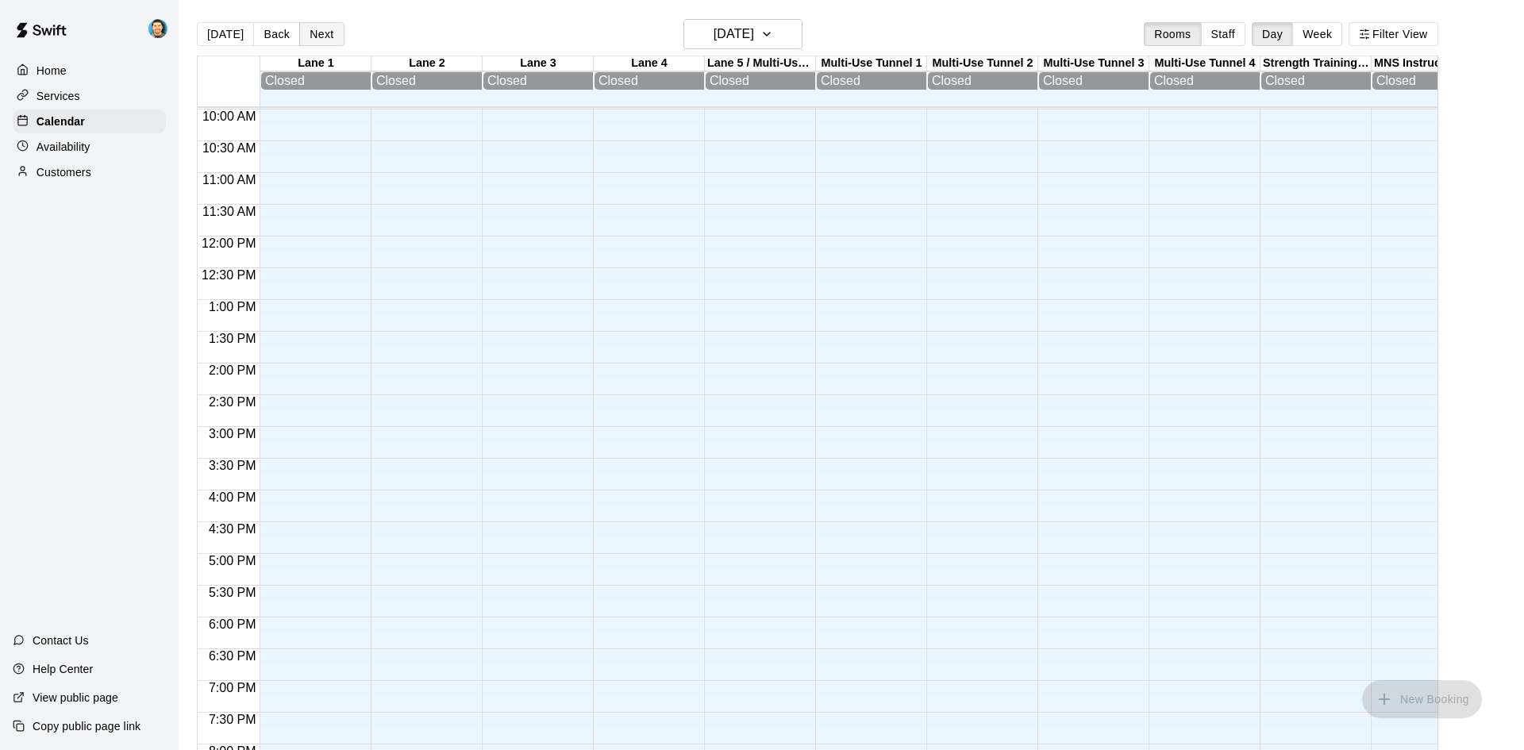
click at [306, 38] on button "Next" at bounding box center [321, 34] width 44 height 24
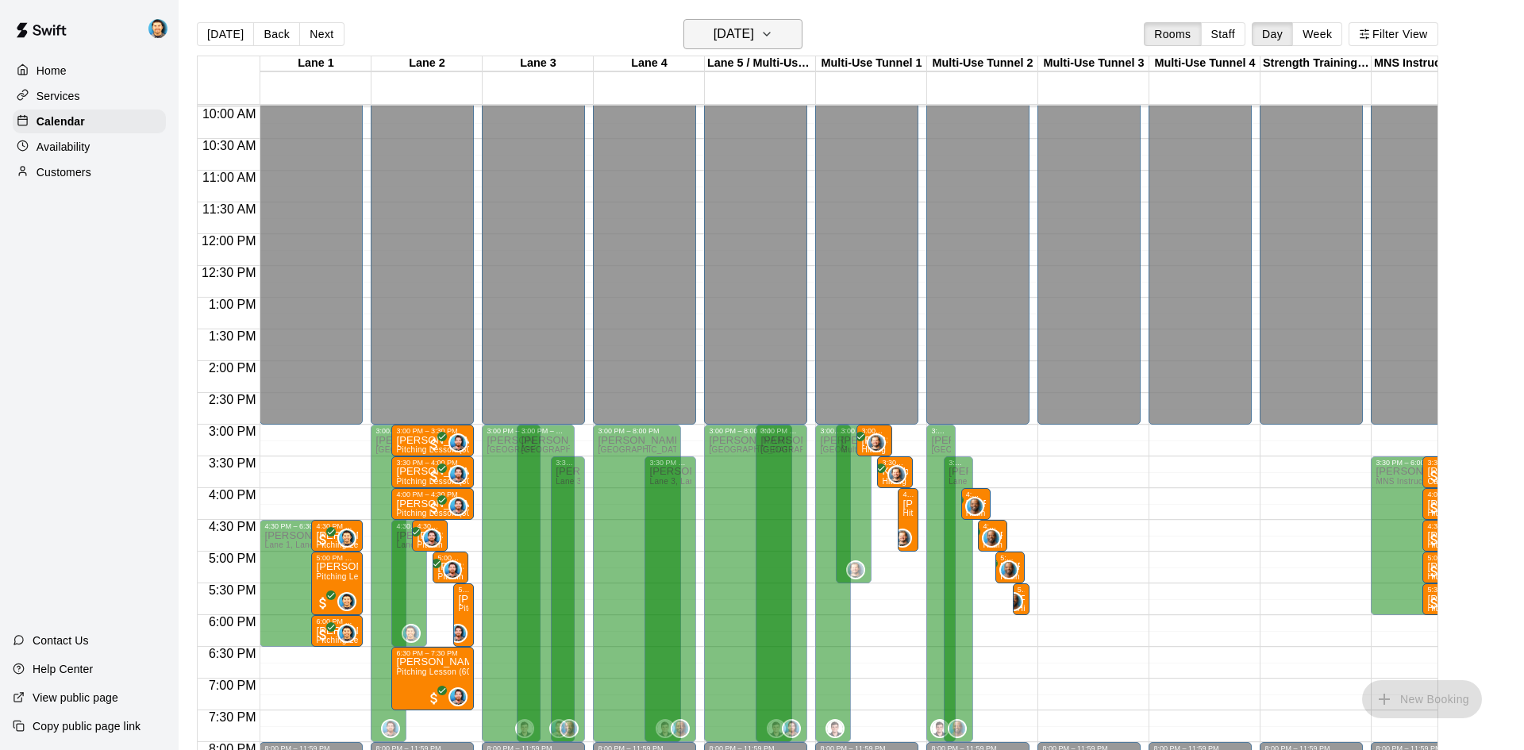
click at [754, 34] on h6 "[DATE]" at bounding box center [734, 34] width 40 height 22
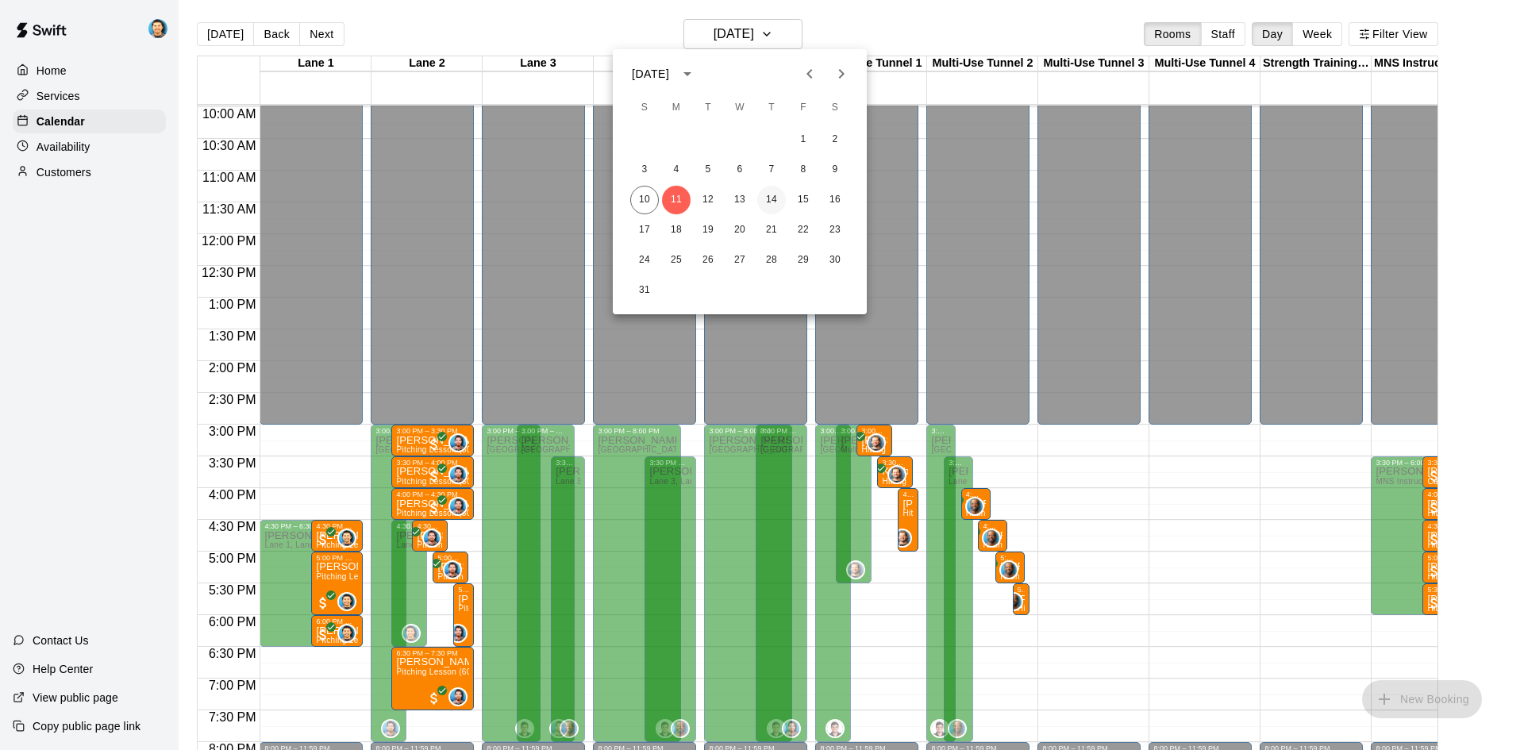
click at [770, 195] on button "14" at bounding box center [771, 200] width 29 height 29
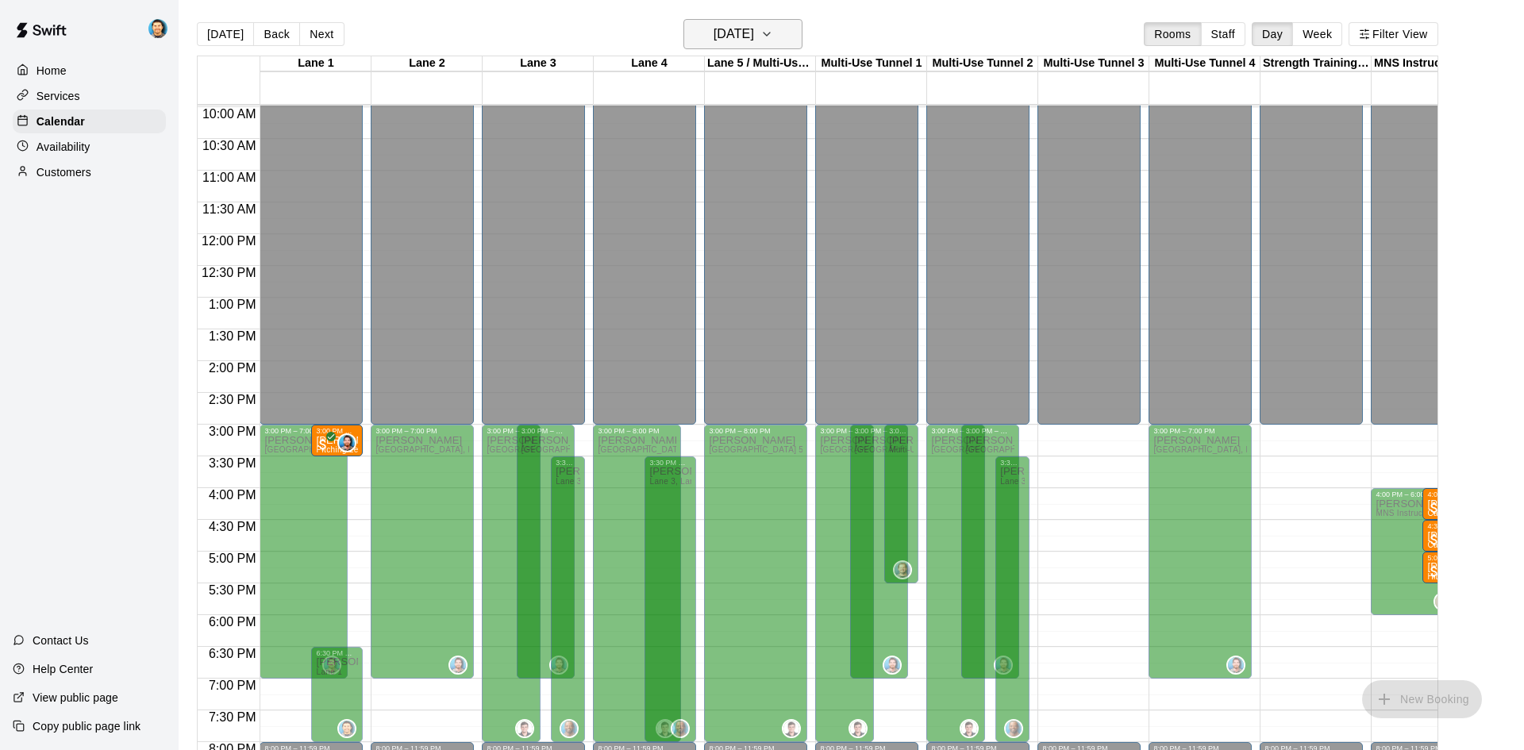
click at [744, 21] on button "[DATE]" at bounding box center [742, 34] width 119 height 30
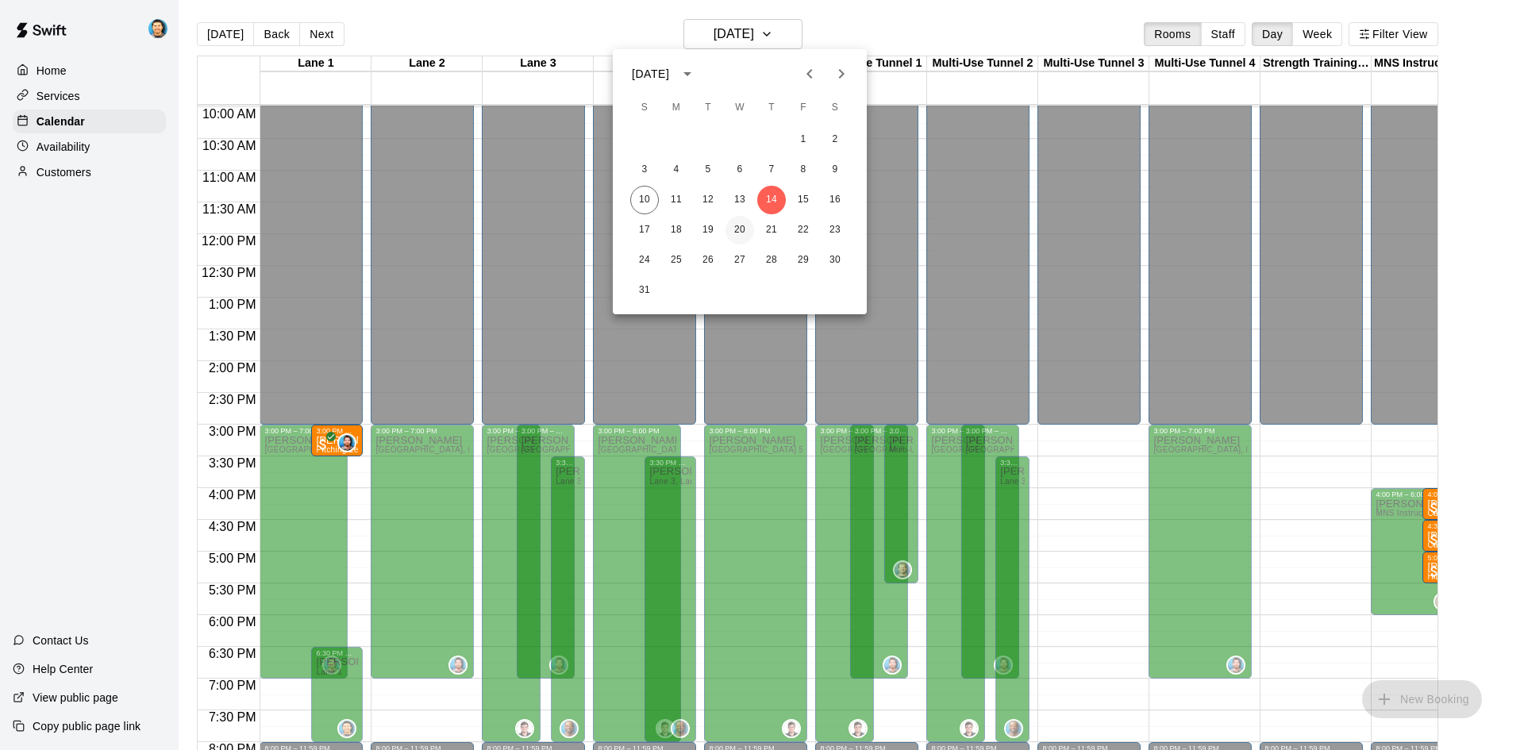
click at [733, 236] on button "20" at bounding box center [739, 230] width 29 height 29
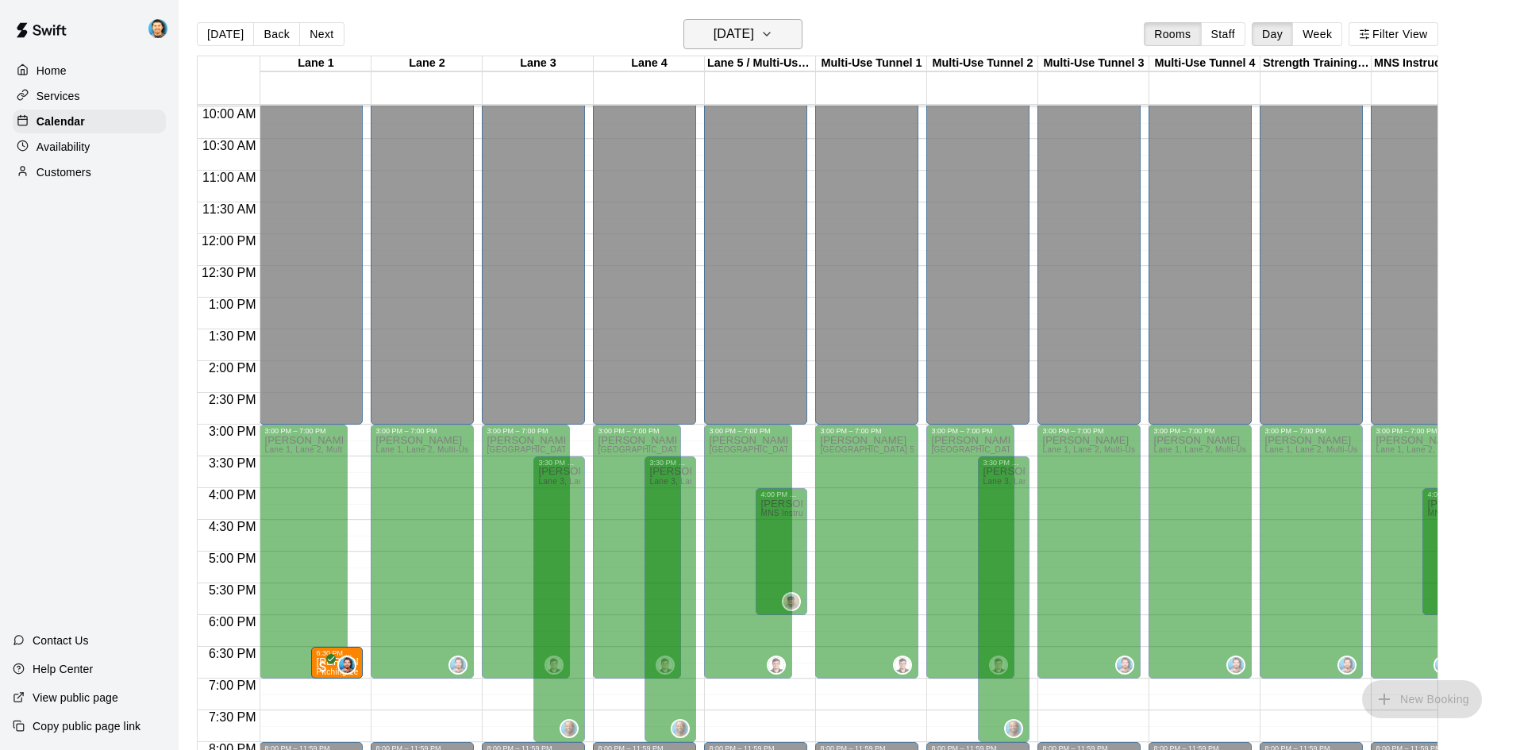
click at [754, 39] on h6 "Wednesday Aug 20" at bounding box center [734, 34] width 40 height 22
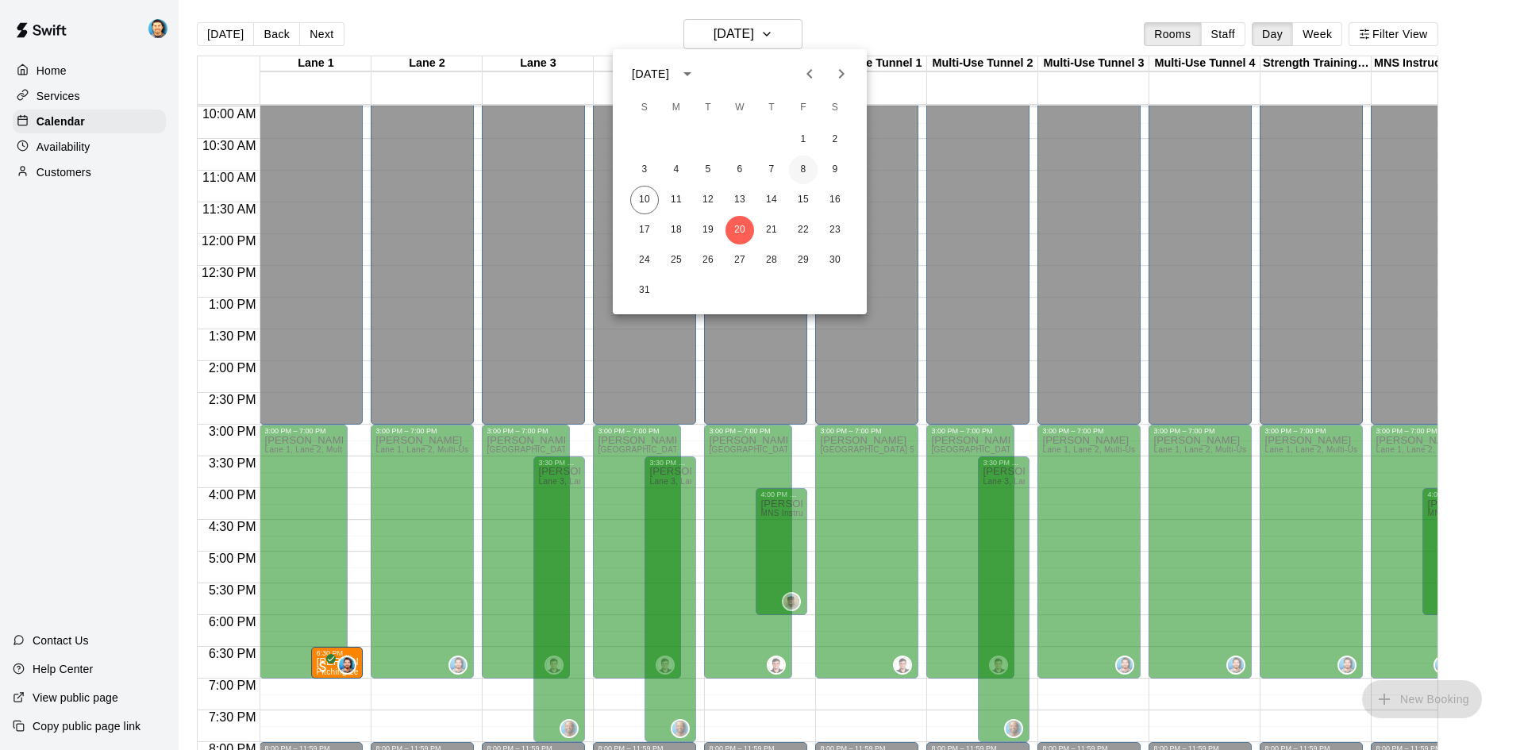
click at [804, 171] on button "8" at bounding box center [803, 170] width 29 height 29
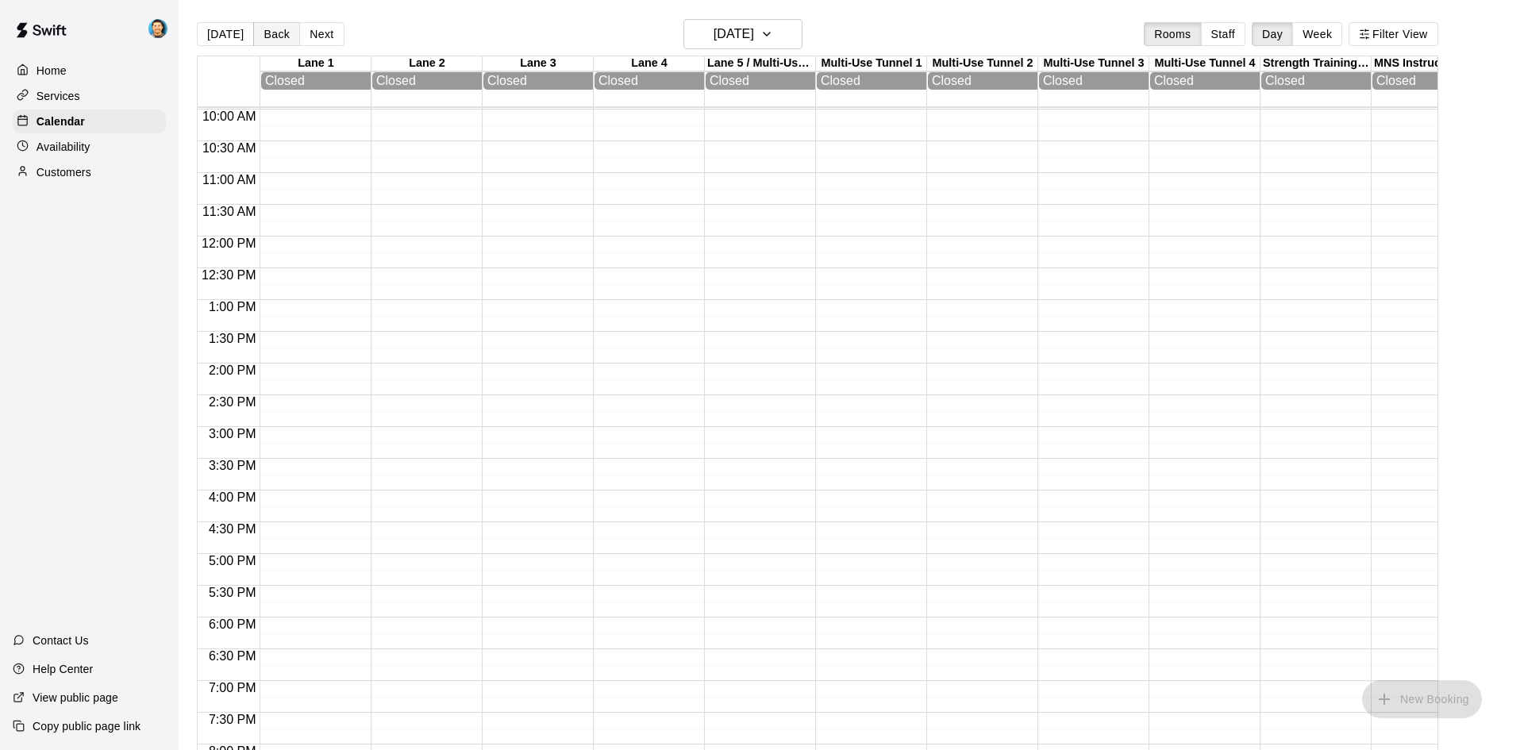
click at [284, 35] on button "Back" at bounding box center [276, 34] width 47 height 24
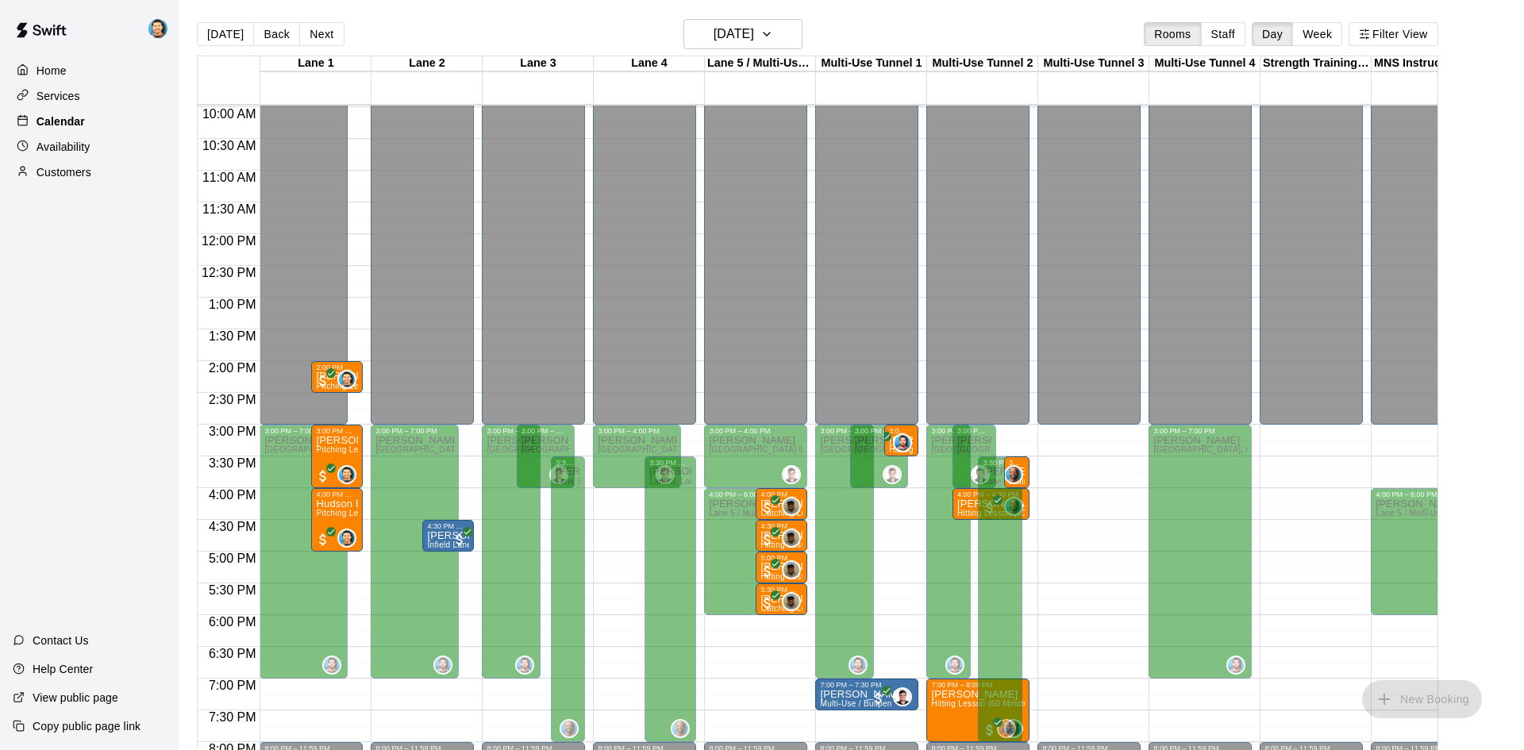
click at [88, 124] on div "Calendar" at bounding box center [89, 122] width 153 height 24
click at [101, 149] on div "Availability" at bounding box center [89, 147] width 153 height 24
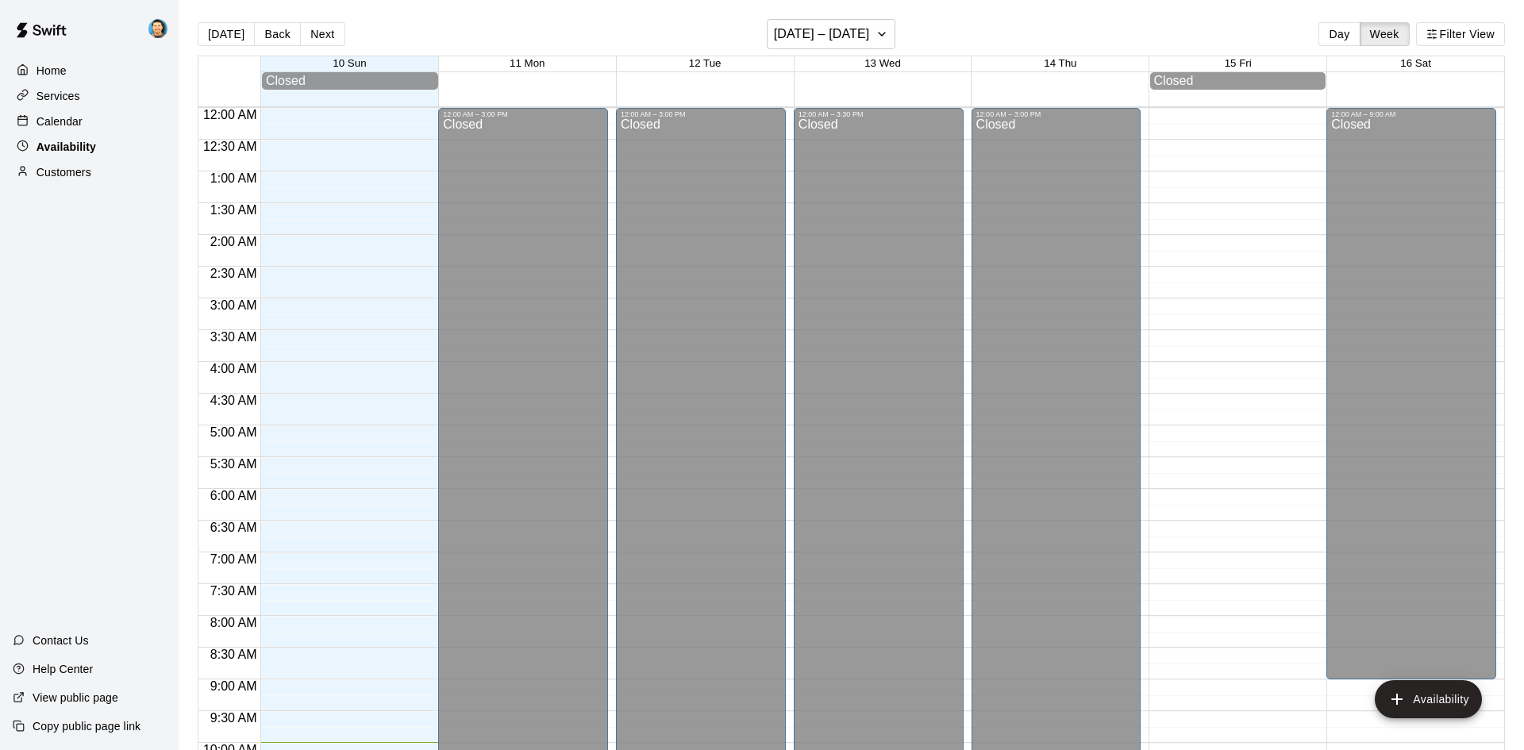
scroll to position [634, 0]
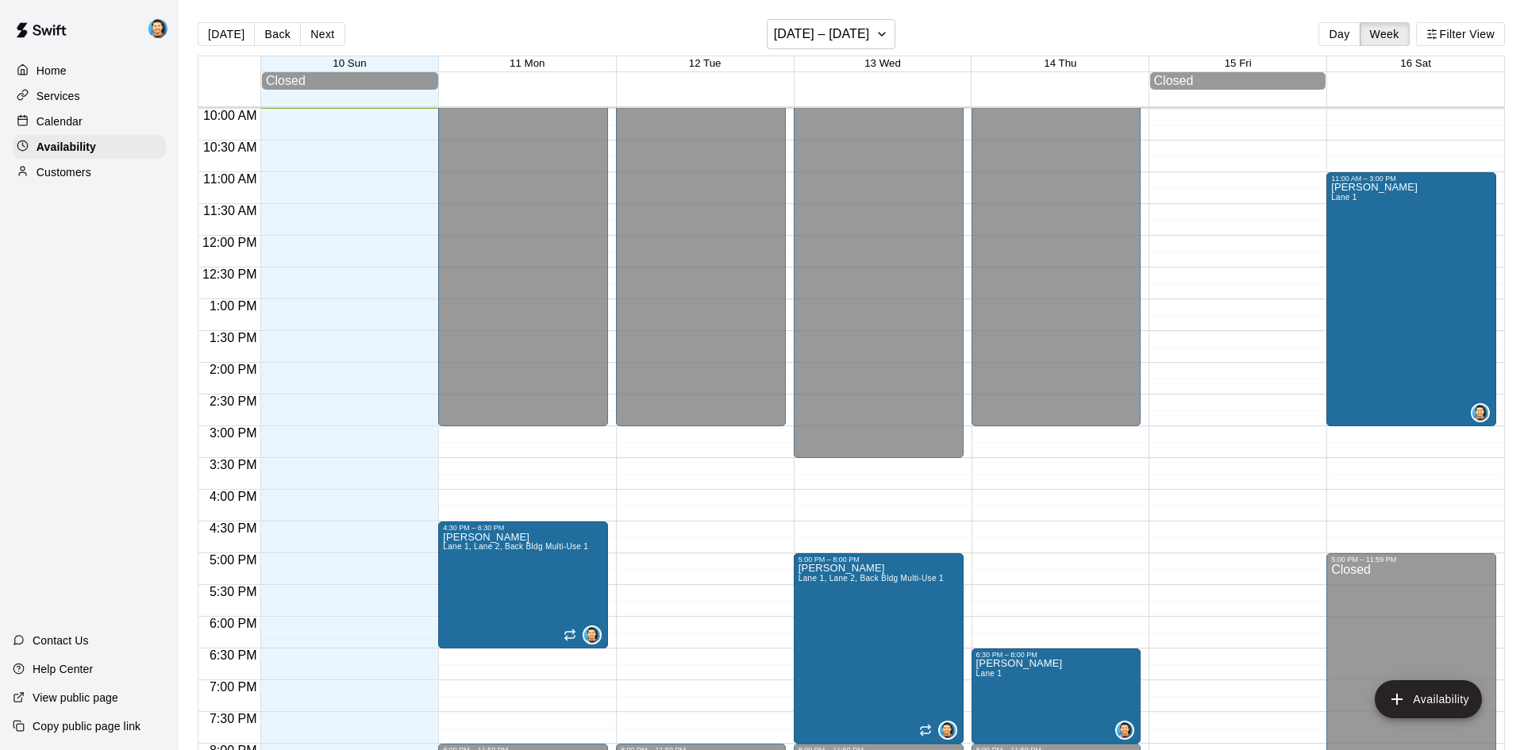
click at [102, 125] on div "Calendar" at bounding box center [89, 122] width 153 height 24
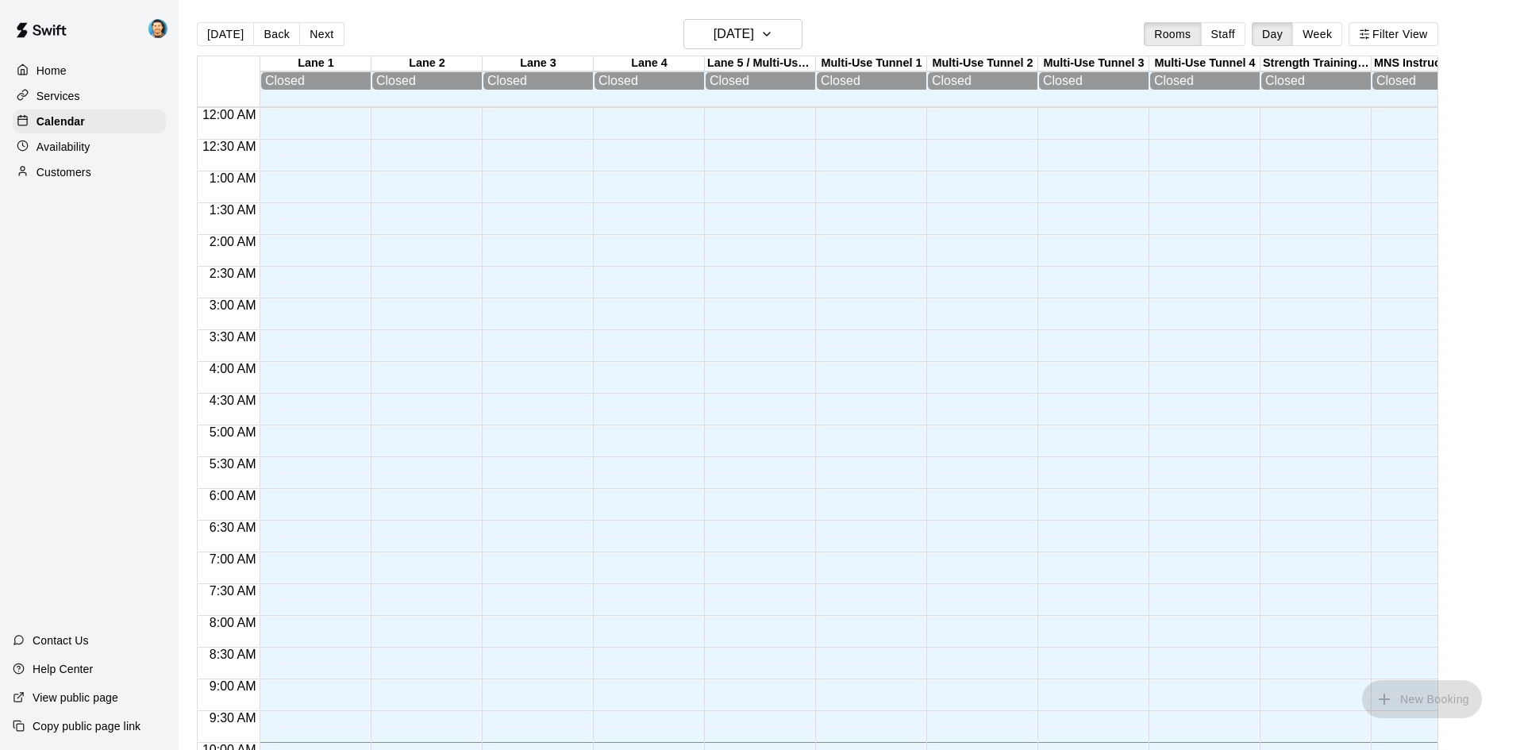
scroll to position [634, 0]
click at [773, 37] on icon "button" at bounding box center [766, 34] width 13 height 19
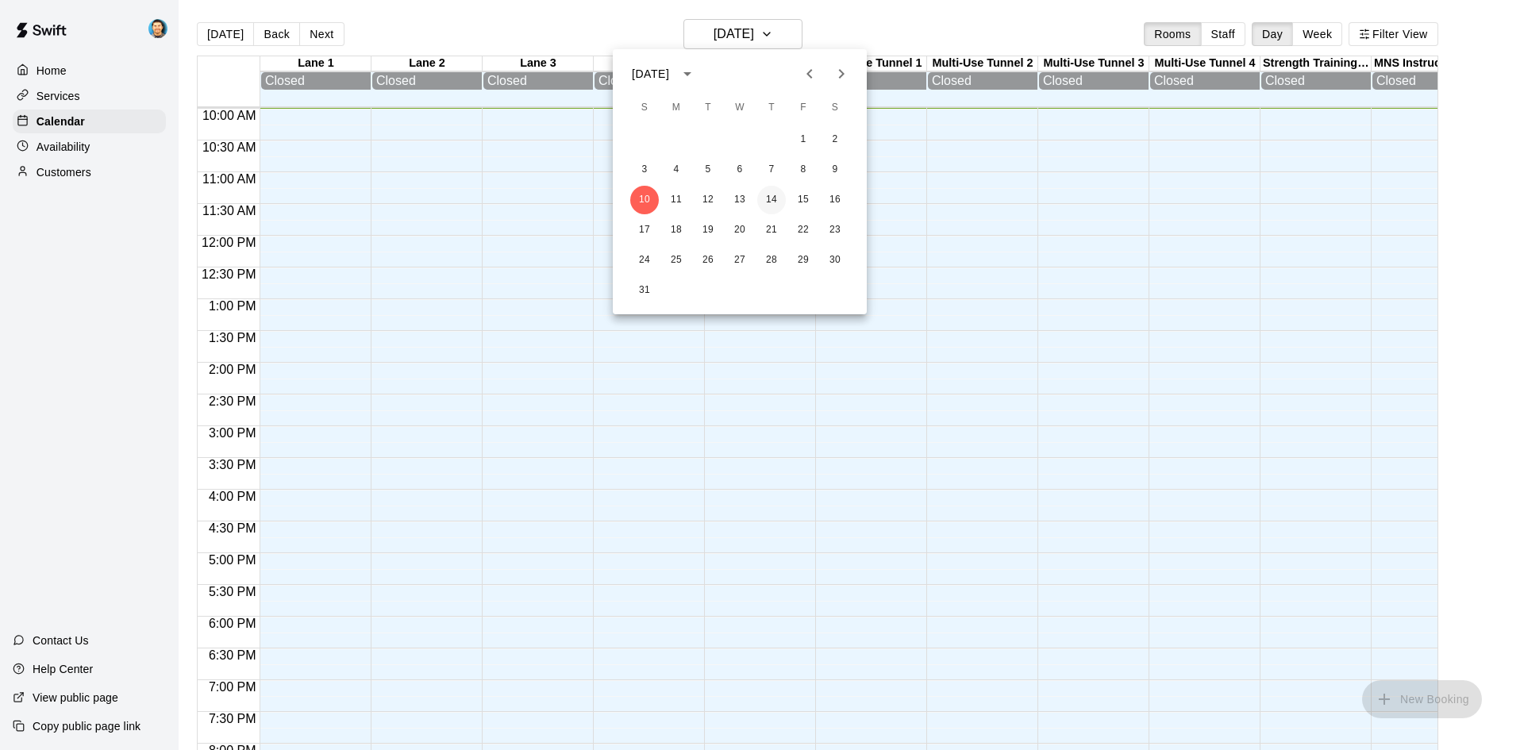
click at [761, 203] on button "14" at bounding box center [771, 200] width 29 height 29
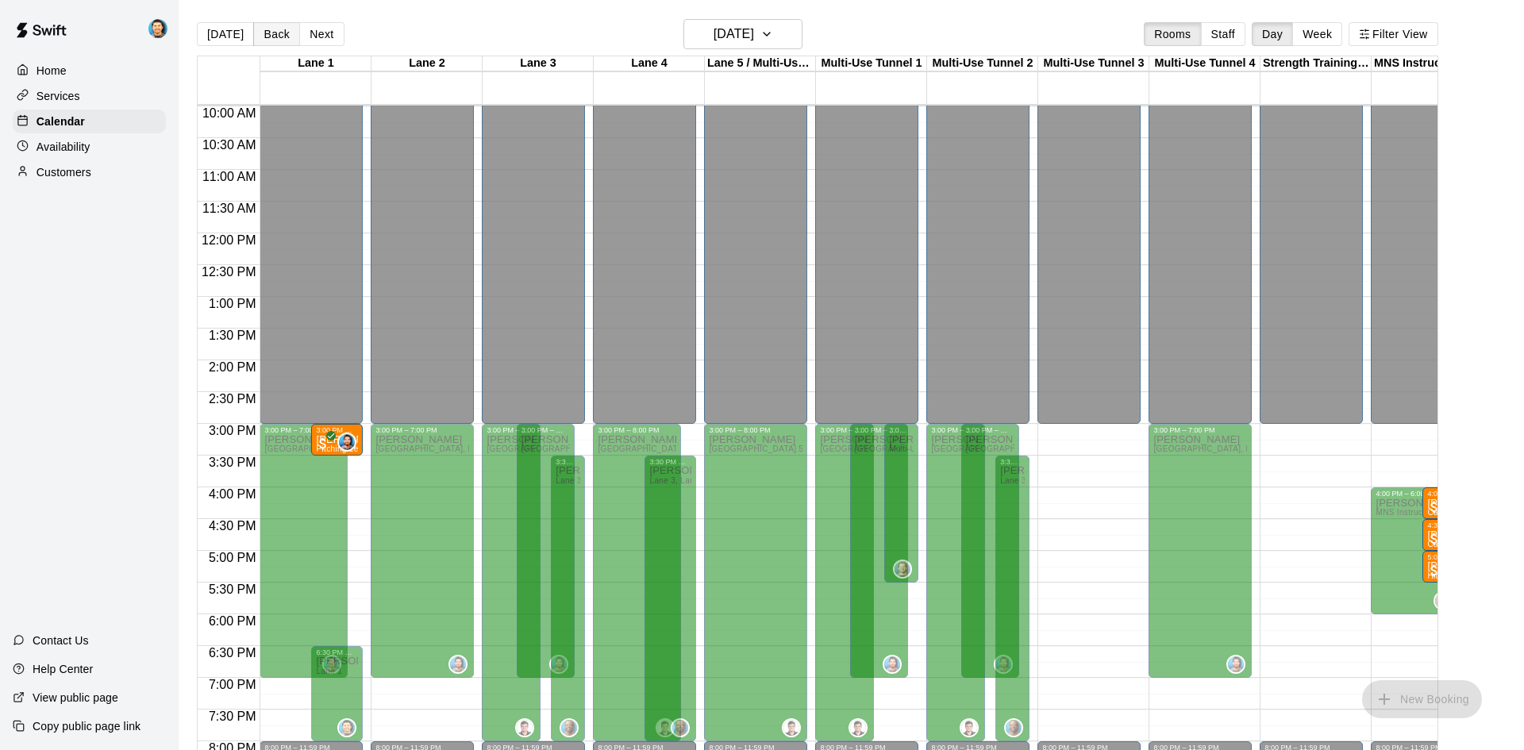
click at [285, 32] on button "Back" at bounding box center [276, 34] width 47 height 24
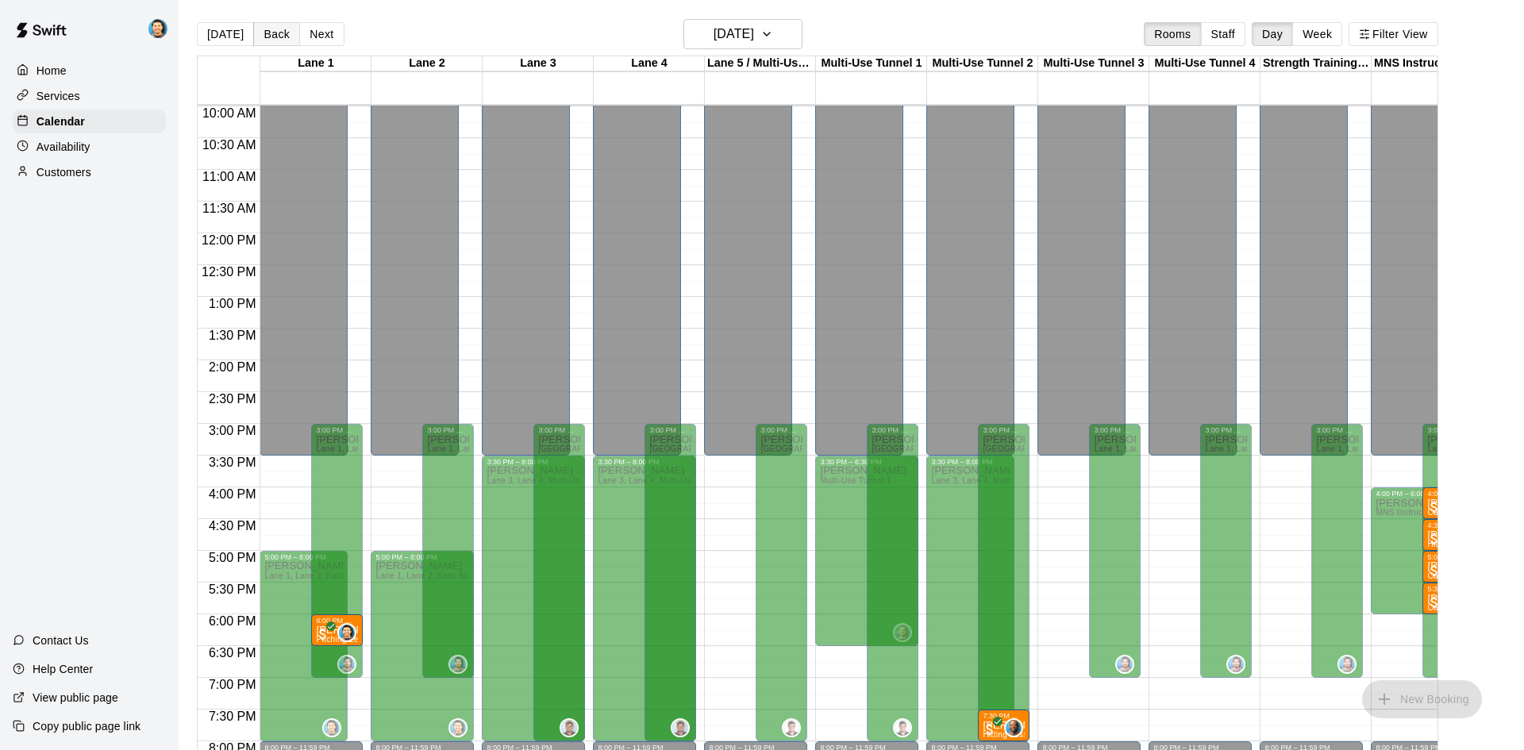
click at [274, 39] on button "Back" at bounding box center [276, 34] width 47 height 24
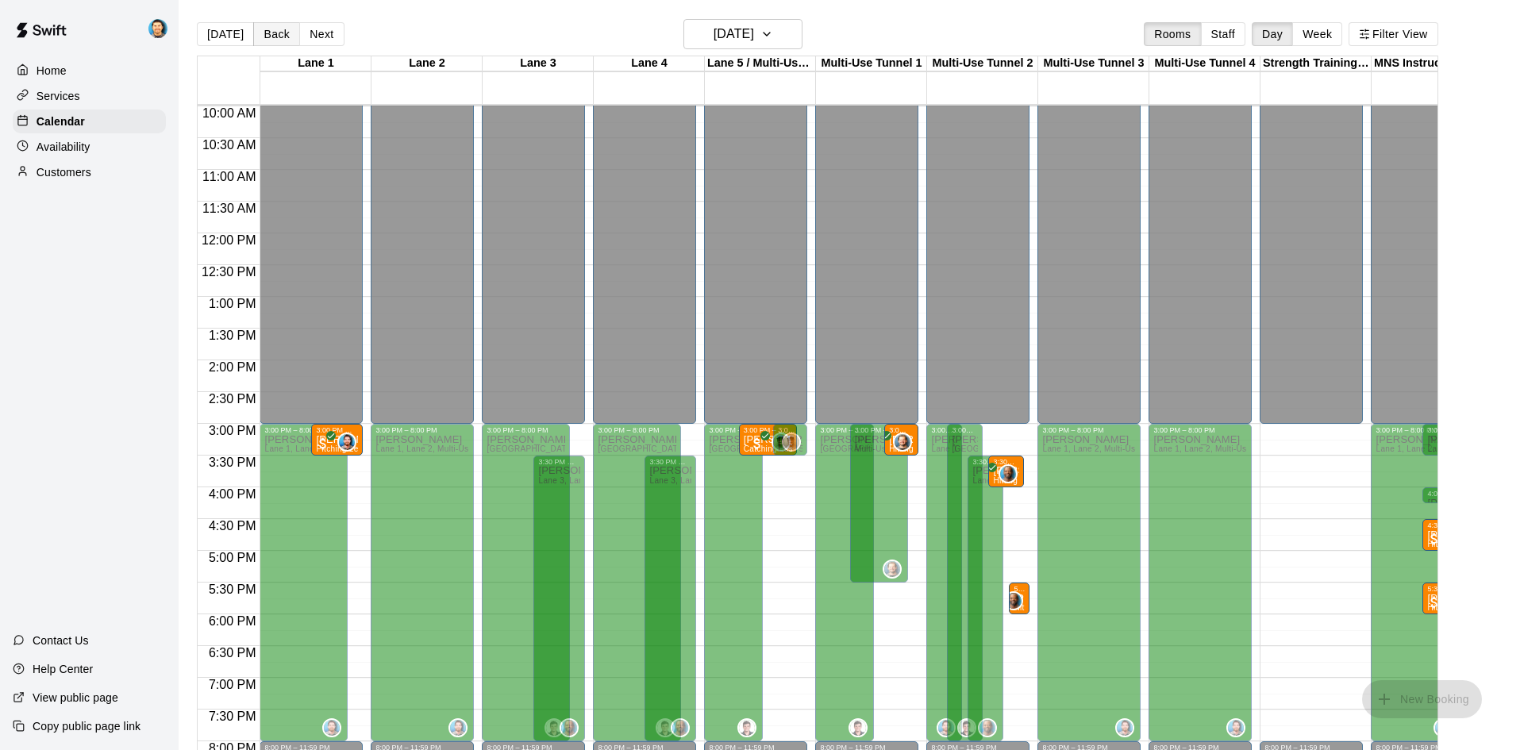
click at [272, 36] on button "Back" at bounding box center [276, 34] width 47 height 24
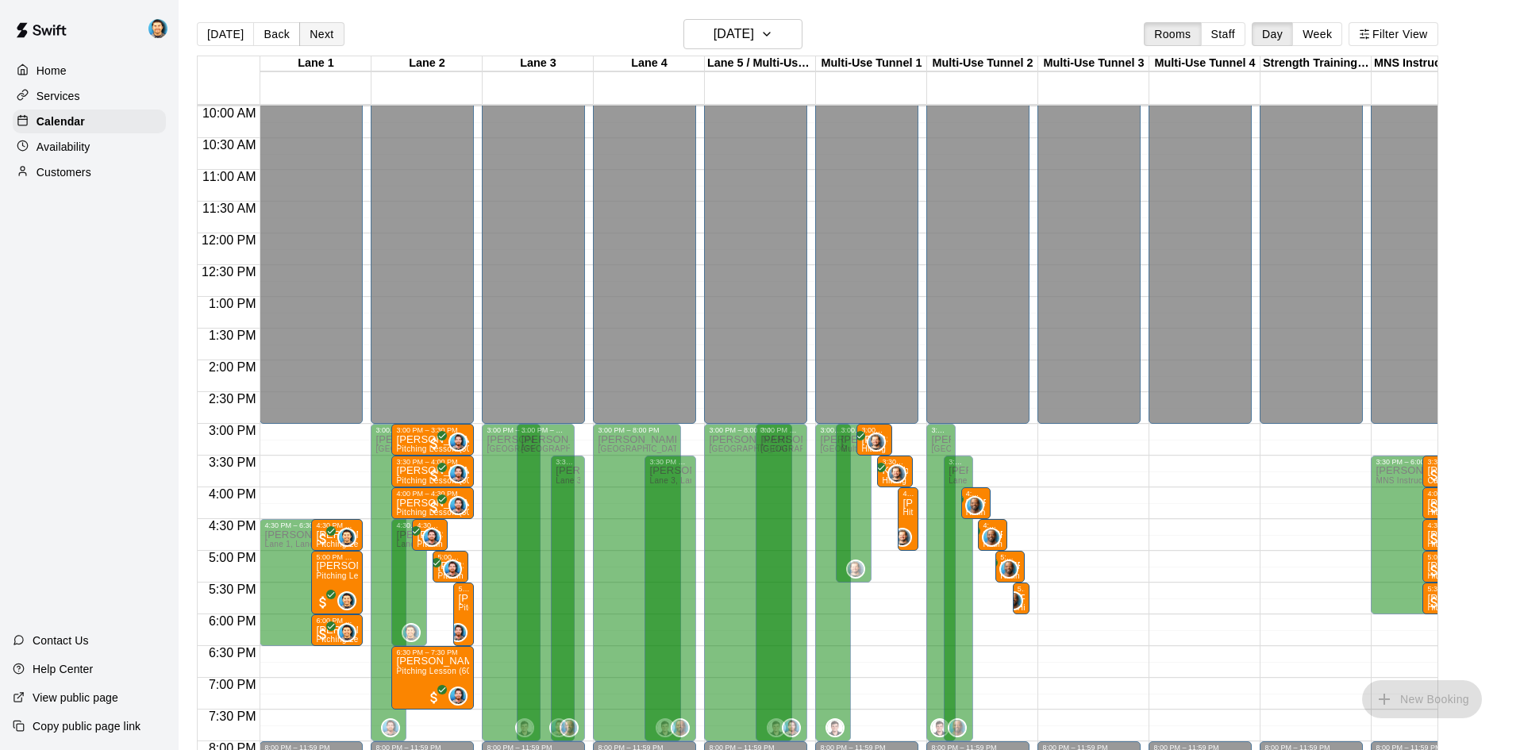
click at [330, 41] on button "Next" at bounding box center [321, 34] width 44 height 24
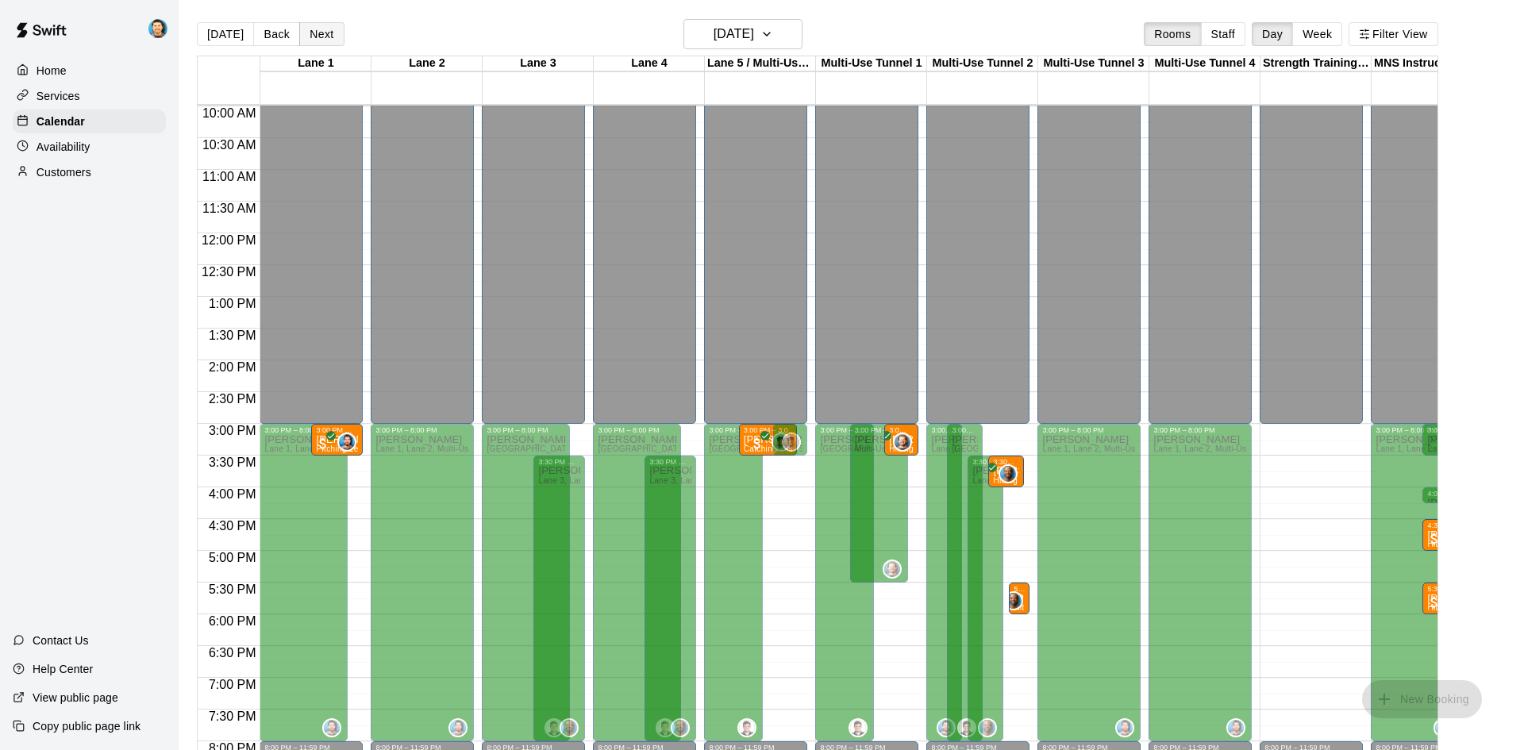
click at [330, 41] on button "Next" at bounding box center [321, 34] width 44 height 24
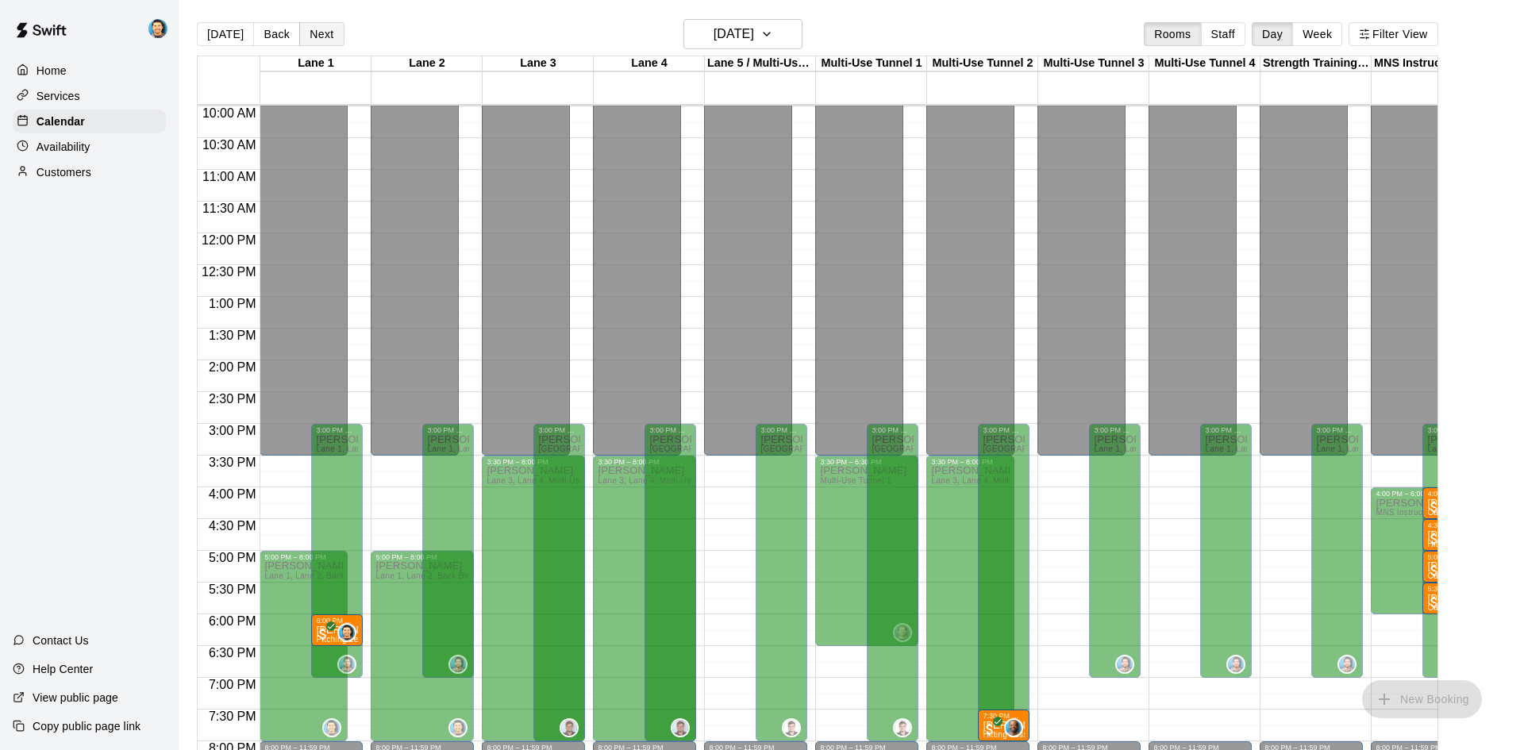
click at [330, 41] on button "Next" at bounding box center [321, 34] width 44 height 24
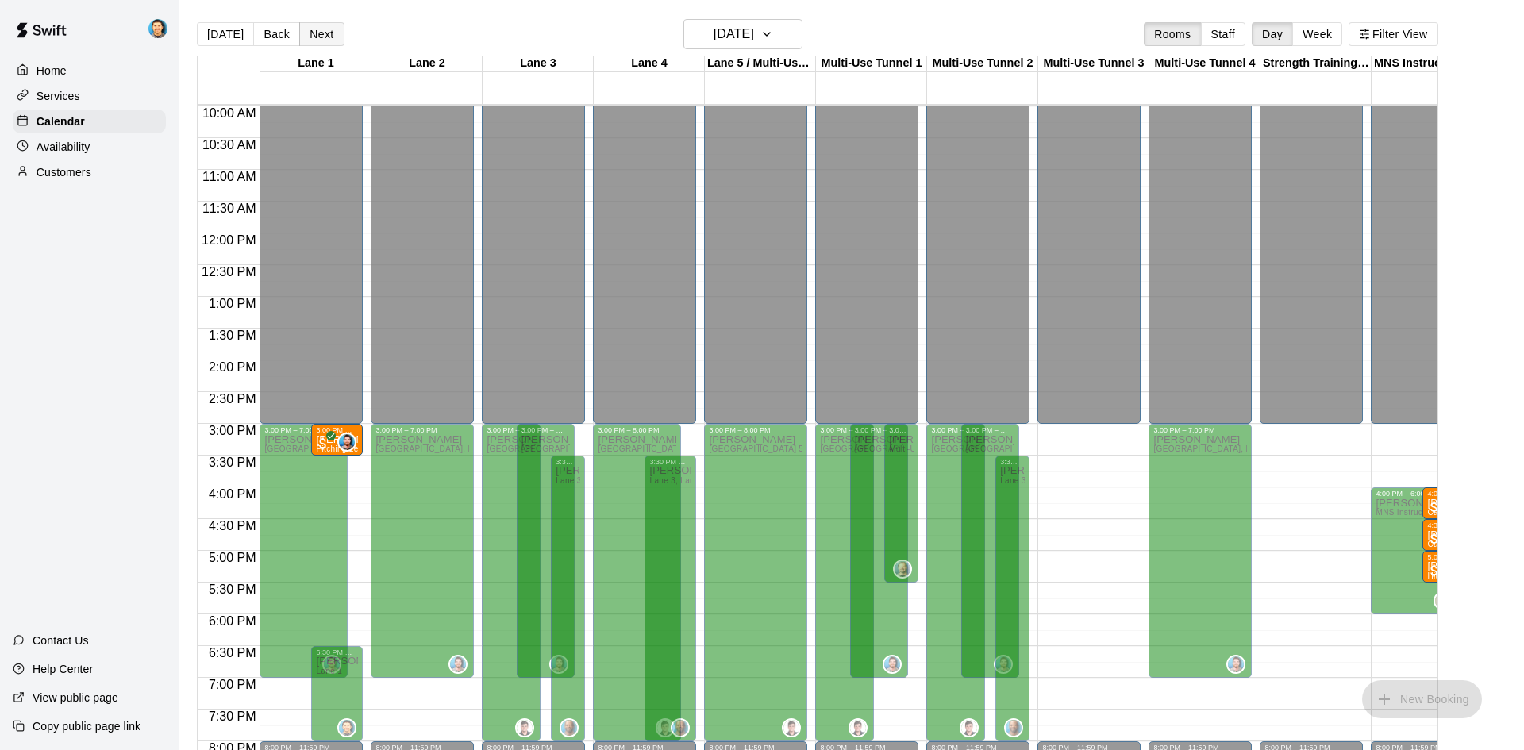
click at [330, 41] on button "Next" at bounding box center [321, 34] width 44 height 24
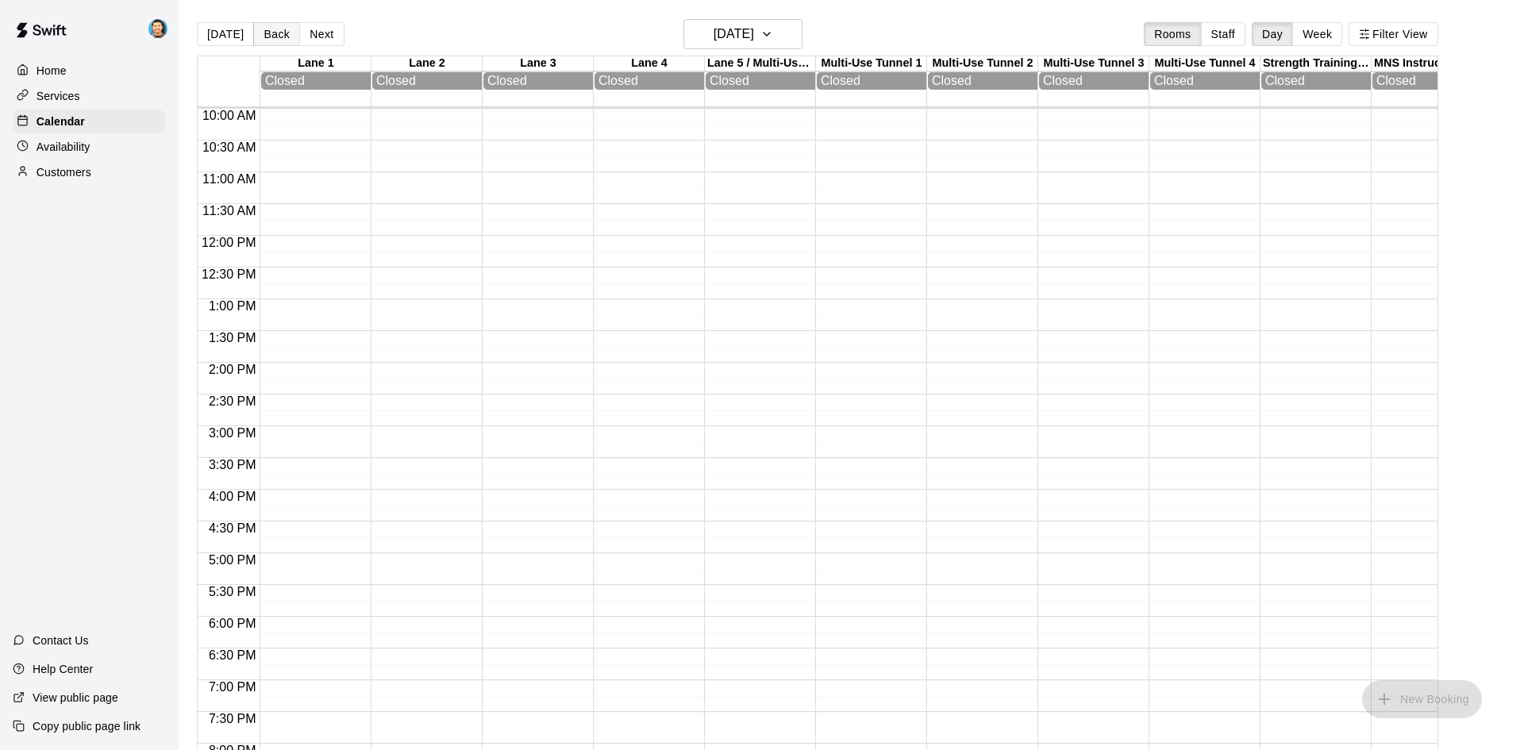
click at [283, 38] on button "Back" at bounding box center [276, 34] width 47 height 24
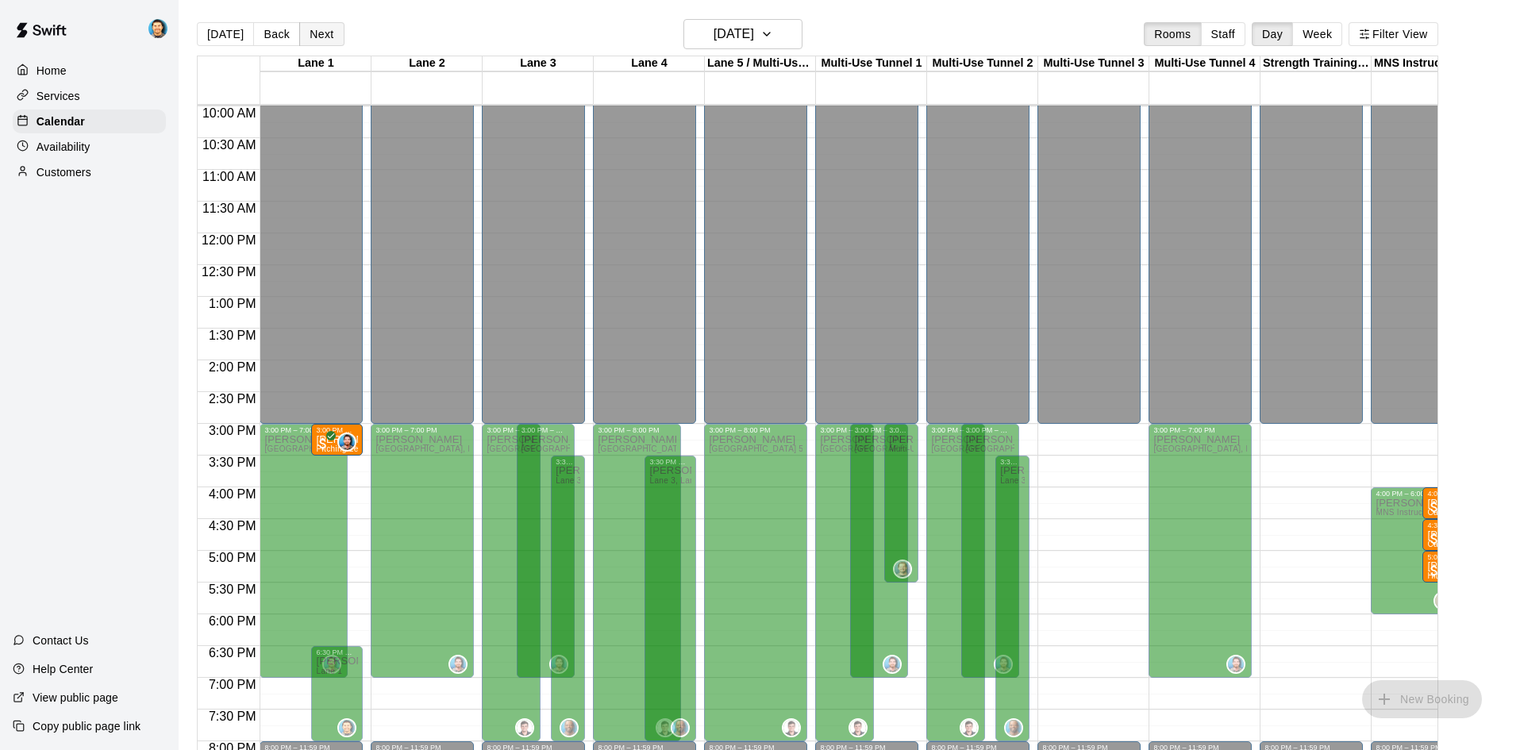
click at [329, 38] on button "Next" at bounding box center [321, 34] width 44 height 24
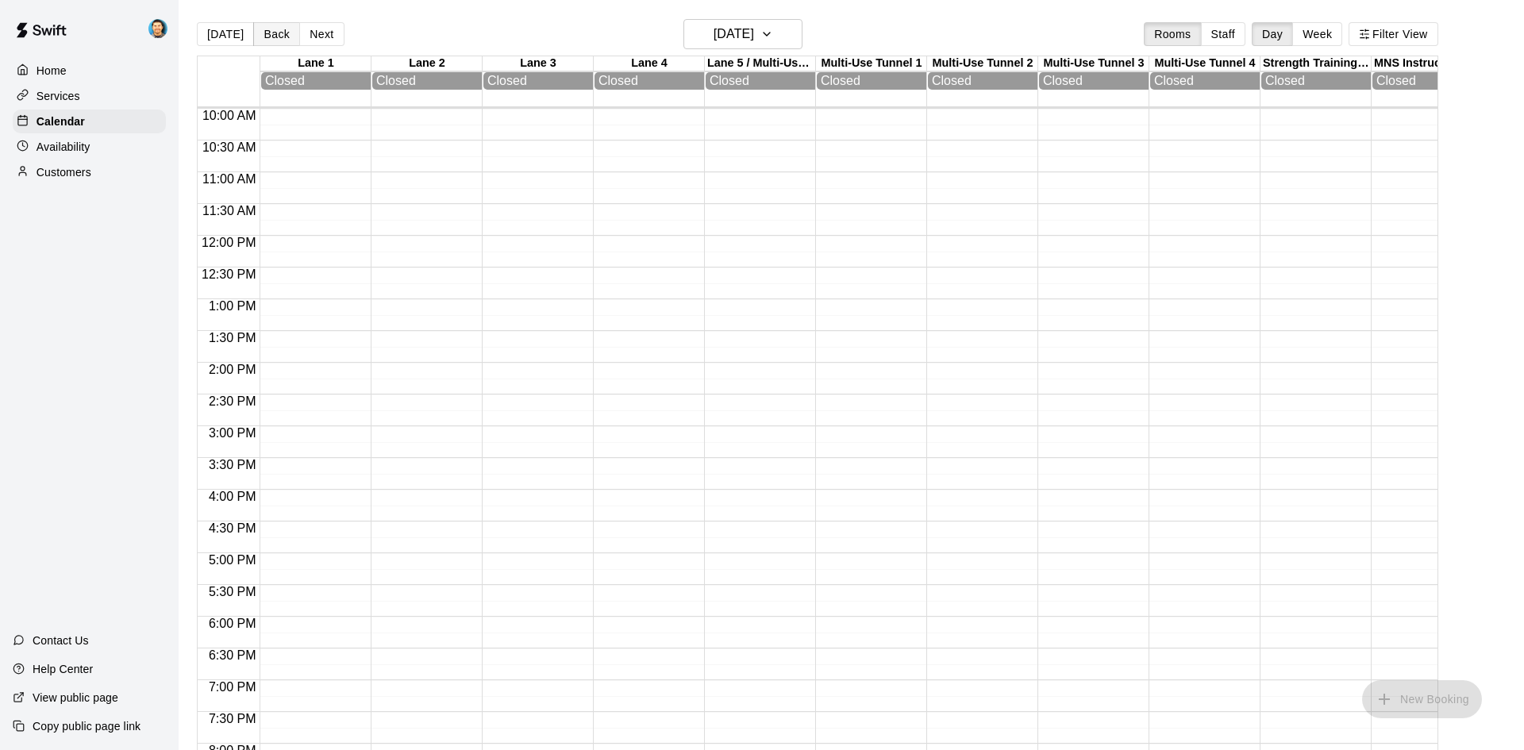
click at [272, 33] on button "Back" at bounding box center [276, 34] width 47 height 24
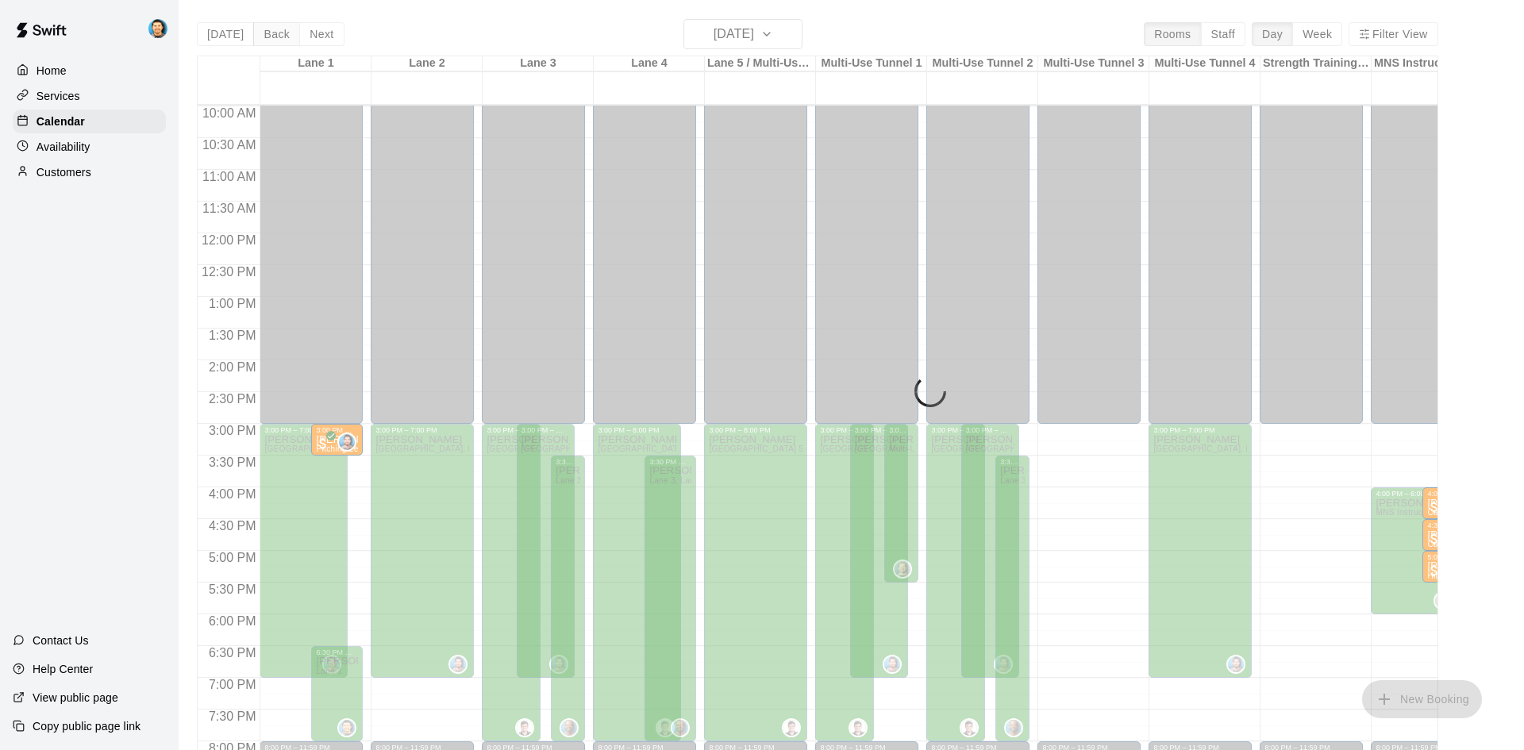
click at [272, 33] on button "Back" at bounding box center [276, 34] width 47 height 24
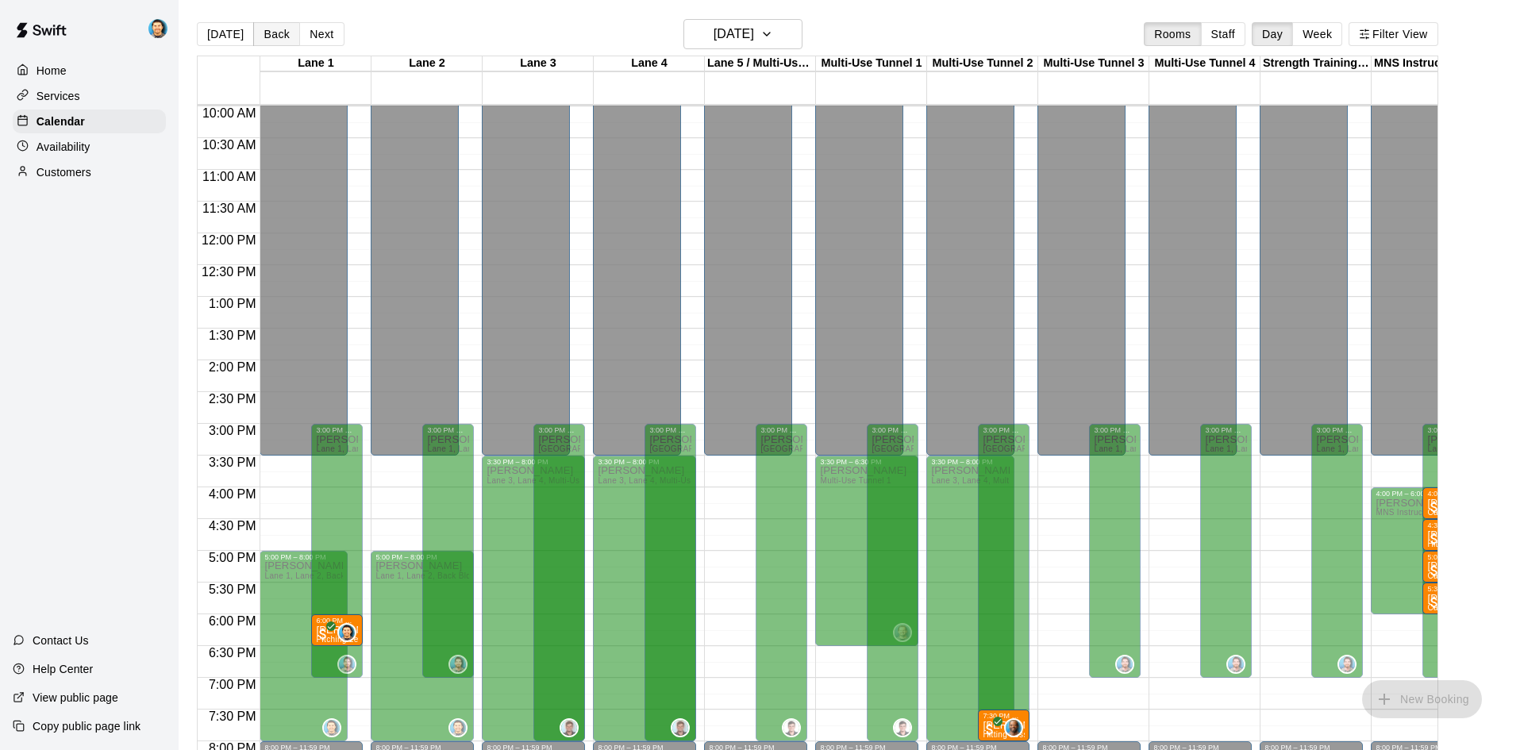
click at [286, 38] on button "Back" at bounding box center [276, 34] width 47 height 24
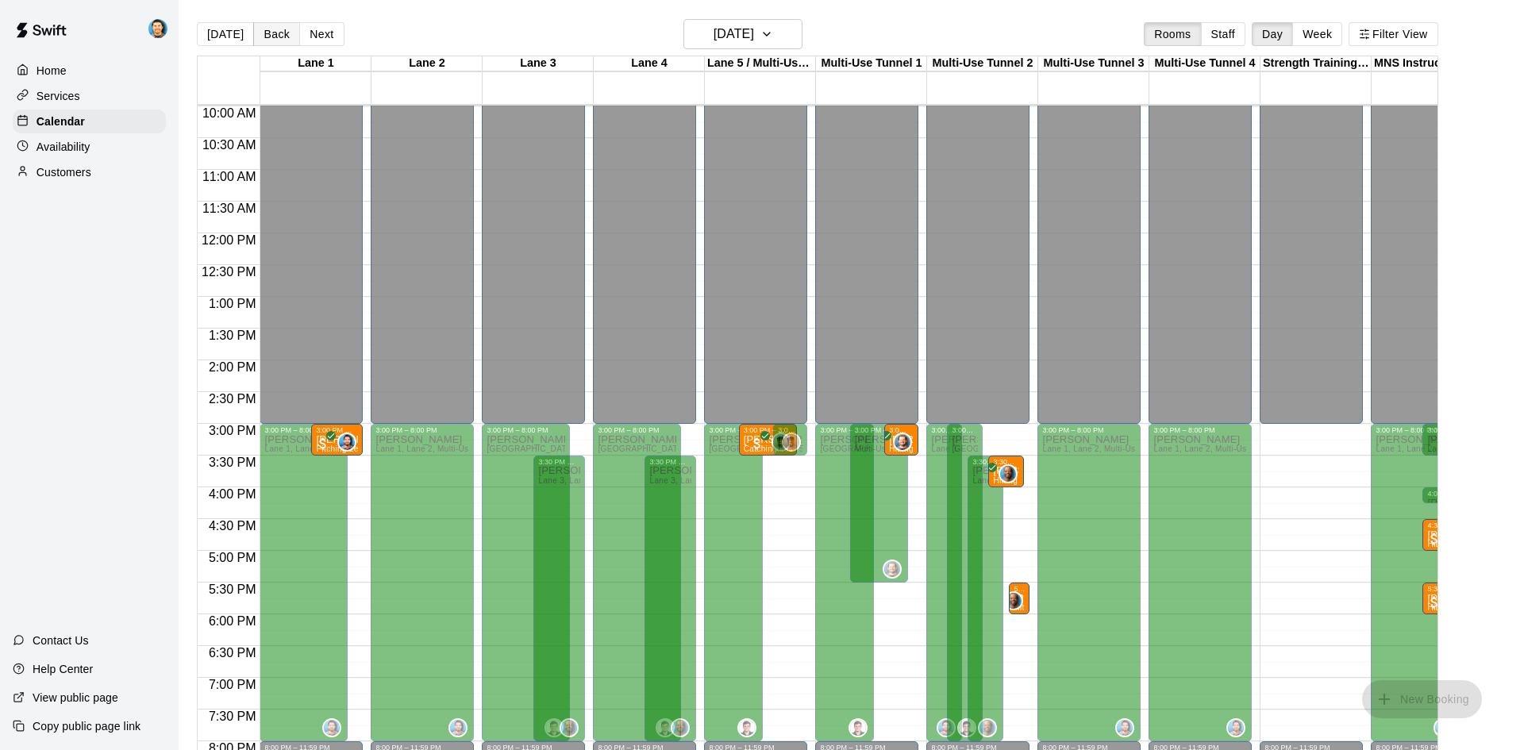
click at [286, 38] on button "Back" at bounding box center [276, 34] width 47 height 24
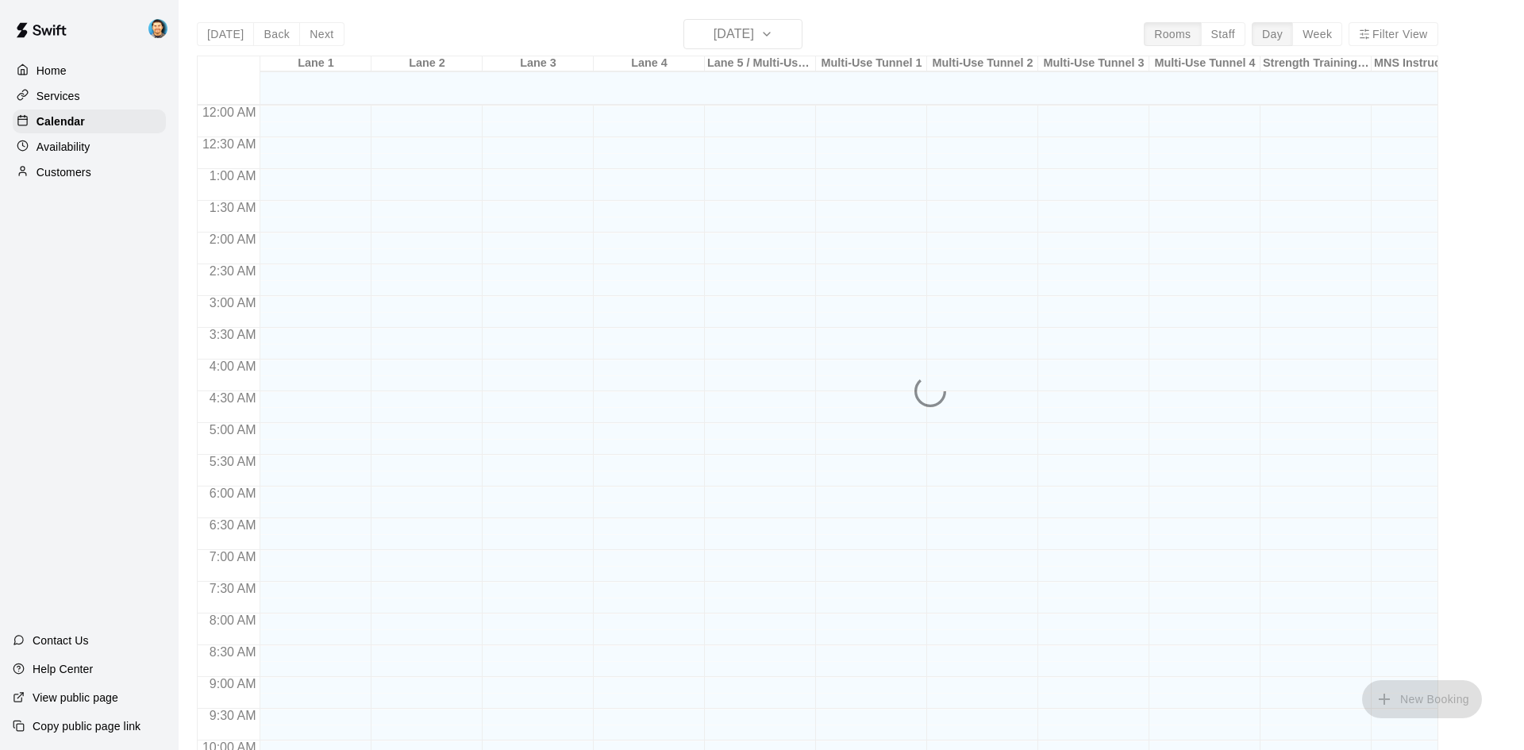
scroll to position [662, 0]
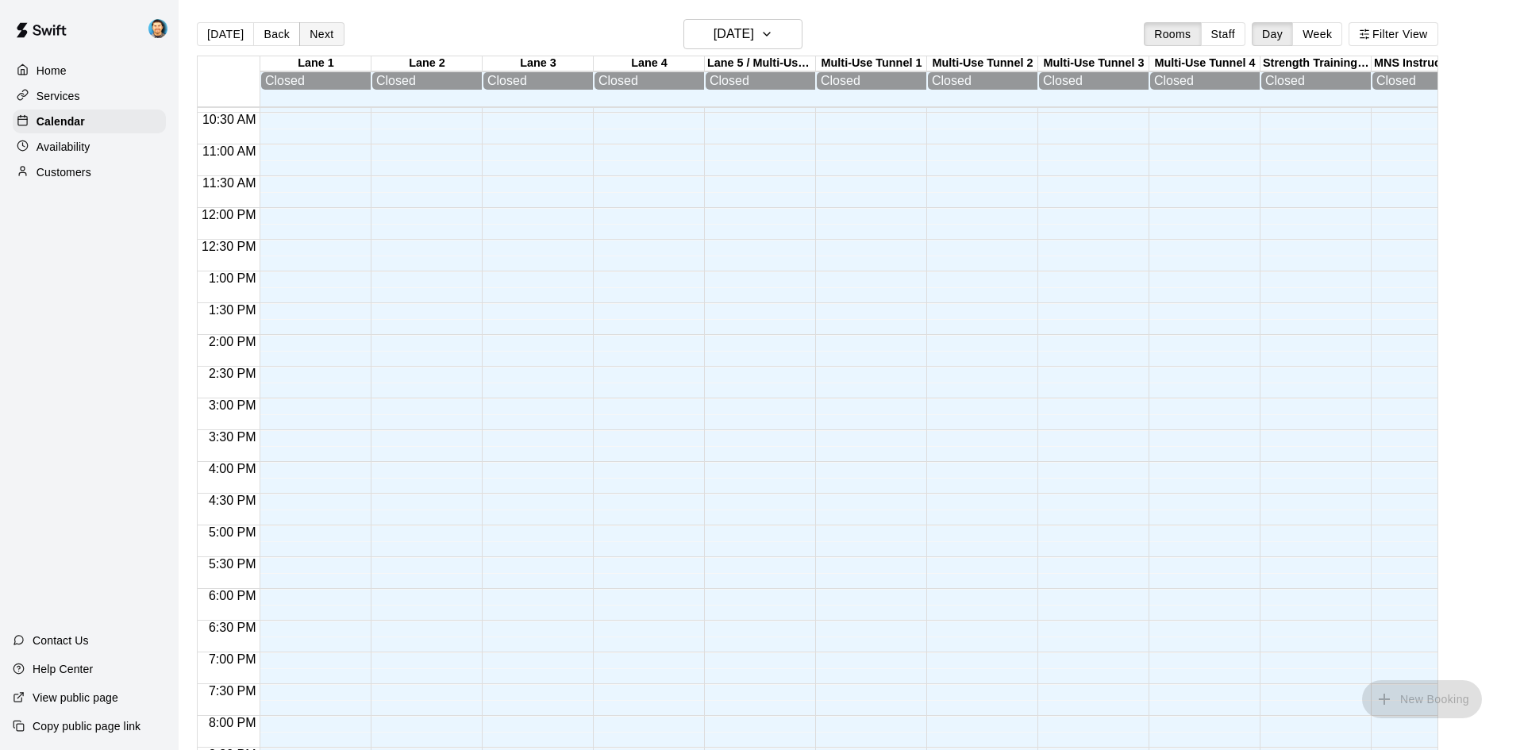
click at [328, 28] on button "Next" at bounding box center [321, 34] width 44 height 24
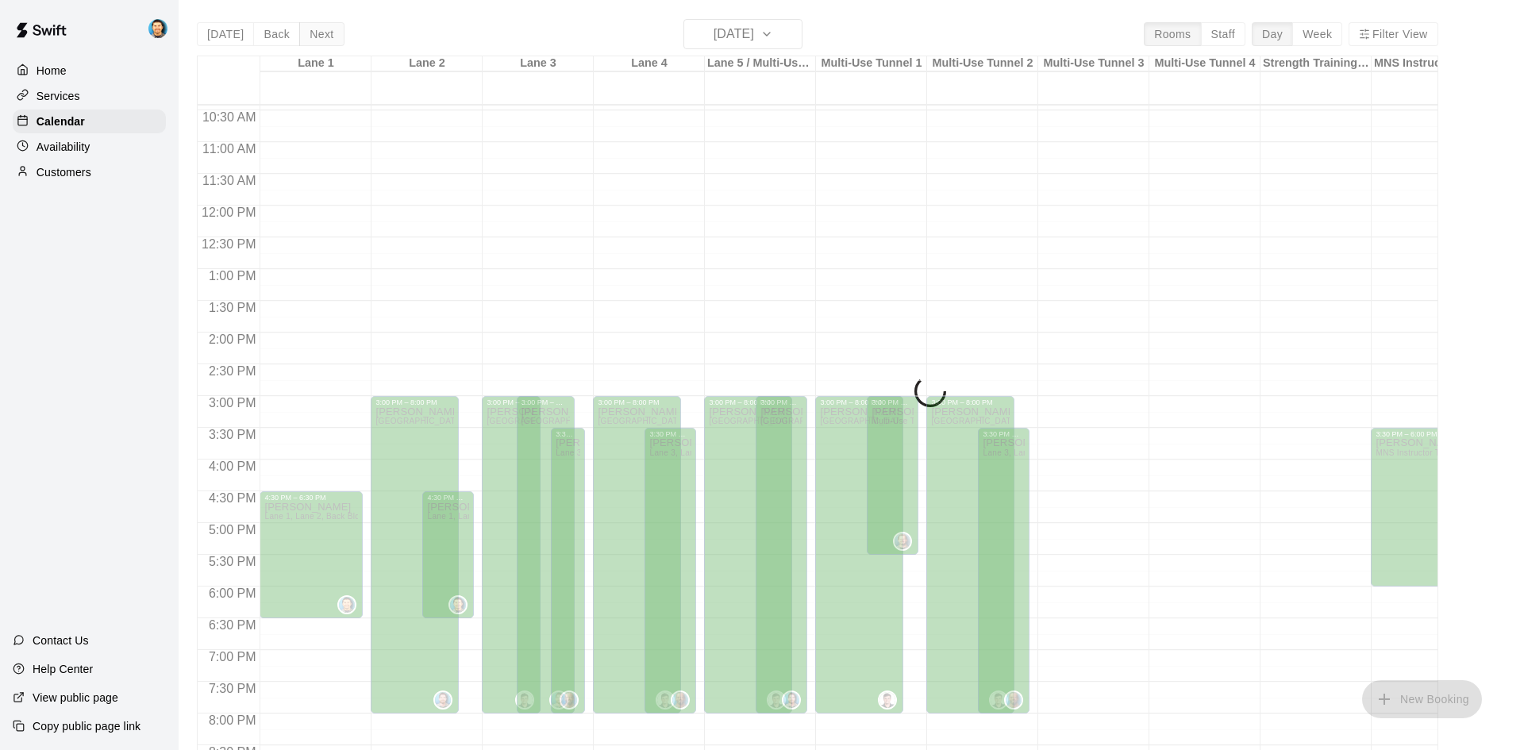
click at [328, 28] on button "Next" at bounding box center [321, 34] width 44 height 24
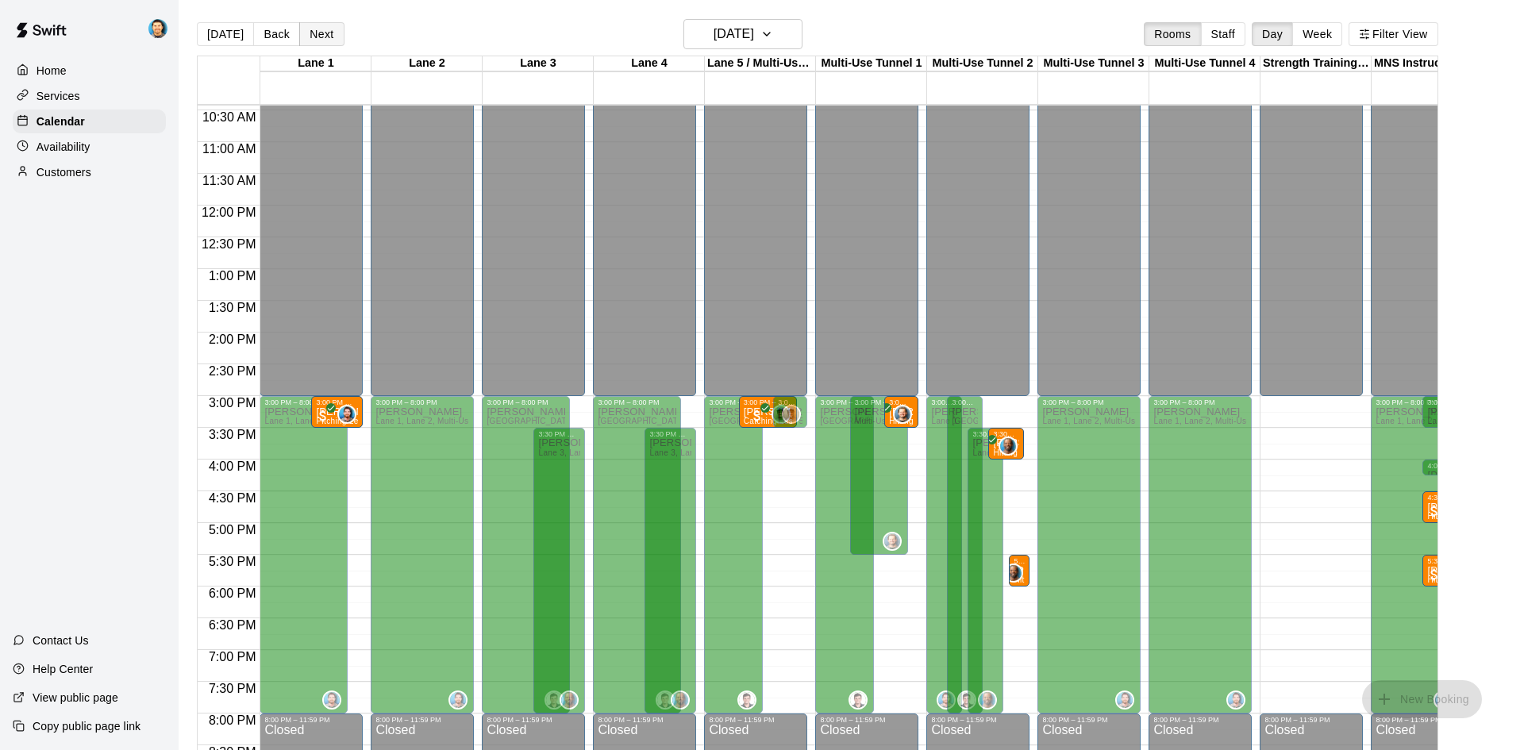
click at [328, 28] on button "Next" at bounding box center [321, 34] width 44 height 24
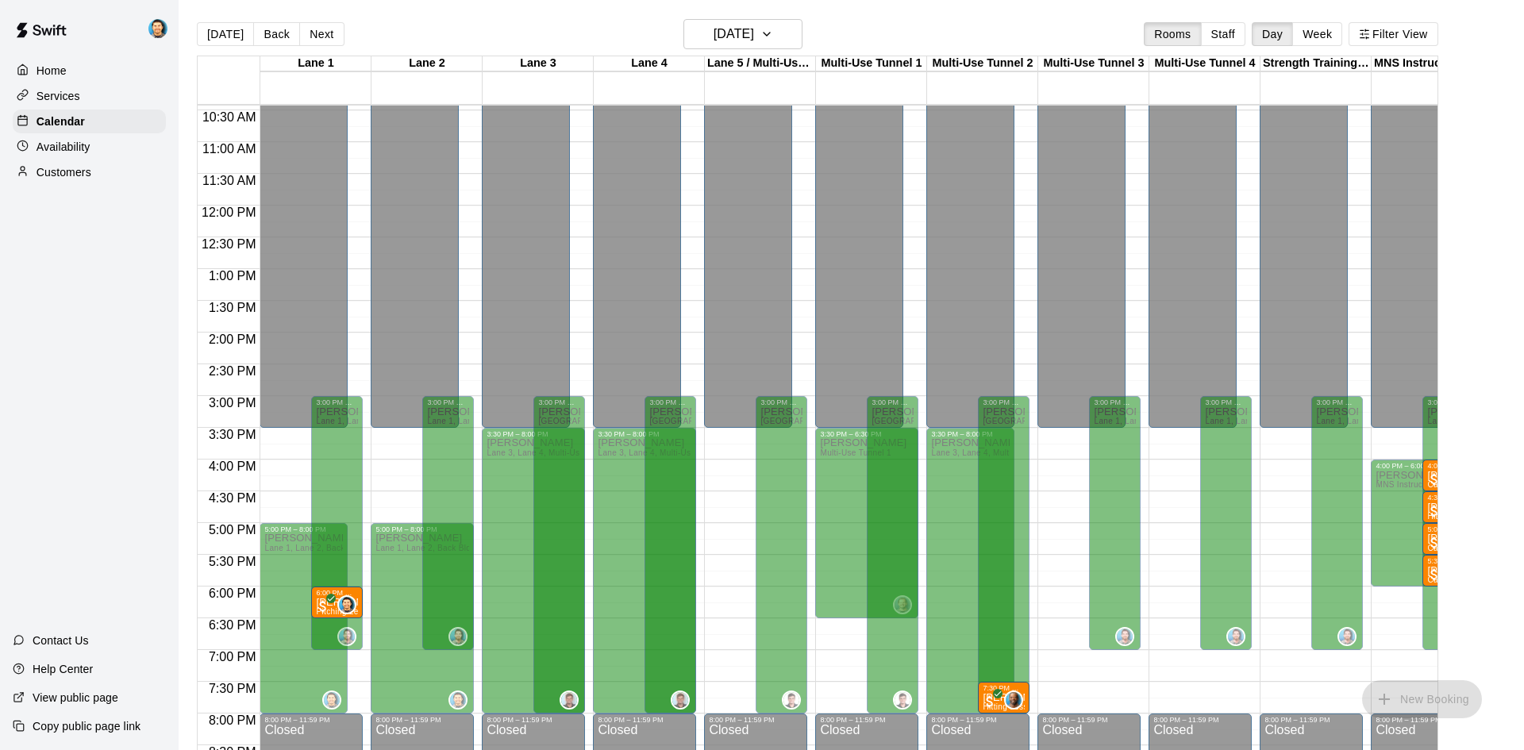
click at [0, 560] on div "Home Services Calendar Availability Customers Contact Us Help Center View publi…" at bounding box center [89, 375] width 179 height 750
